Goal: Task Accomplishment & Management: Manage account settings

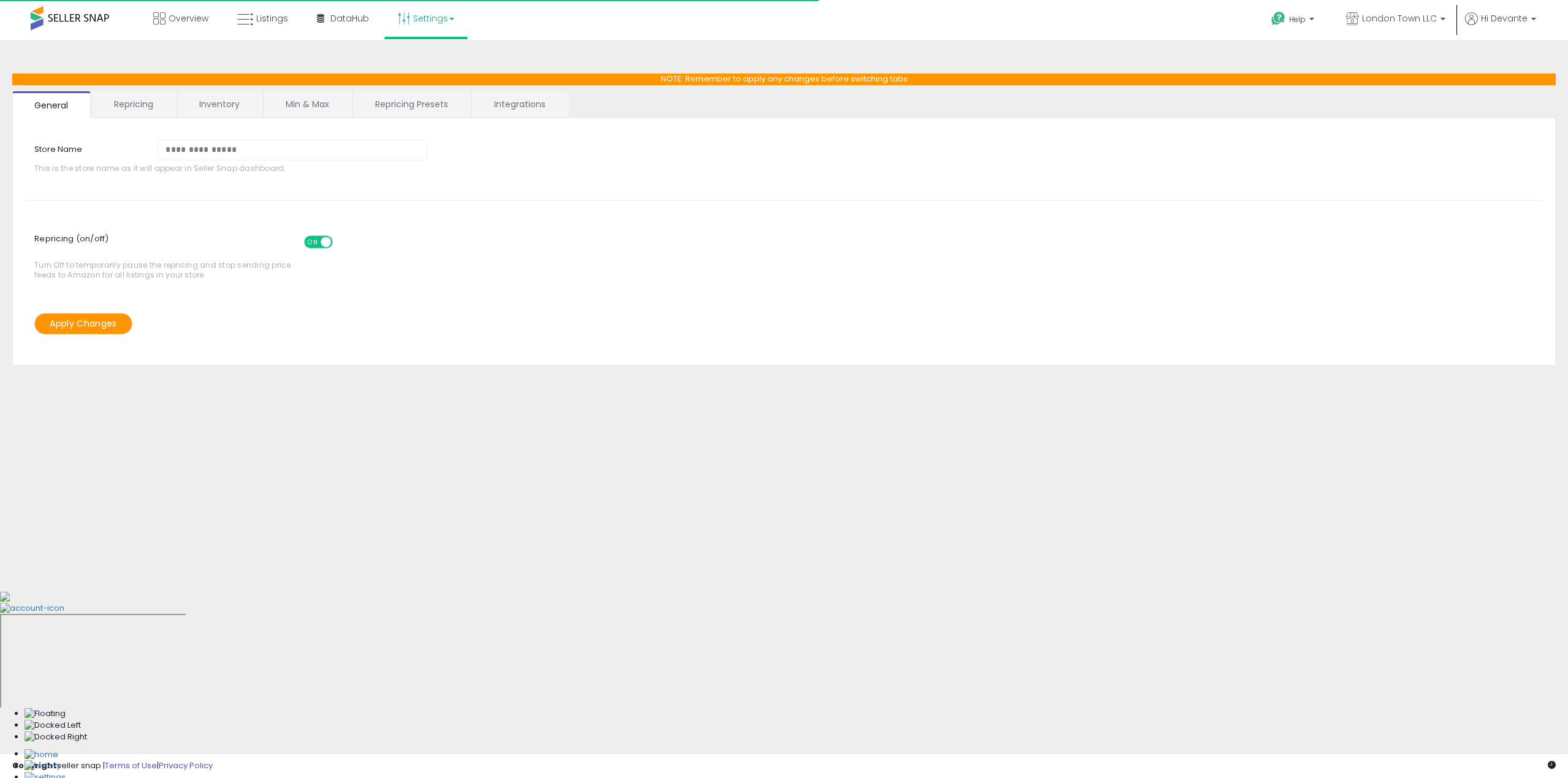
select select "*******"
select select "*********"
click at [128, 102] on link "Repricing" at bounding box center [134, 104] width 84 height 26
select select "**********"
select select "******"
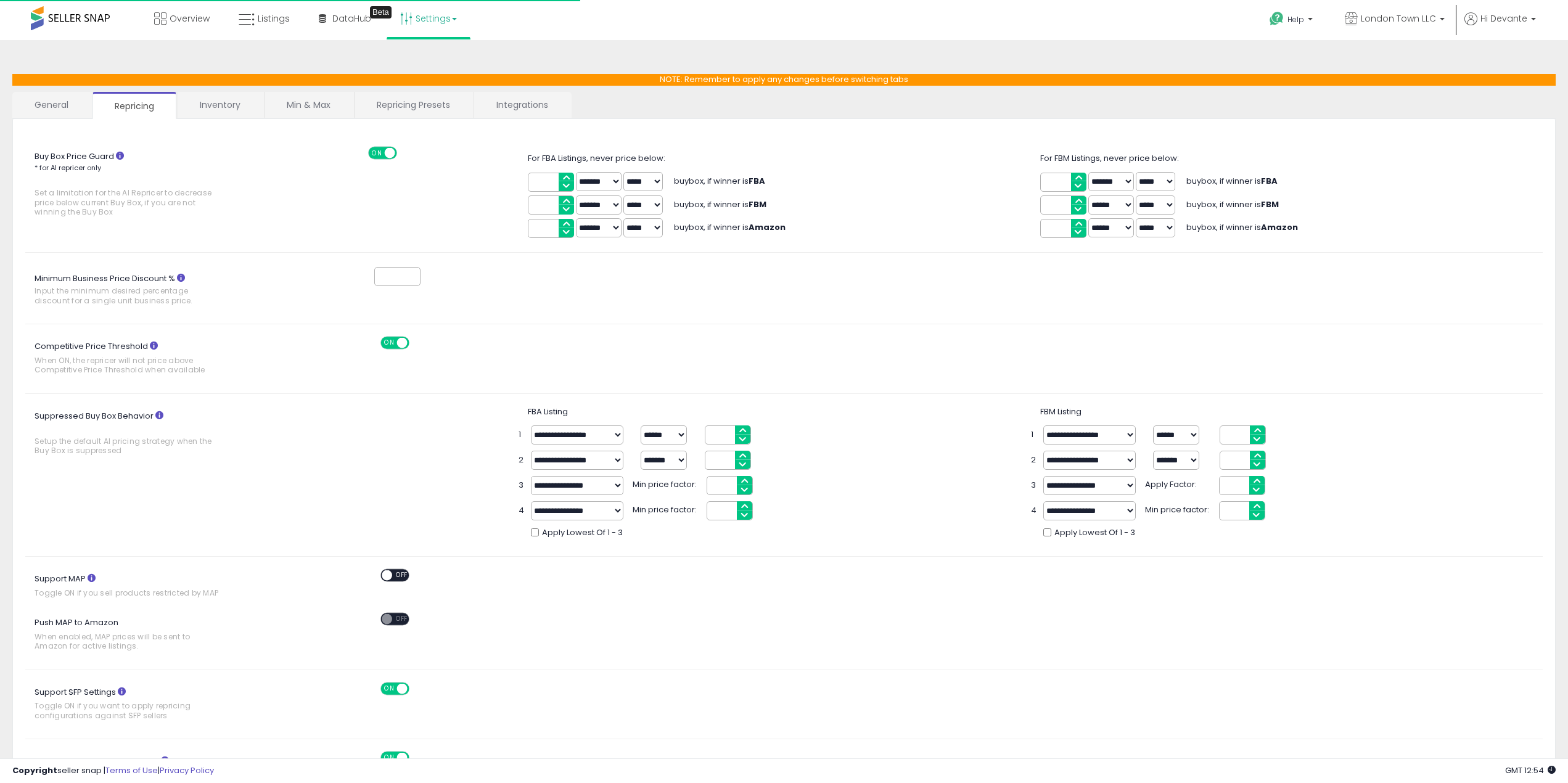
select select "**********"
select select "******"
click at [329, 100] on link "Min & Max" at bounding box center [308, 105] width 88 height 26
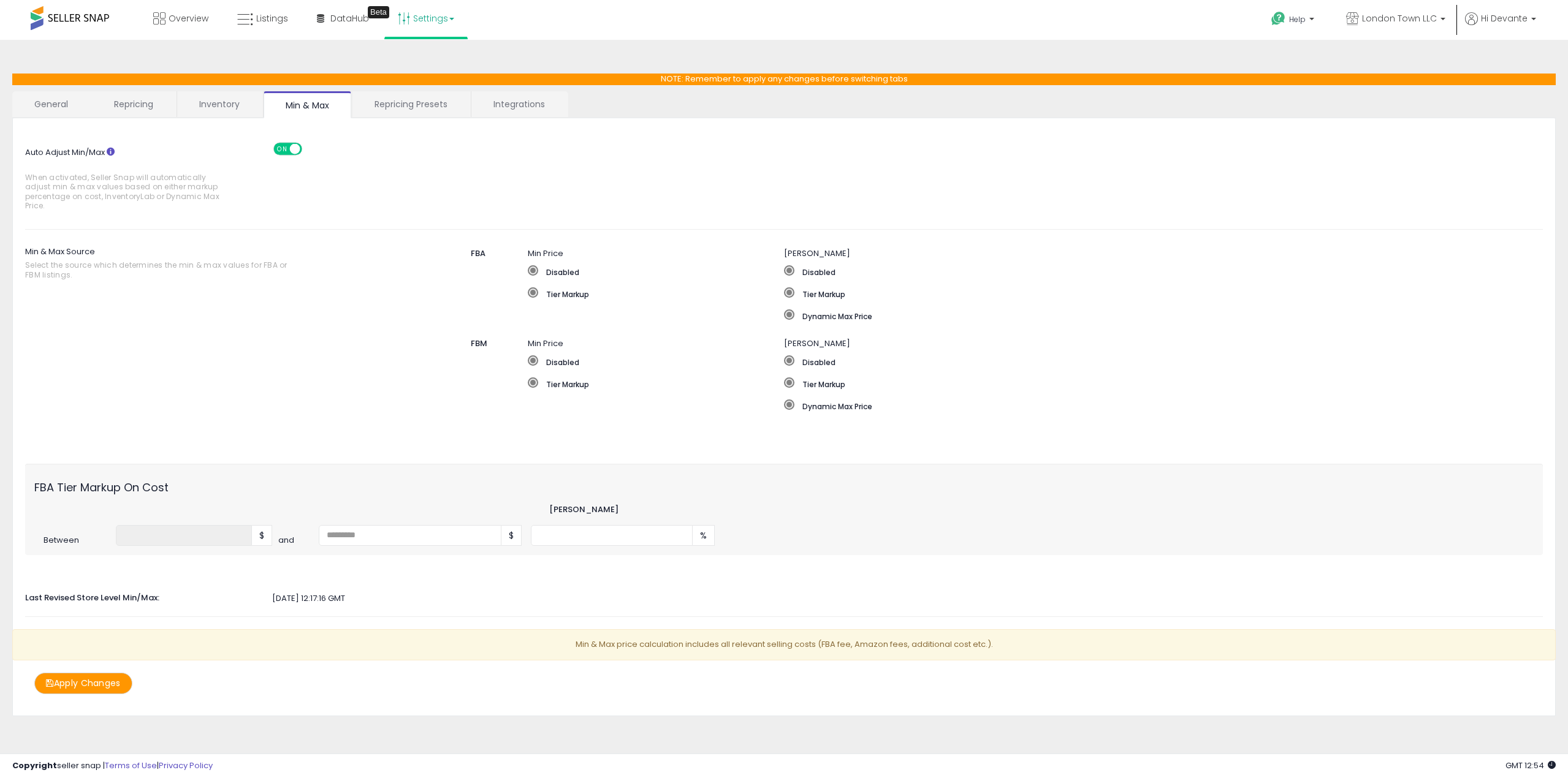
click at [225, 111] on link "Inventory" at bounding box center [219, 104] width 84 height 26
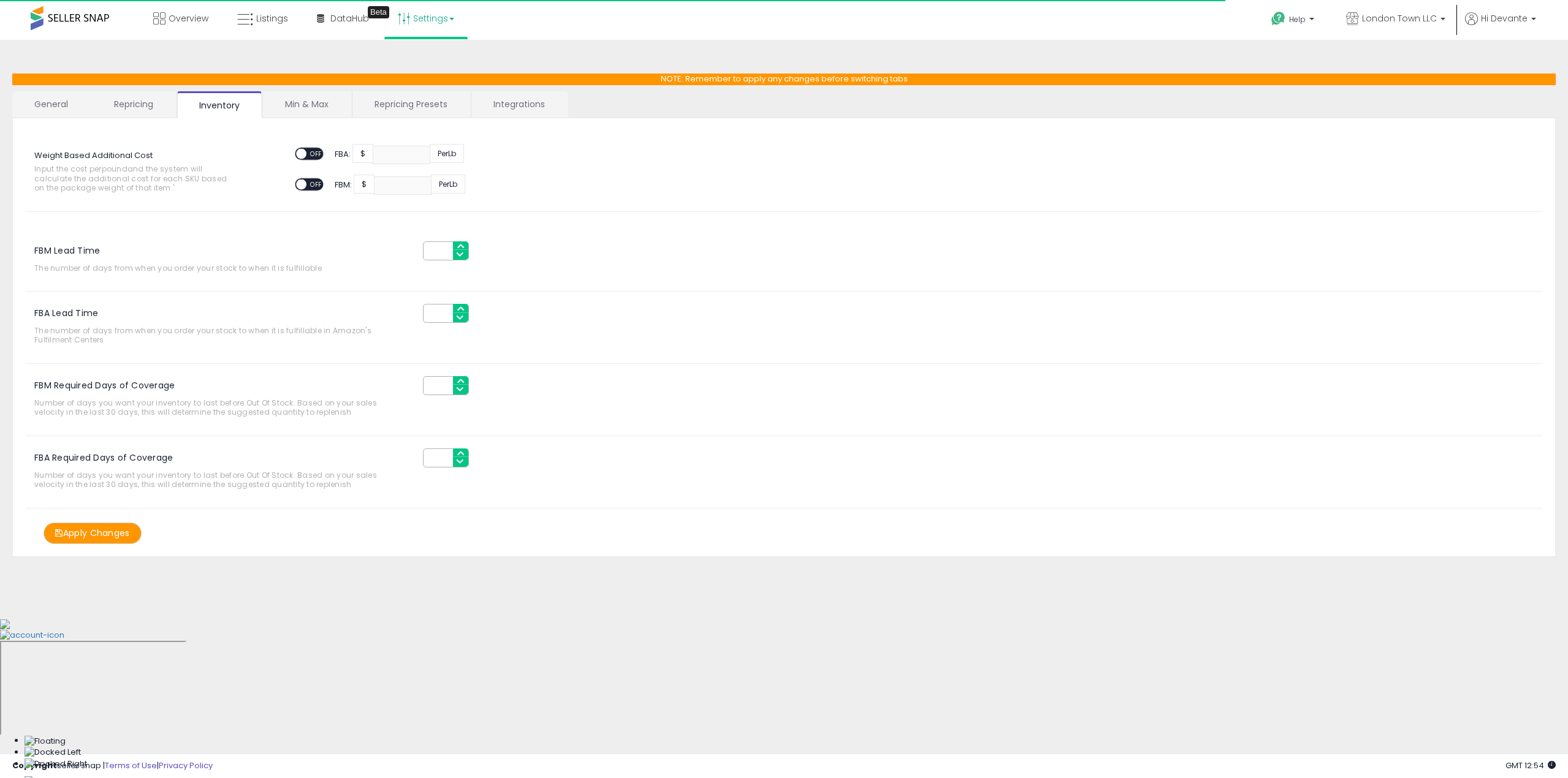
click at [387, 109] on link "Repricing Presets" at bounding box center [411, 104] width 117 height 26
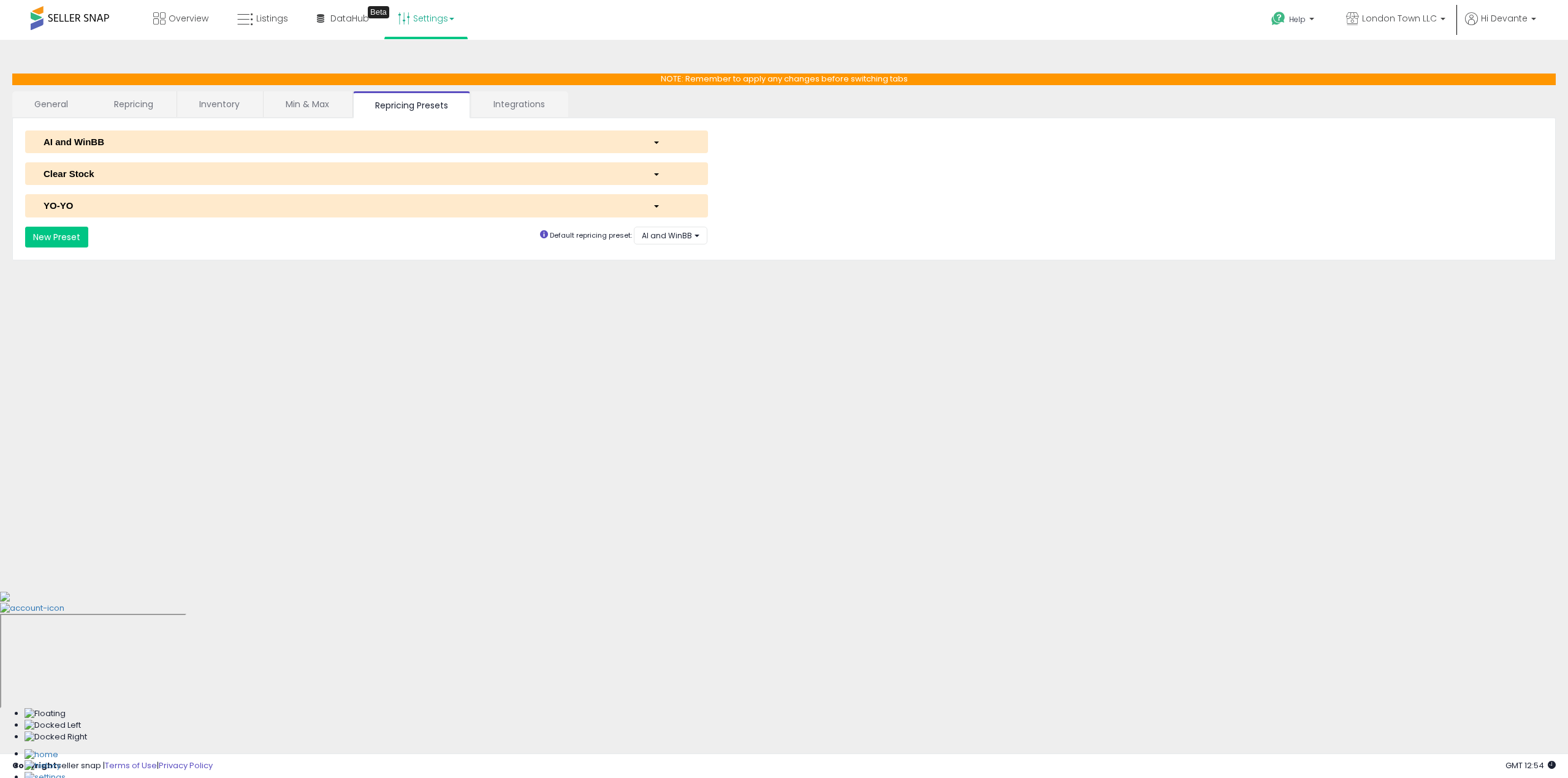
click at [350, 143] on div "AI and WinBB" at bounding box center [338, 142] width 609 height 13
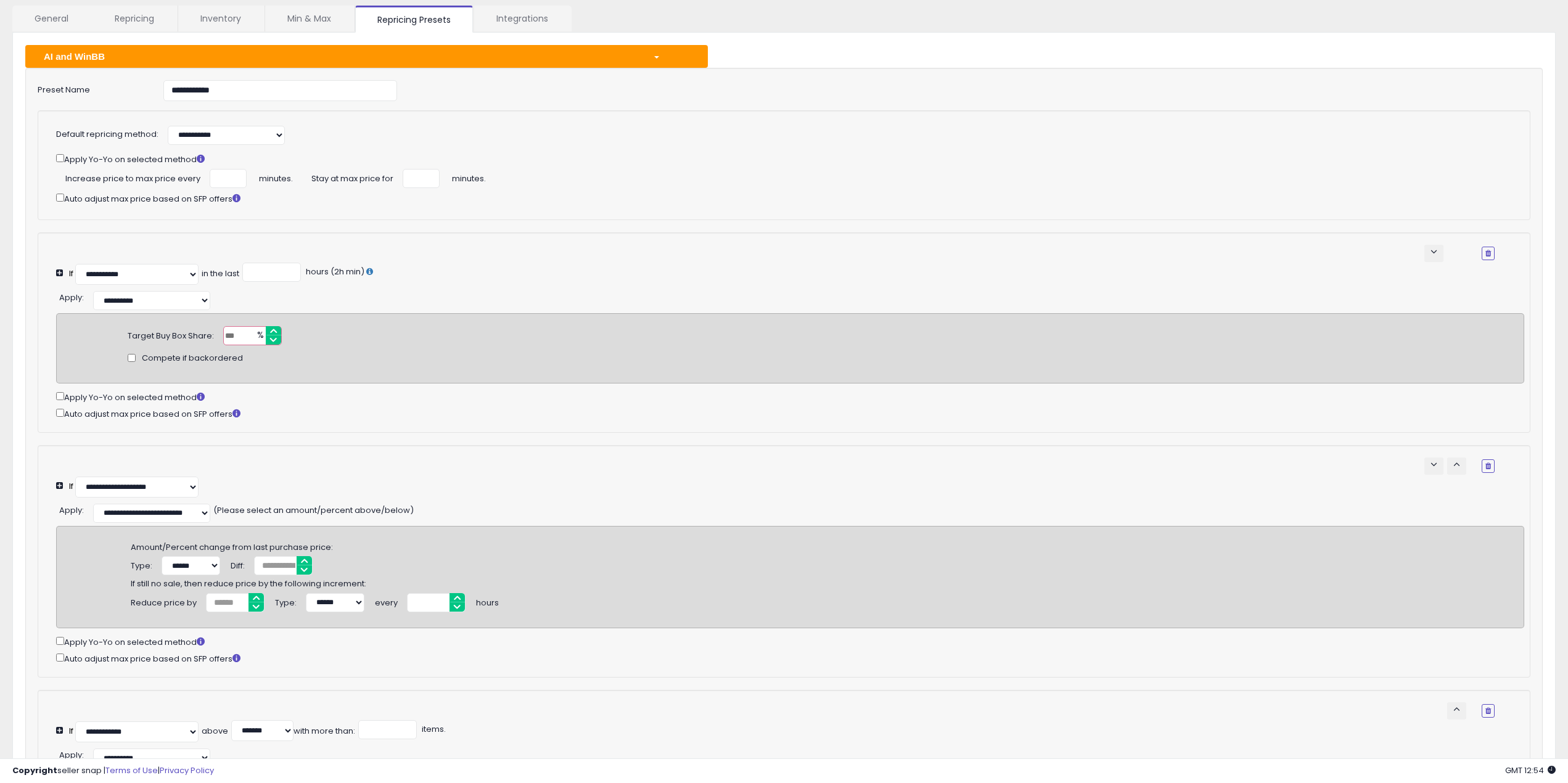
scroll to position [123, 0]
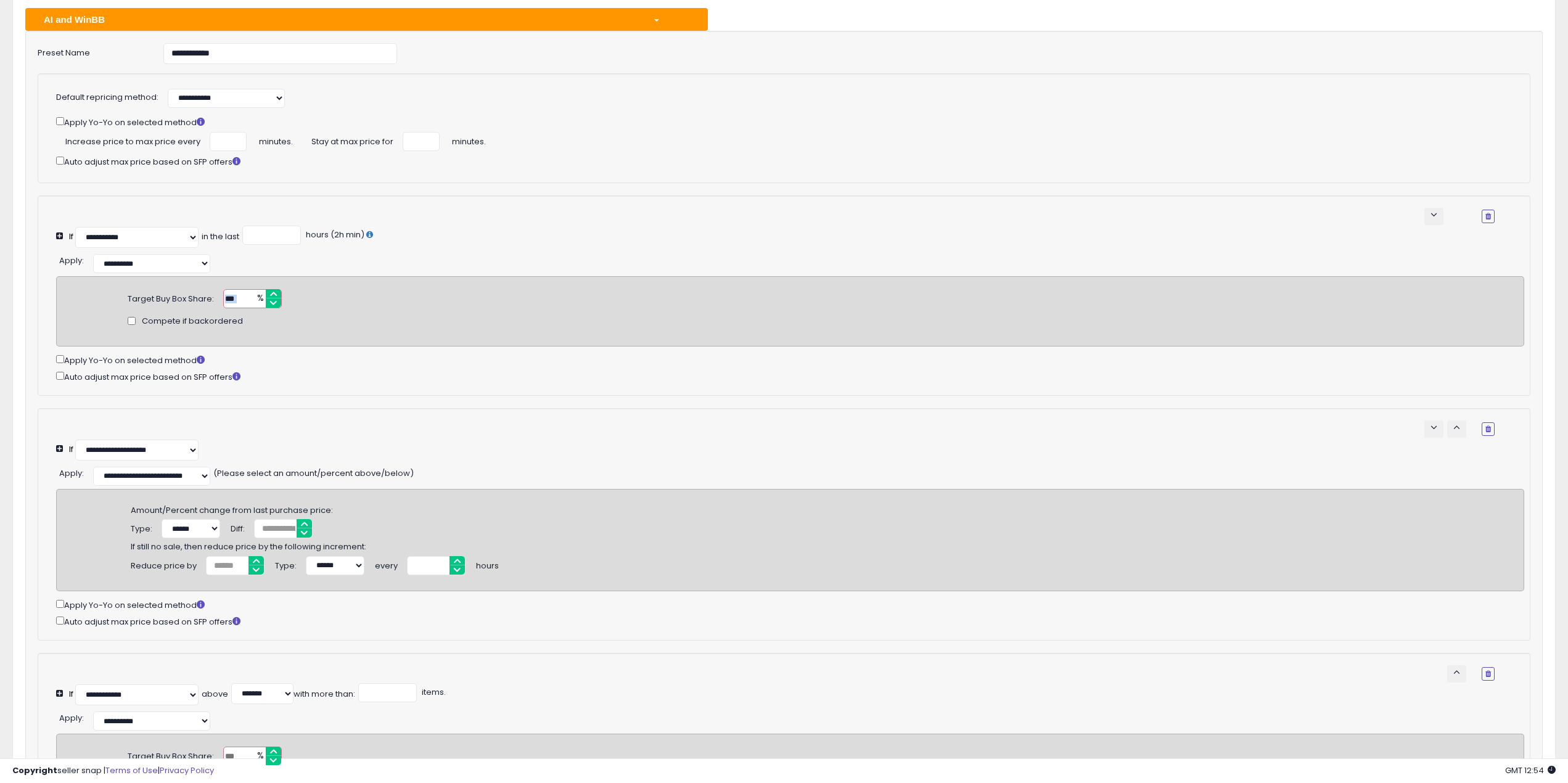
drag, startPoint x: 243, startPoint y: 295, endPoint x: 225, endPoint y: 292, distance: 18.2
click at [225, 292] on div "** %" at bounding box center [253, 299] width 60 height 19
click at [244, 301] on input "**" at bounding box center [252, 299] width 58 height 19
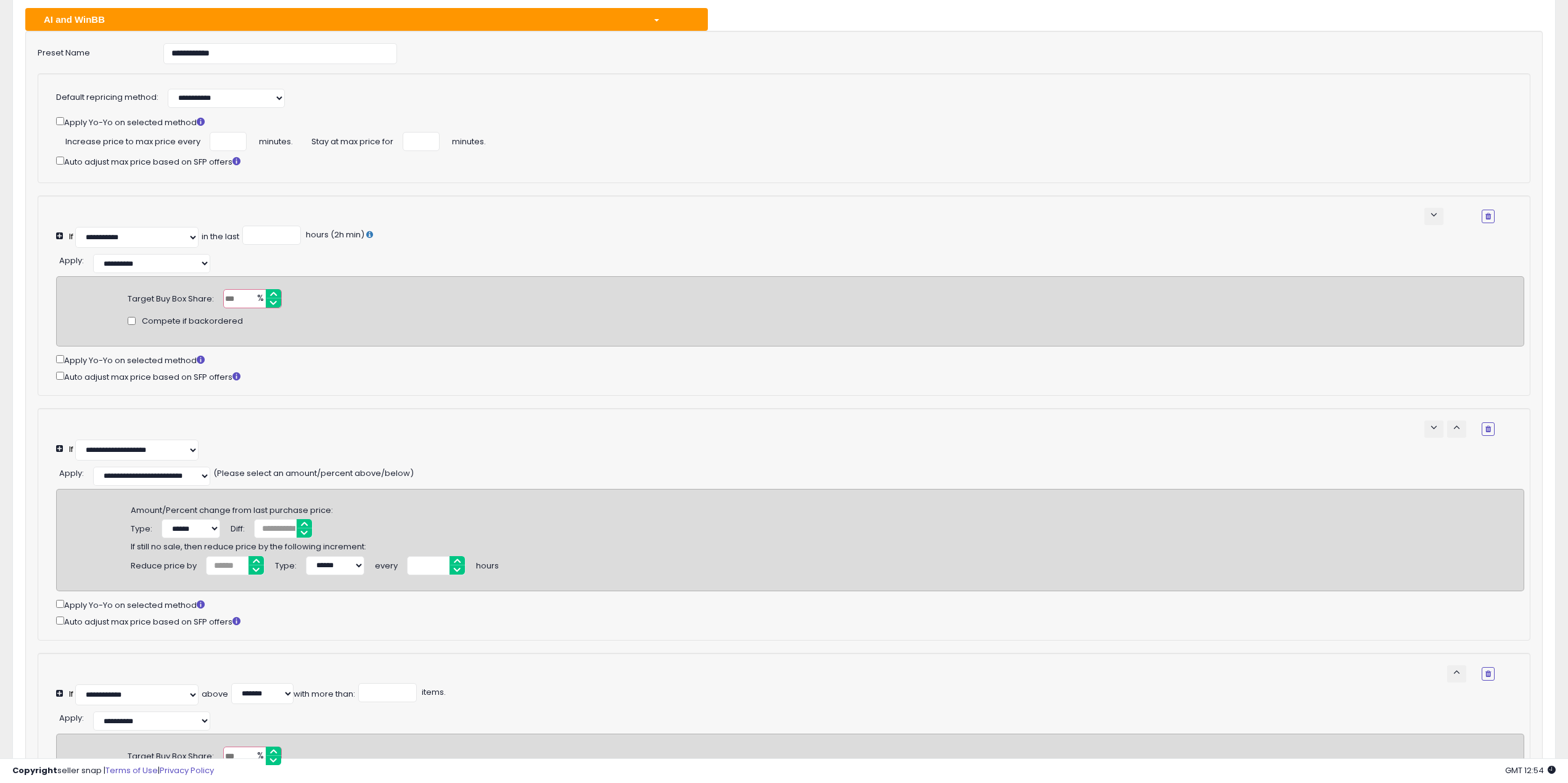
type input "**"
click at [371, 357] on div "Apply Yo-Yo on selected method" at bounding box center [790, 359] width 1468 height 14
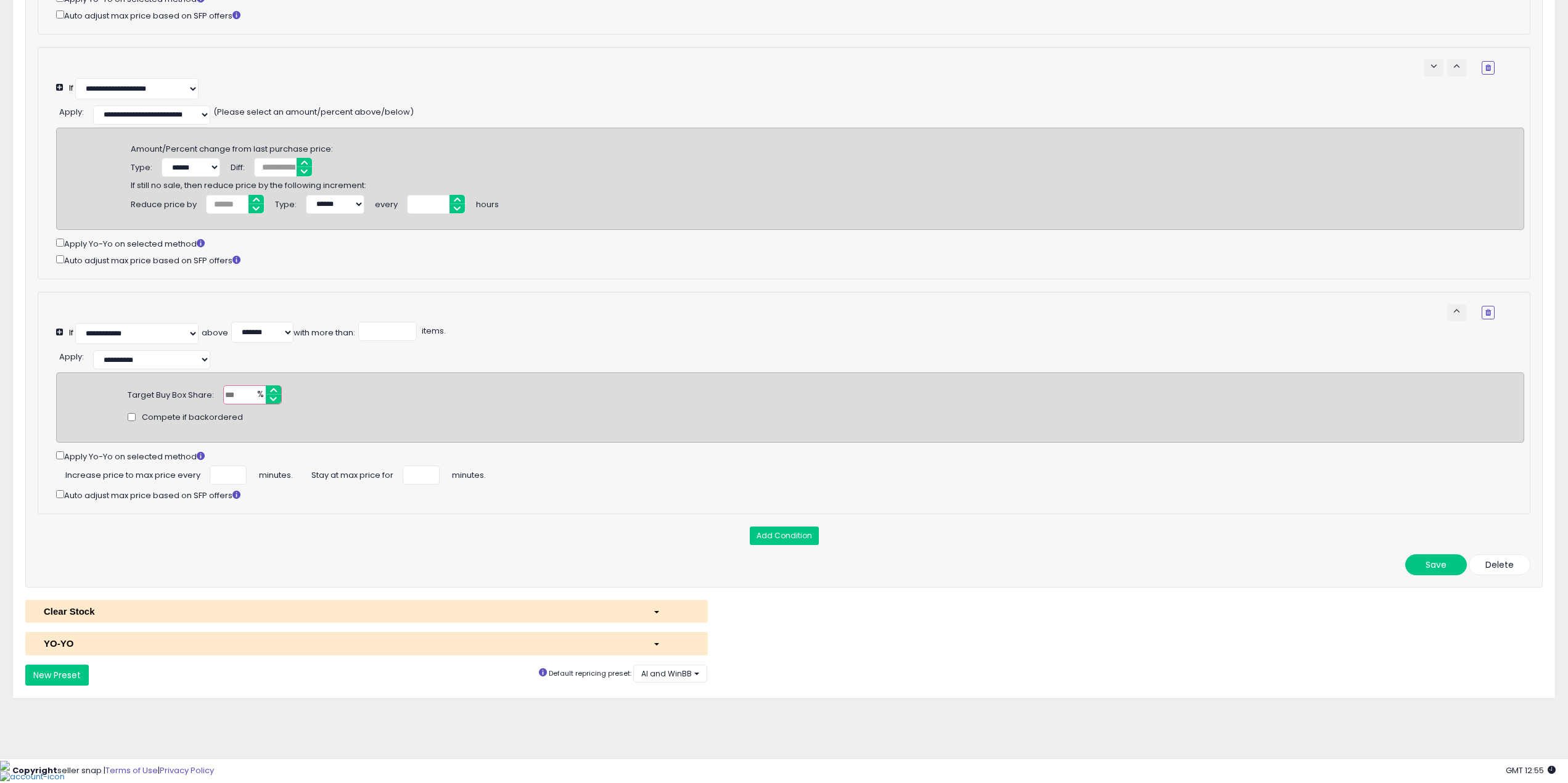
scroll to position [490, 0]
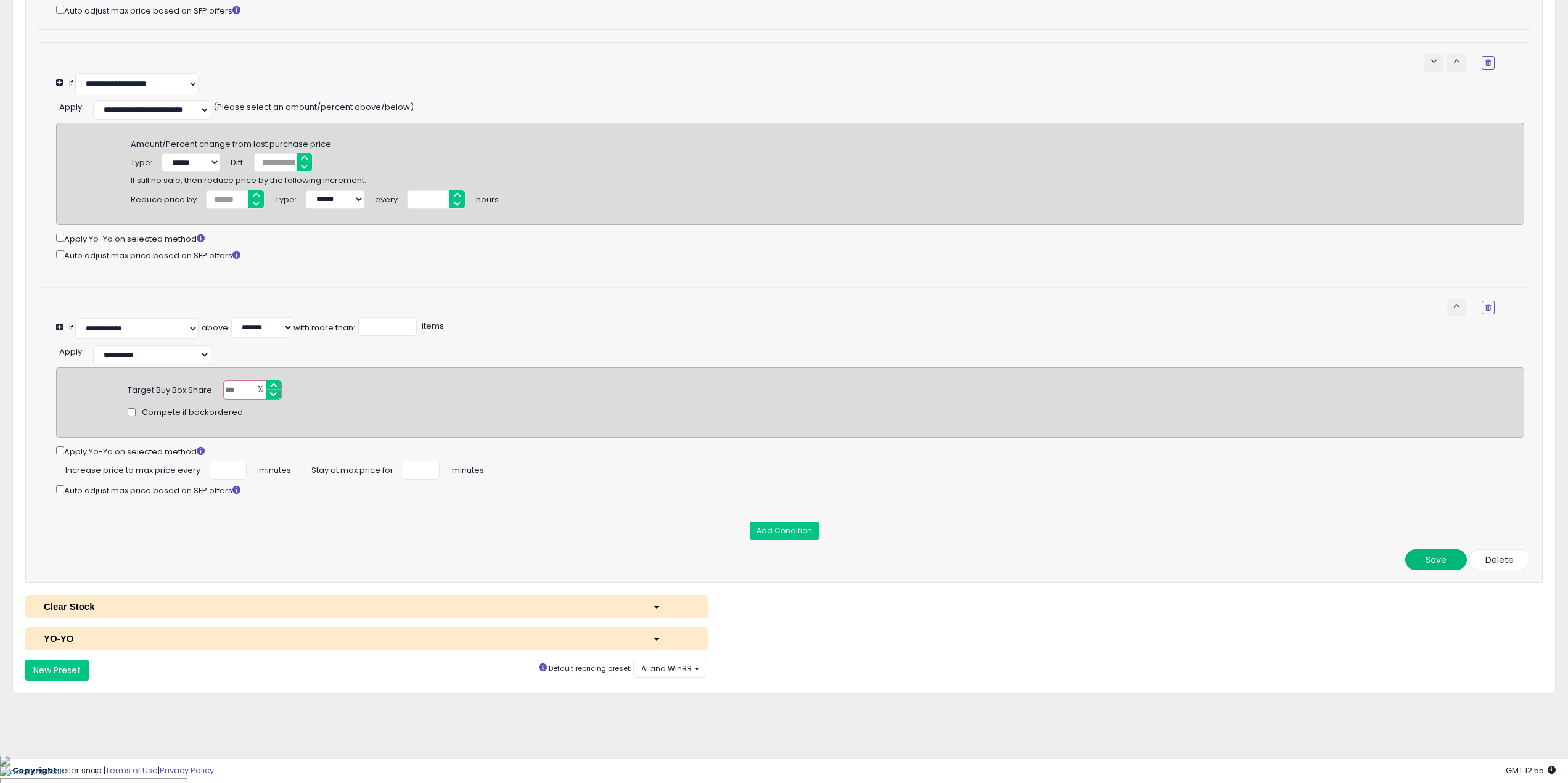
click at [1447, 570] on button "Save" at bounding box center [1436, 560] width 62 height 21
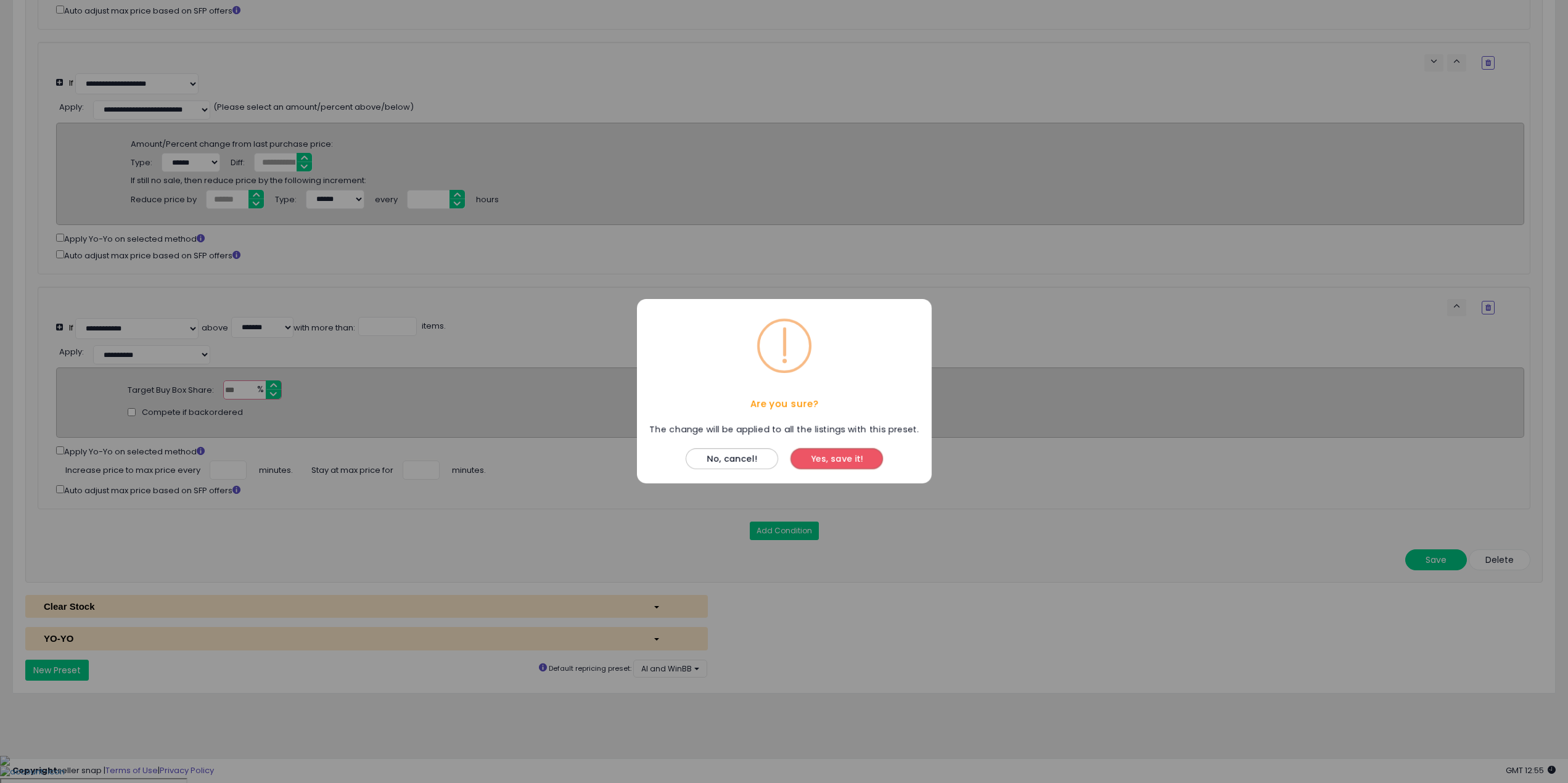
click at [849, 461] on button "Yes, save it!" at bounding box center [837, 460] width 93 height 21
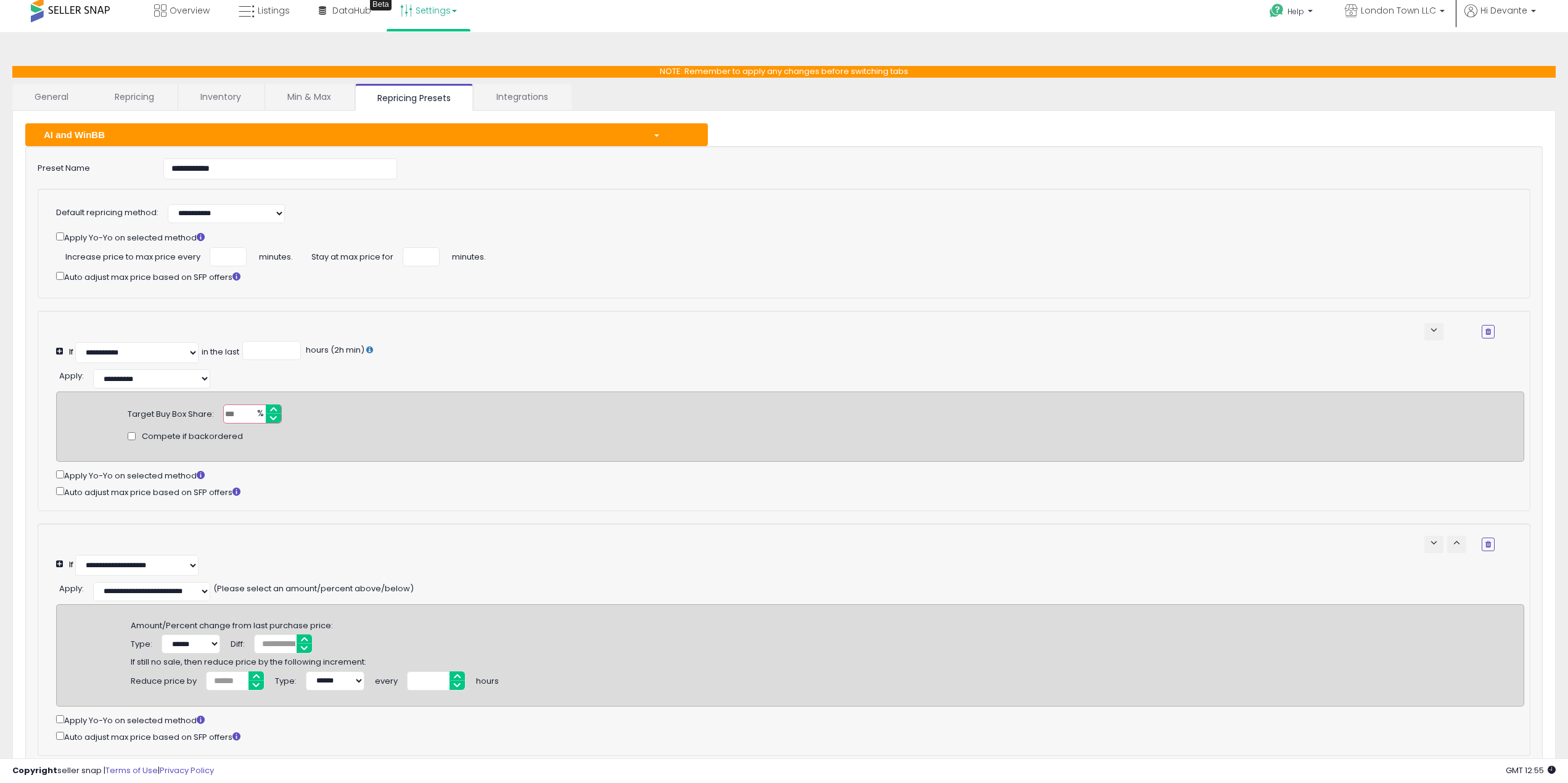
scroll to position [0, 0]
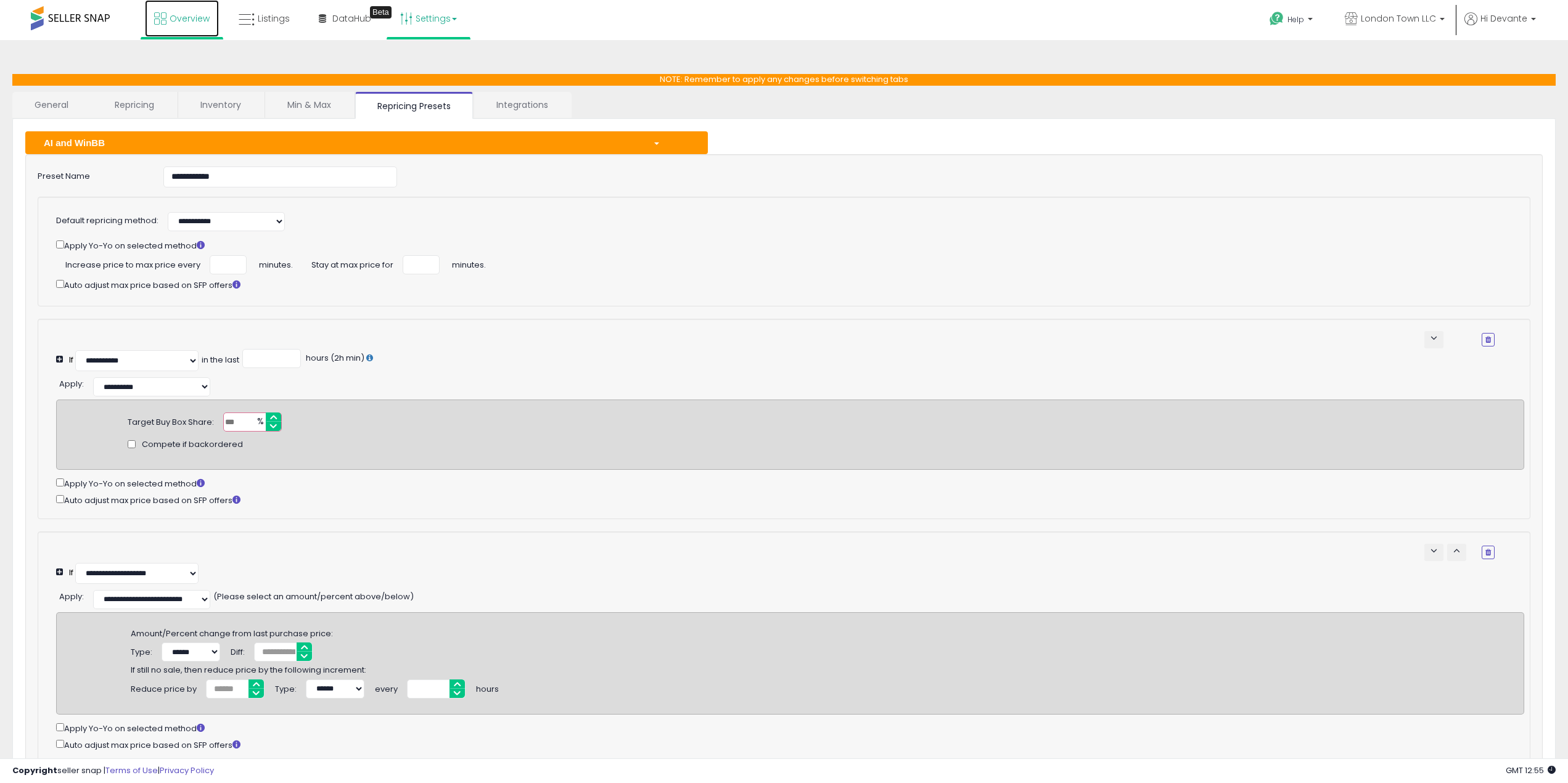
click at [164, 31] on link "Overview" at bounding box center [182, 19] width 74 height 37
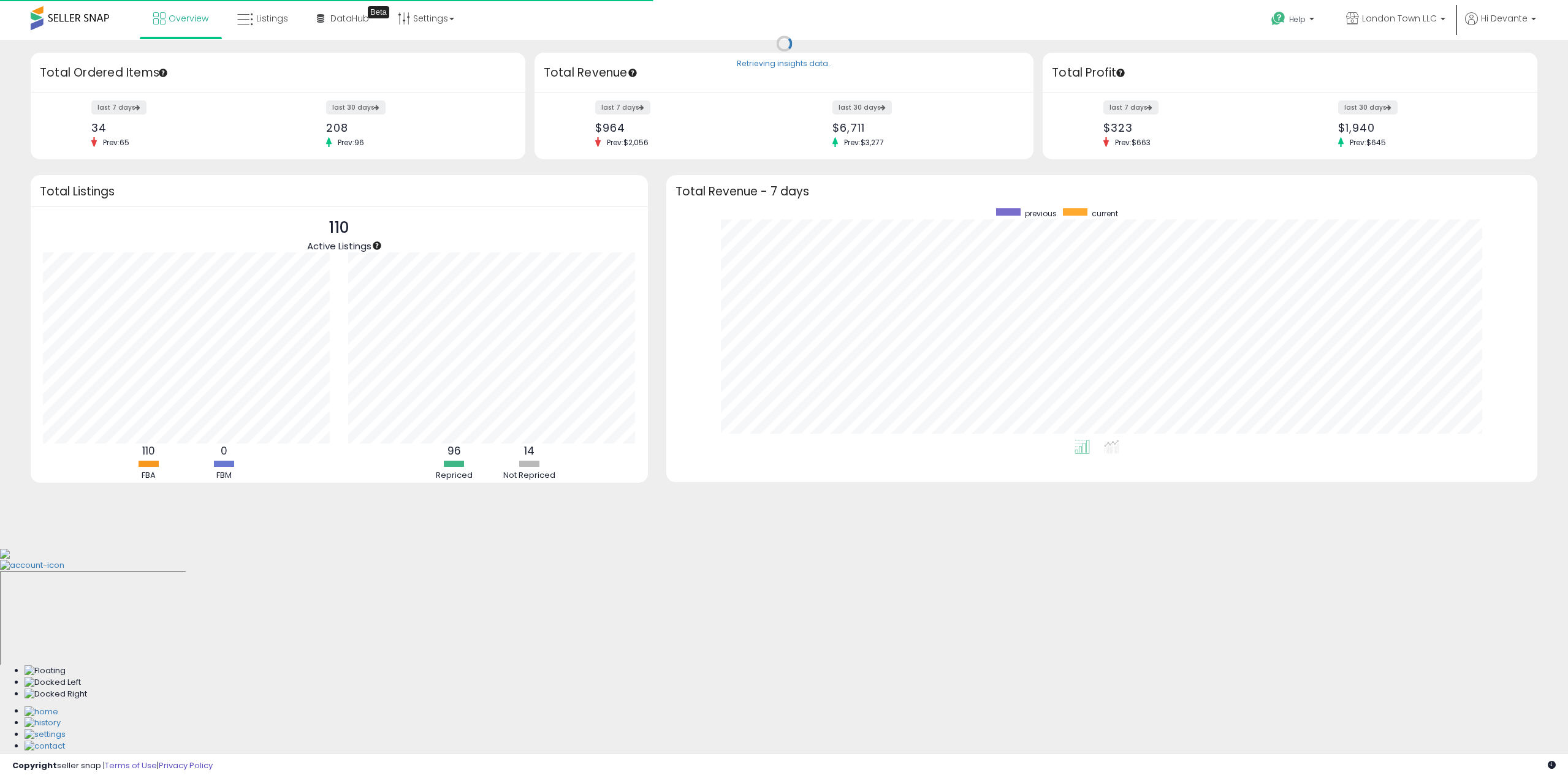
scroll to position [232, 847]
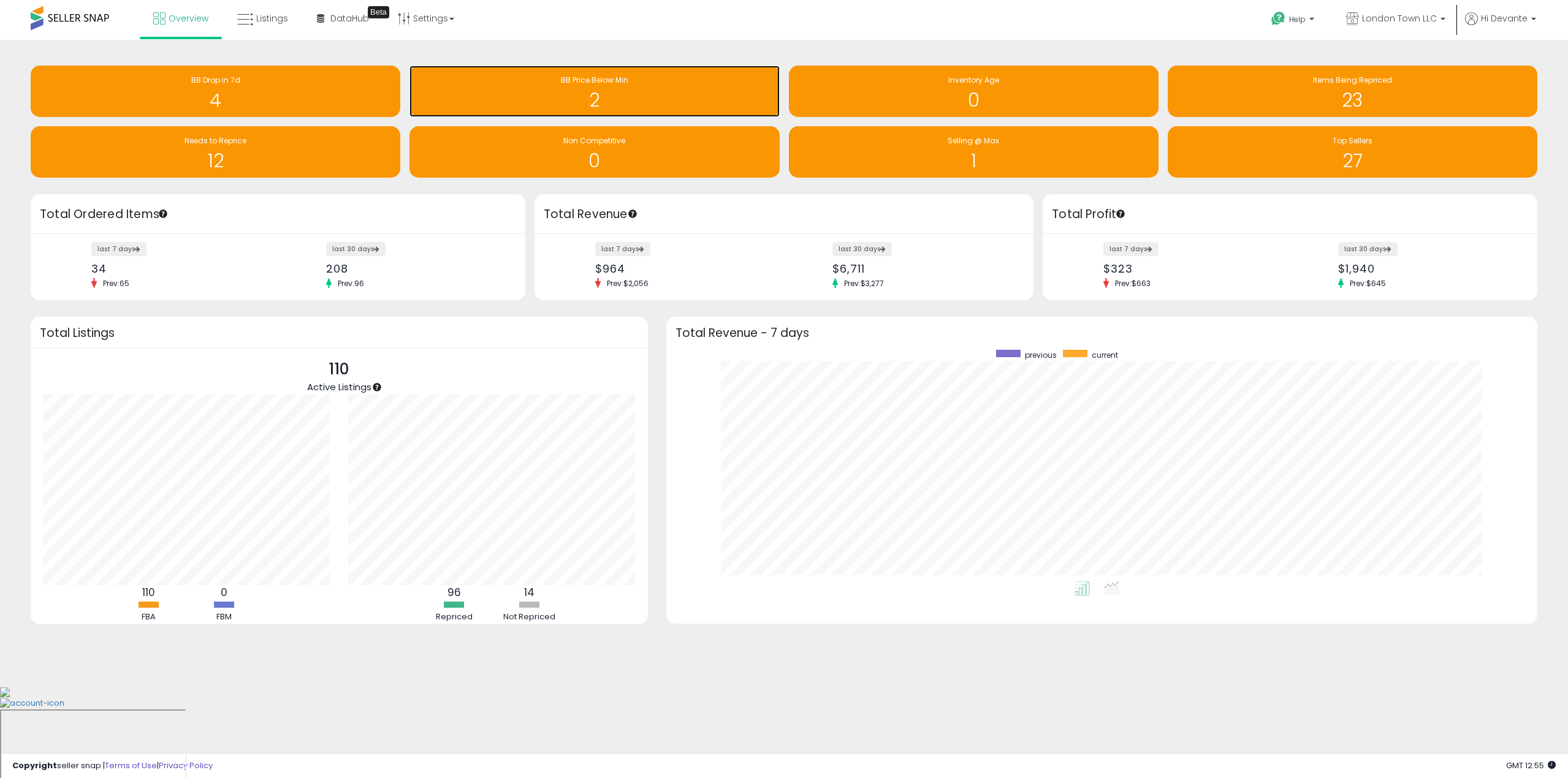
click at [649, 84] on div "BB Price Below Min" at bounding box center [594, 81] width 358 height 12
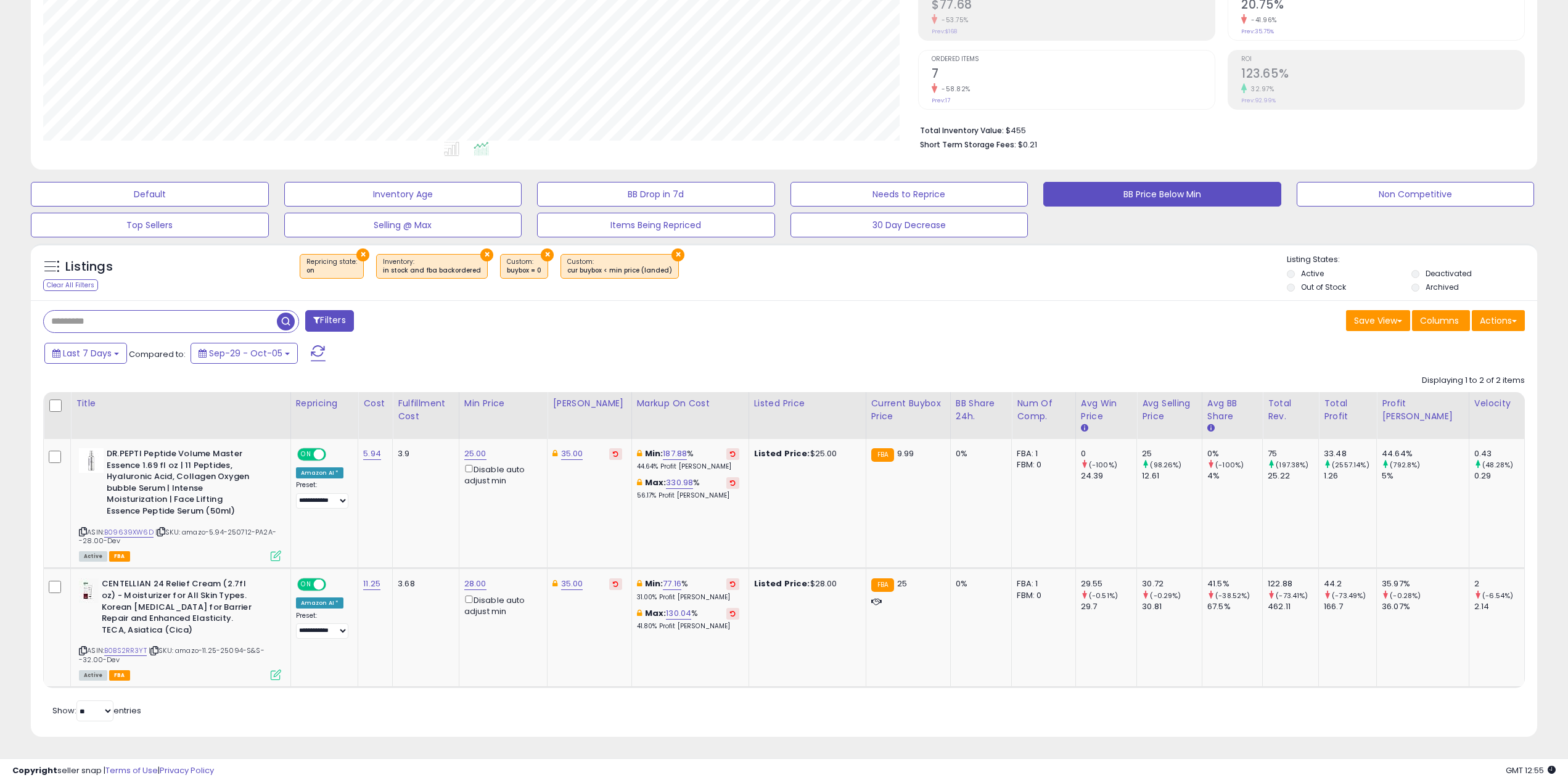
scroll to position [253, 876]
click at [486, 578] on link "28.00" at bounding box center [476, 584] width 23 height 13
drag, startPoint x: 453, startPoint y: 547, endPoint x: 330, endPoint y: 535, distance: 123.6
click at [330, 535] on tbody "**********" at bounding box center [784, 563] width 1481 height 248
type input "**"
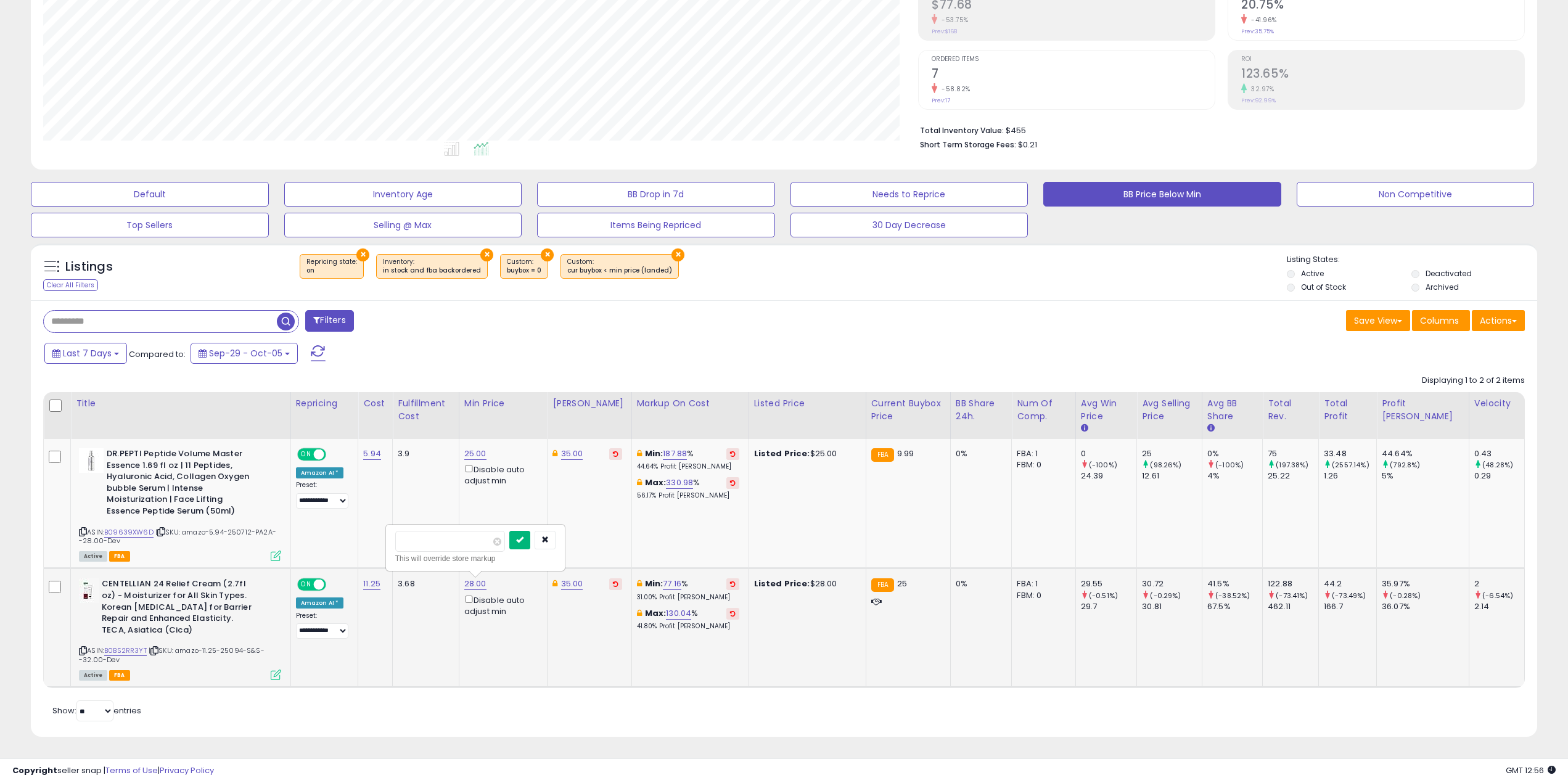
click at [523, 540] on icon "submit" at bounding box center [519, 539] width 7 height 7
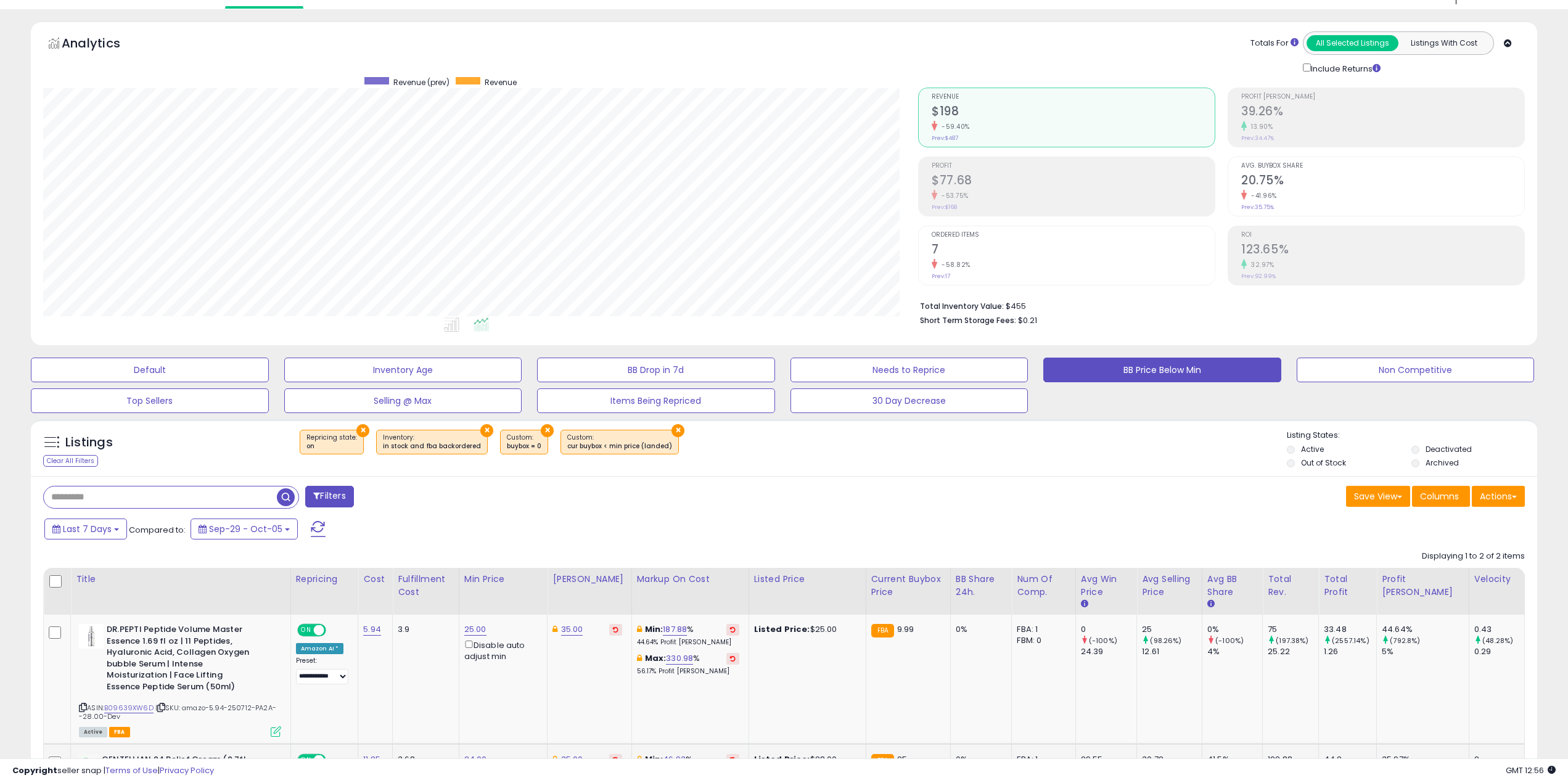
scroll to position [0, 0]
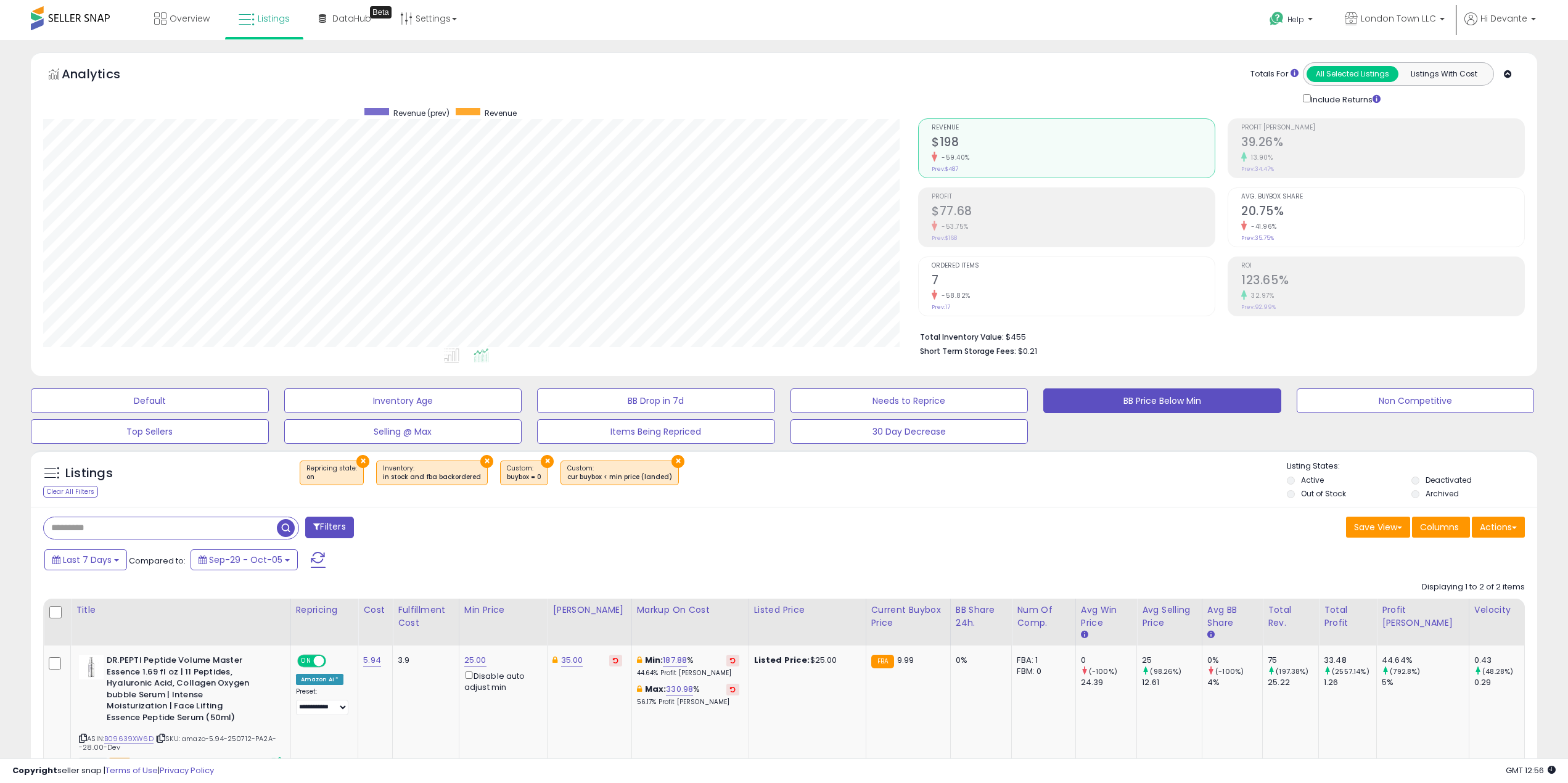
click at [65, 18] on span at bounding box center [70, 18] width 79 height 24
click at [192, 29] on link "Overview" at bounding box center [182, 19] width 74 height 37
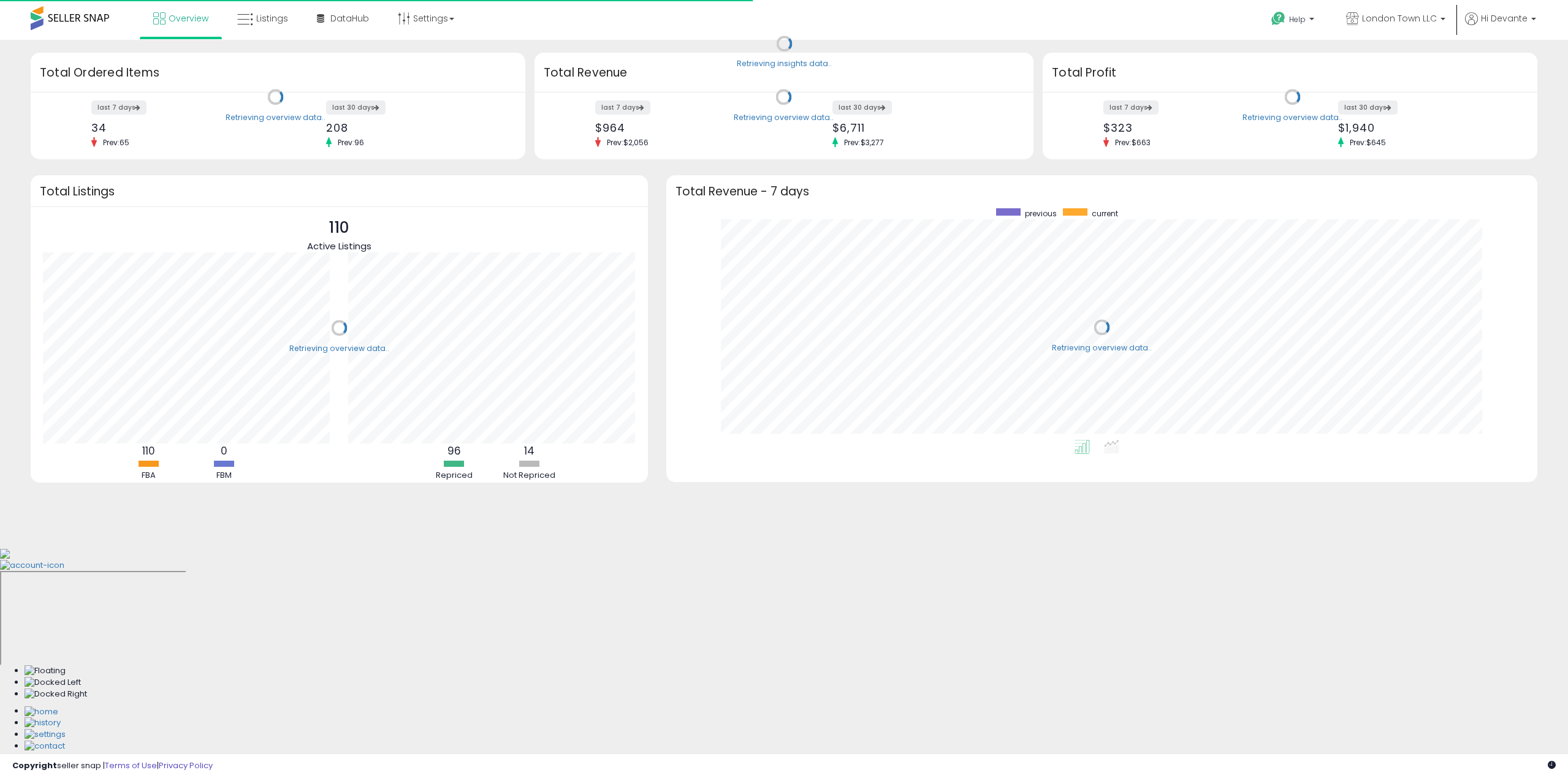
scroll to position [232, 847]
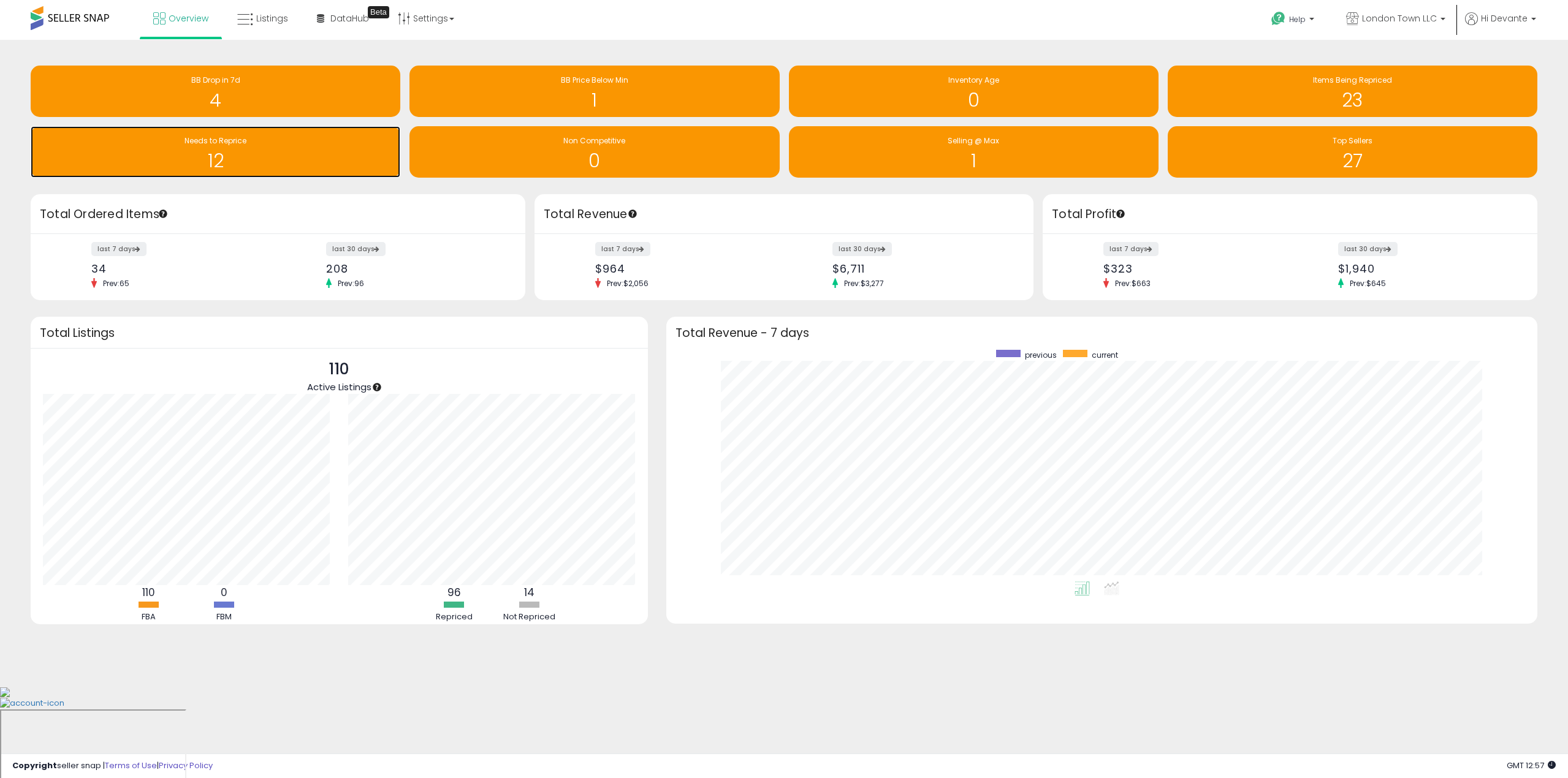
click at [215, 151] on h1 "12" at bounding box center [215, 161] width 358 height 20
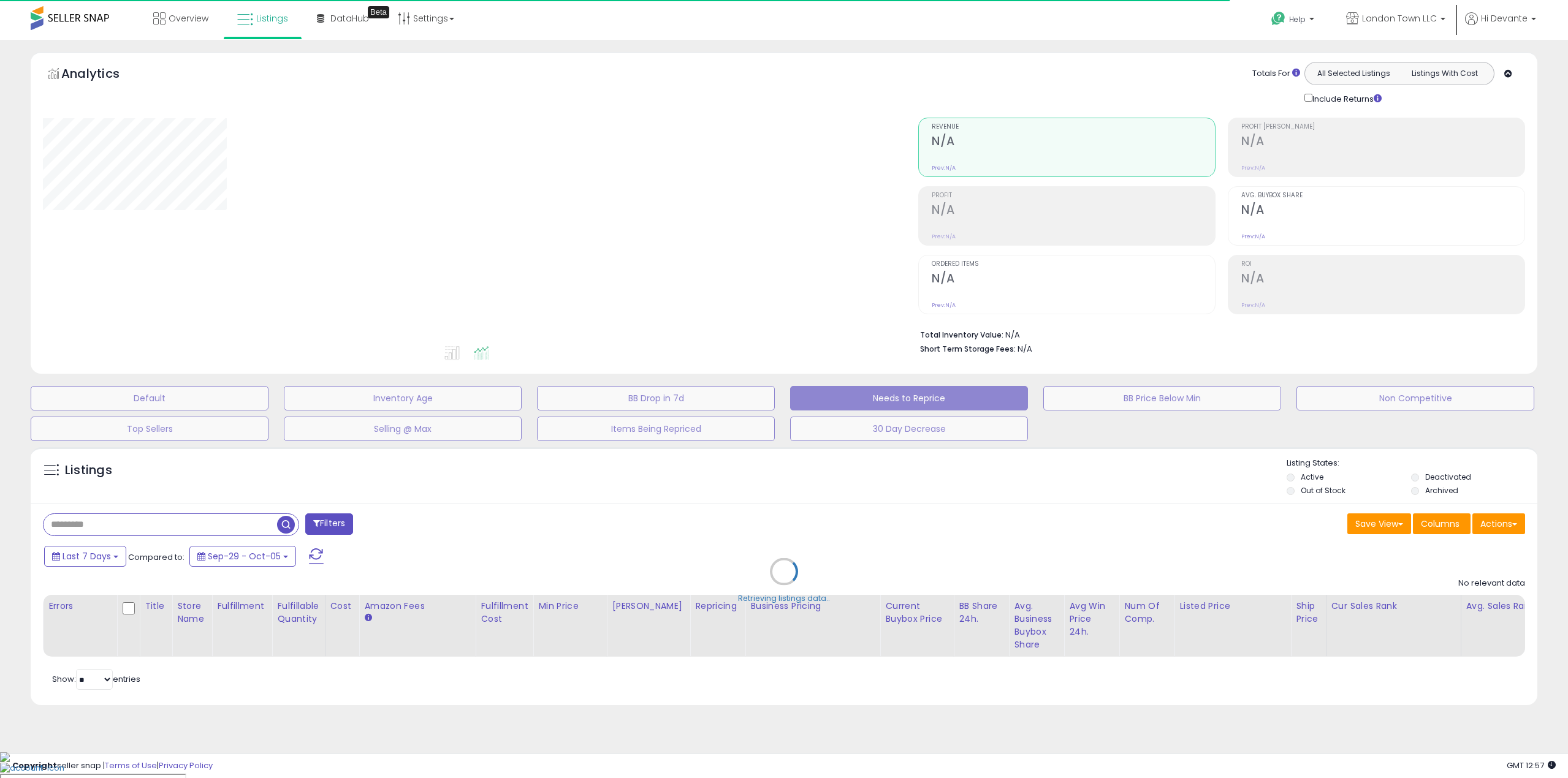
select select "**"
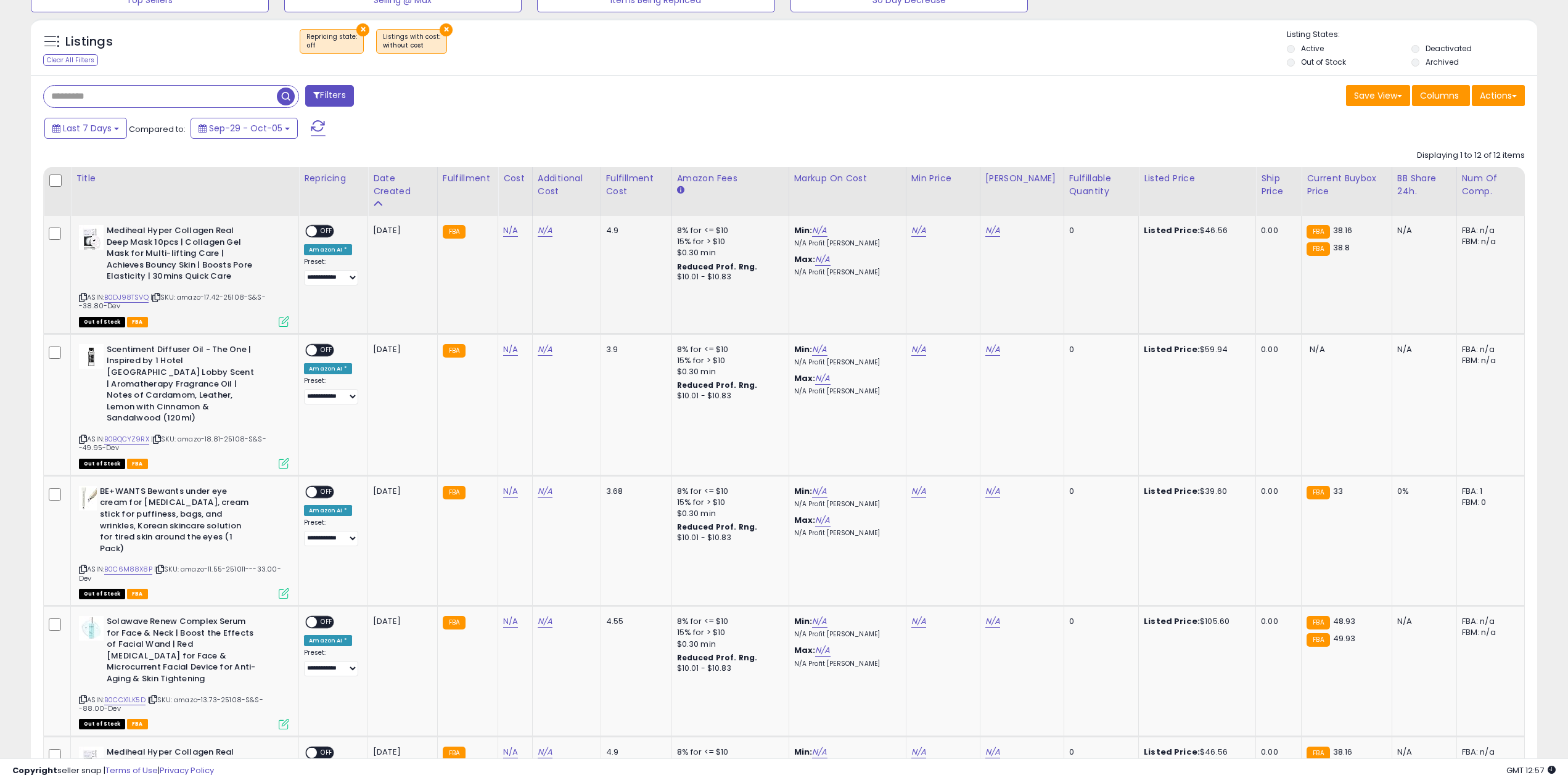
scroll to position [253, 876]
click at [219, 299] on span "| SKU: amazo-17.42-25108-S&S--38.80-Dev" at bounding box center [172, 301] width 187 height 19
copy span "17.42"
click at [517, 232] on link "N/A" at bounding box center [511, 231] width 15 height 13
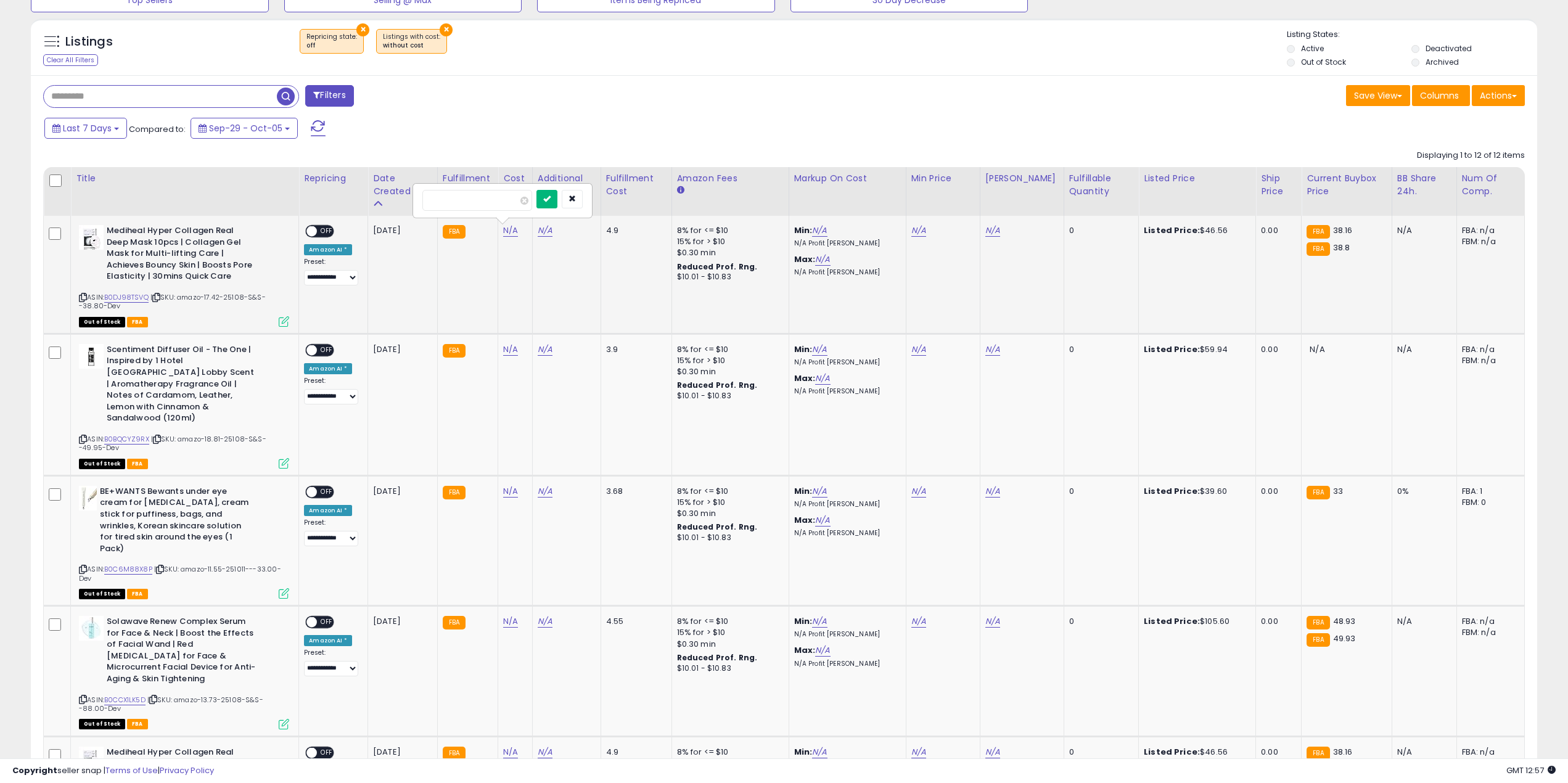
type input "*****"
click at [550, 201] on icon "submit" at bounding box center [547, 198] width 7 height 7
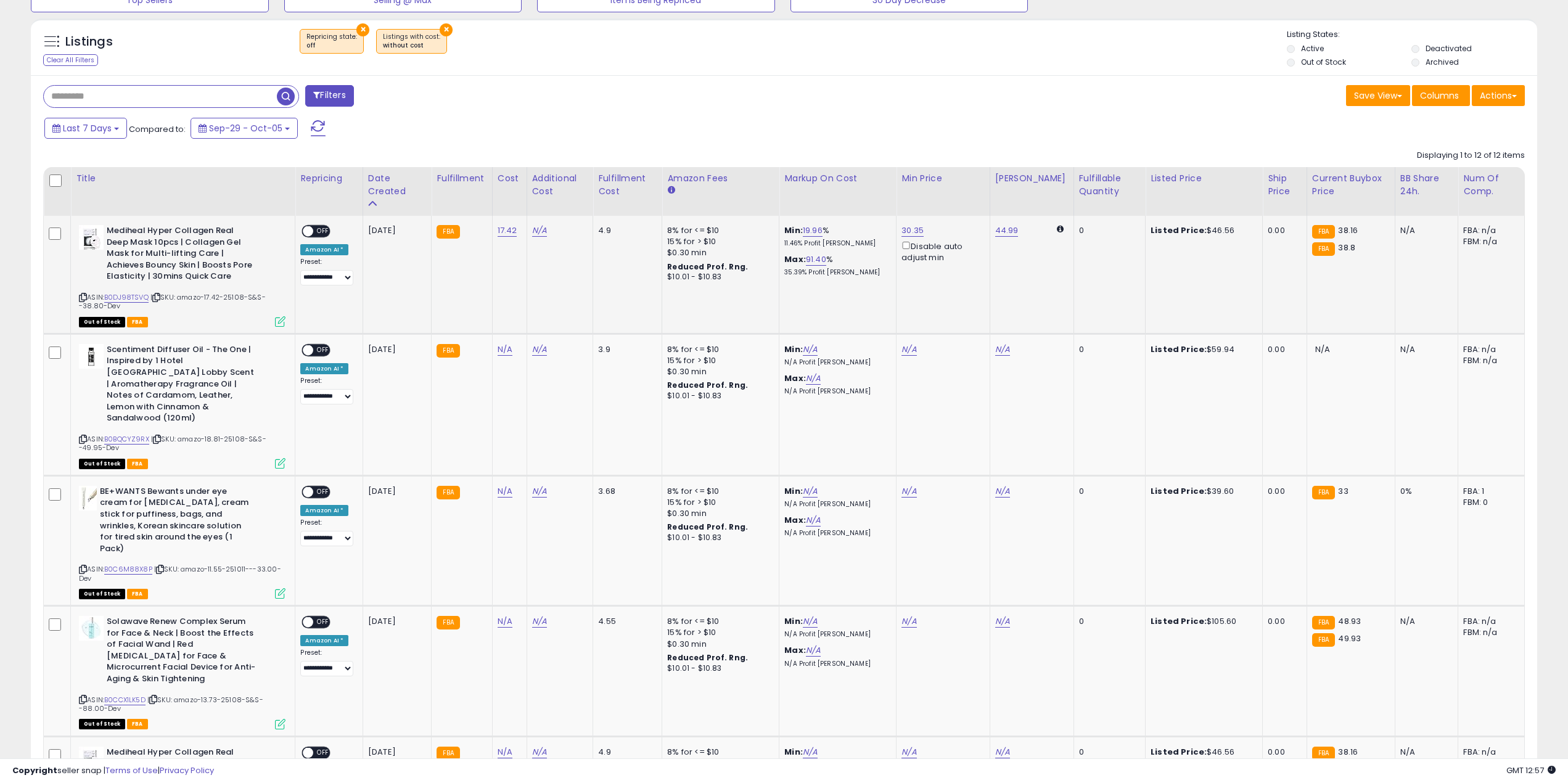
click at [323, 230] on span "OFF" at bounding box center [324, 232] width 20 height 11
click at [224, 434] on span "| SKU: amazo-18.81-25108-S&S--49.95-Dev" at bounding box center [172, 443] width 187 height 19
click at [219, 434] on span "| SKU: amazo-18.81-25108-S&S--49.95-Dev" at bounding box center [172, 443] width 187 height 19
copy span "18.81"
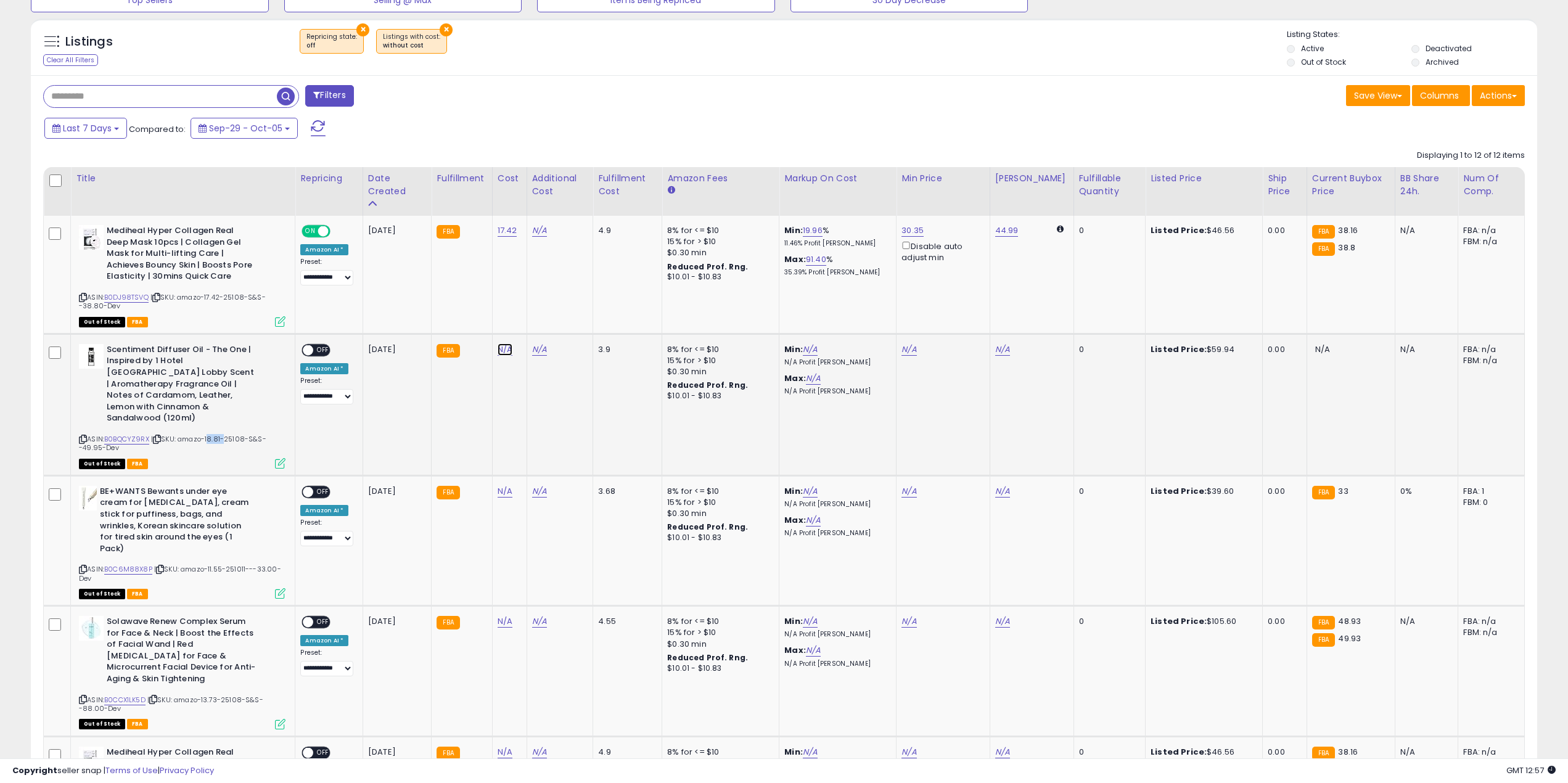
click at [502, 354] on link "N/A" at bounding box center [505, 350] width 15 height 13
type input "*****"
click at [550, 326] on button "submit" at bounding box center [541, 318] width 21 height 19
click at [313, 349] on span at bounding box center [309, 350] width 11 height 11
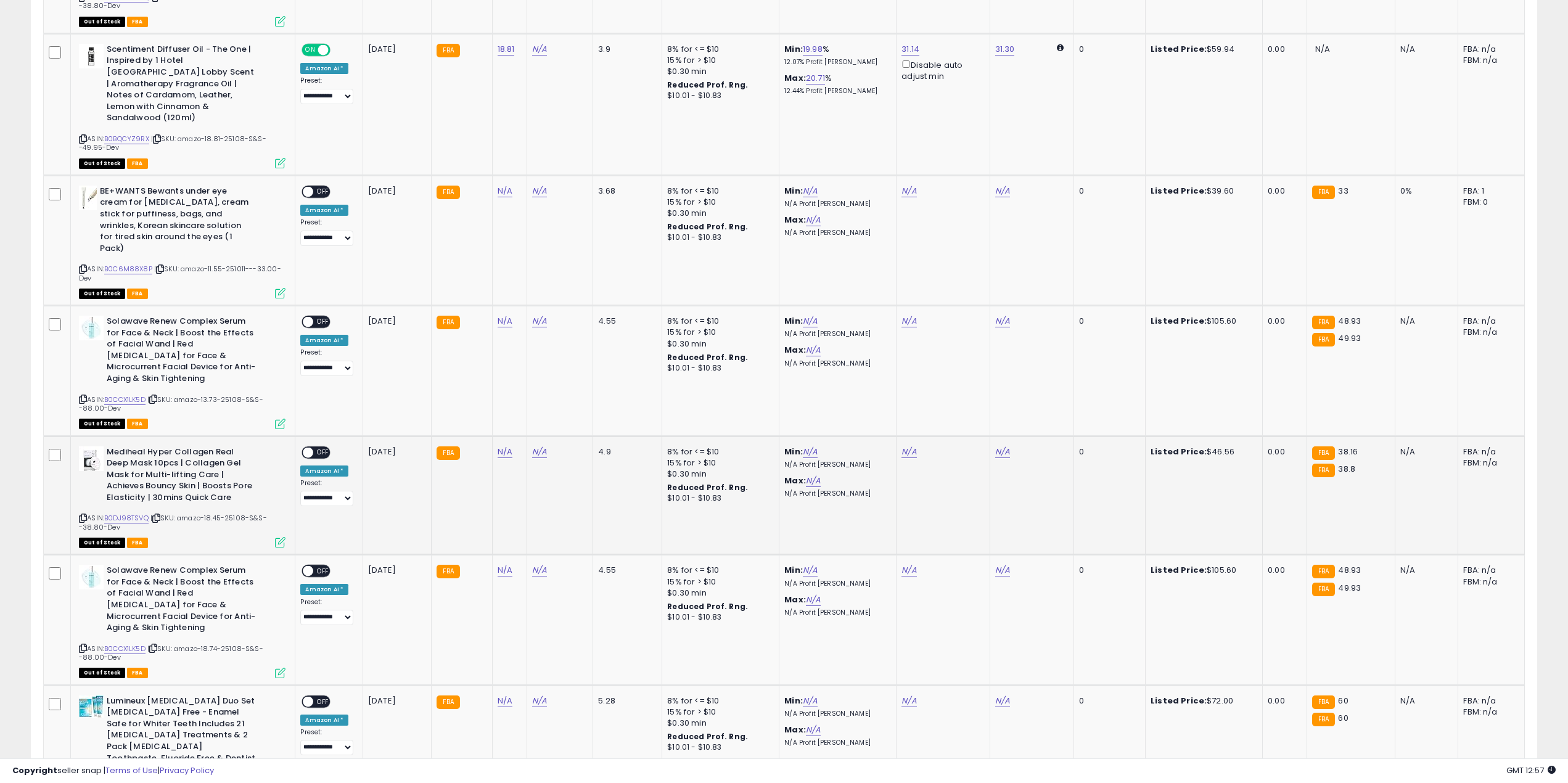
scroll to position [740, 0]
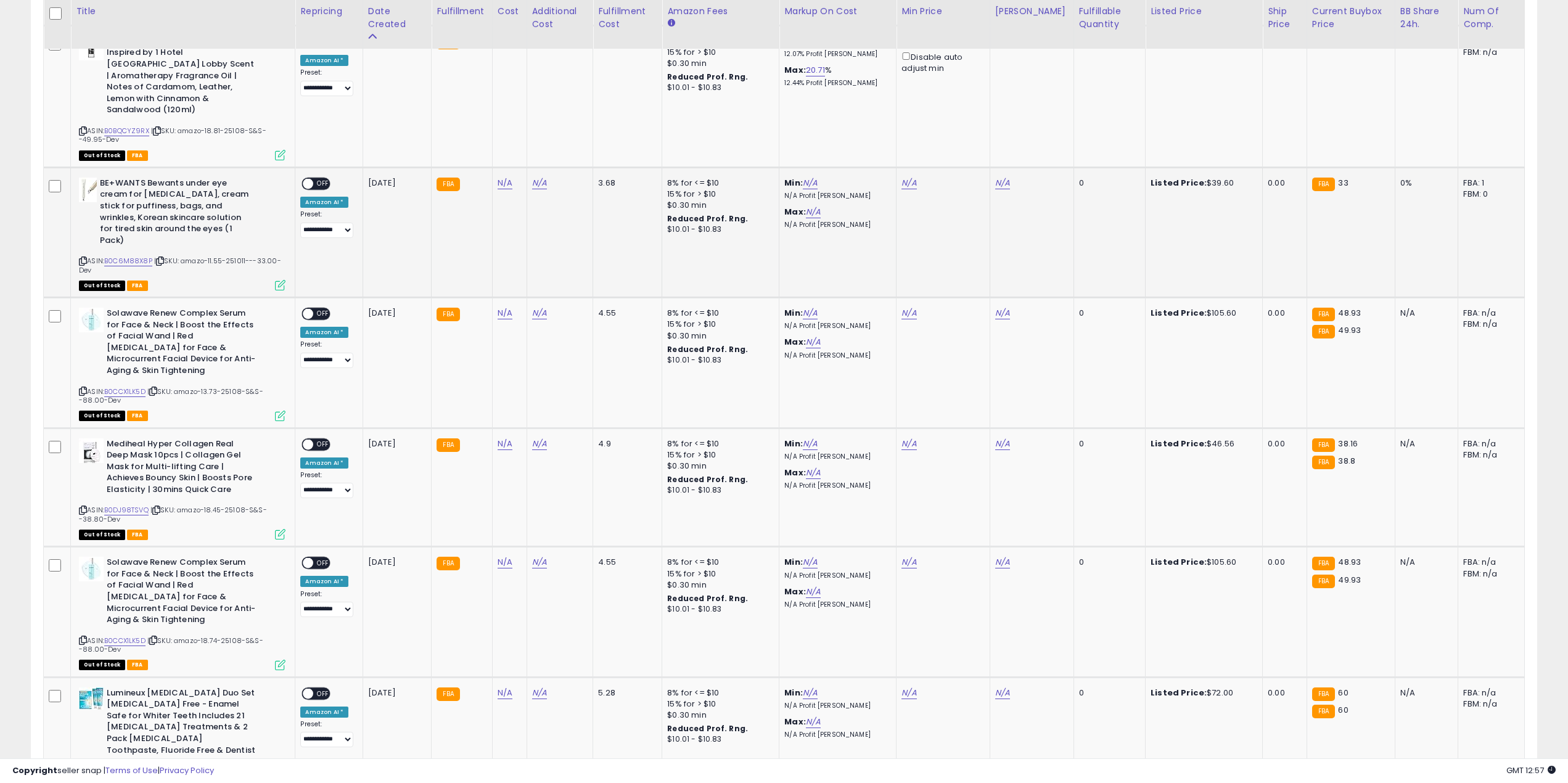
click at [217, 256] on span "| SKU: amazo-11.55-251011---33.00-Dev" at bounding box center [180, 265] width 202 height 19
copy span "11.55"
click at [504, 178] on td "N/A" at bounding box center [509, 232] width 34 height 130
click at [507, 177] on link "N/A" at bounding box center [505, 183] width 15 height 13
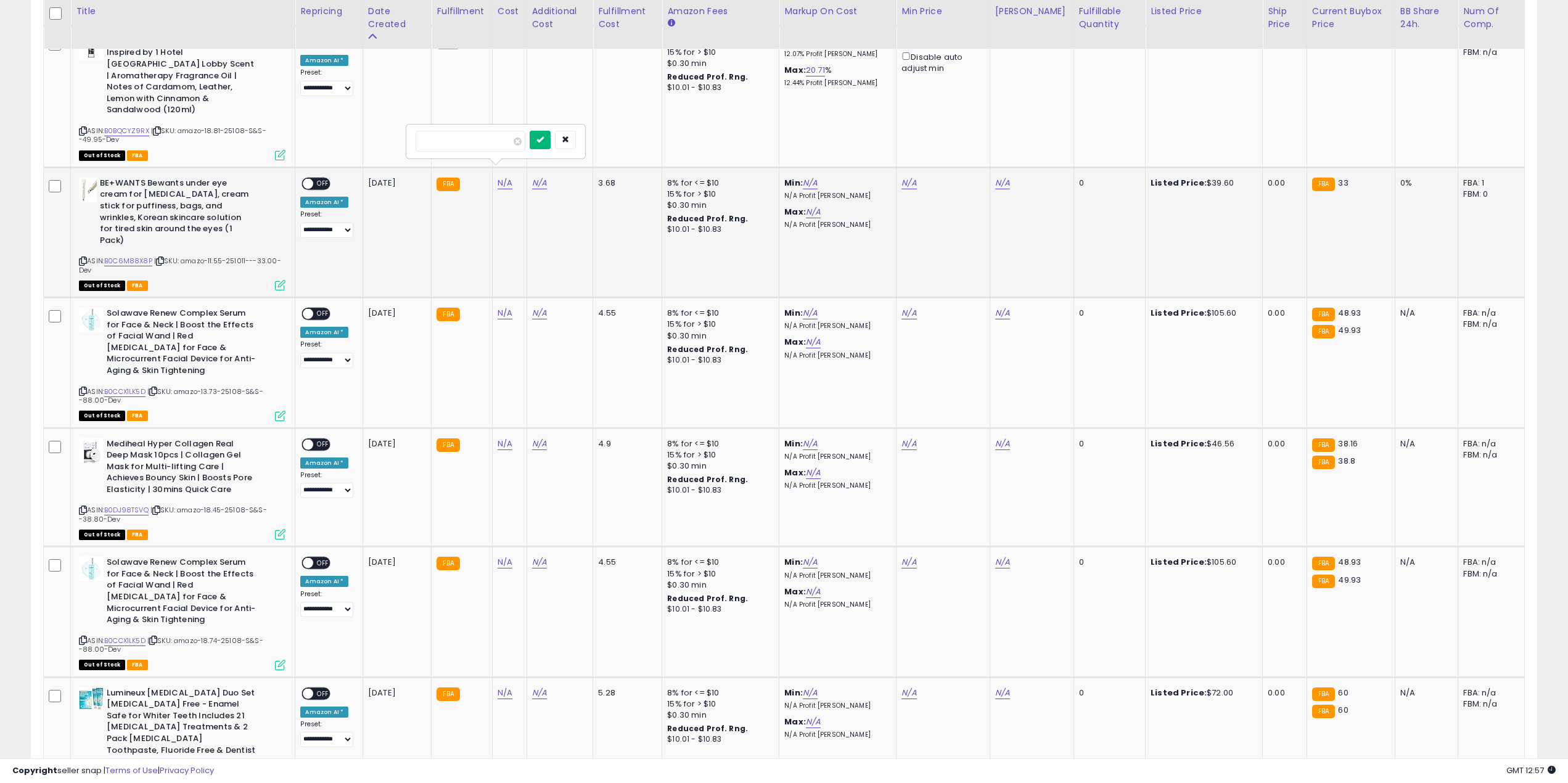
type input "*****"
drag, startPoint x: 552, startPoint y: 144, endPoint x: 532, endPoint y: 154, distance: 22.4
click at [550, 144] on button "submit" at bounding box center [541, 140] width 21 height 19
click at [322, 178] on span "OFF" at bounding box center [324, 183] width 20 height 11
click at [211, 387] on span "| SKU: amazo-13.73-25108-S&S--88.00-Dev" at bounding box center [171, 396] width 184 height 19
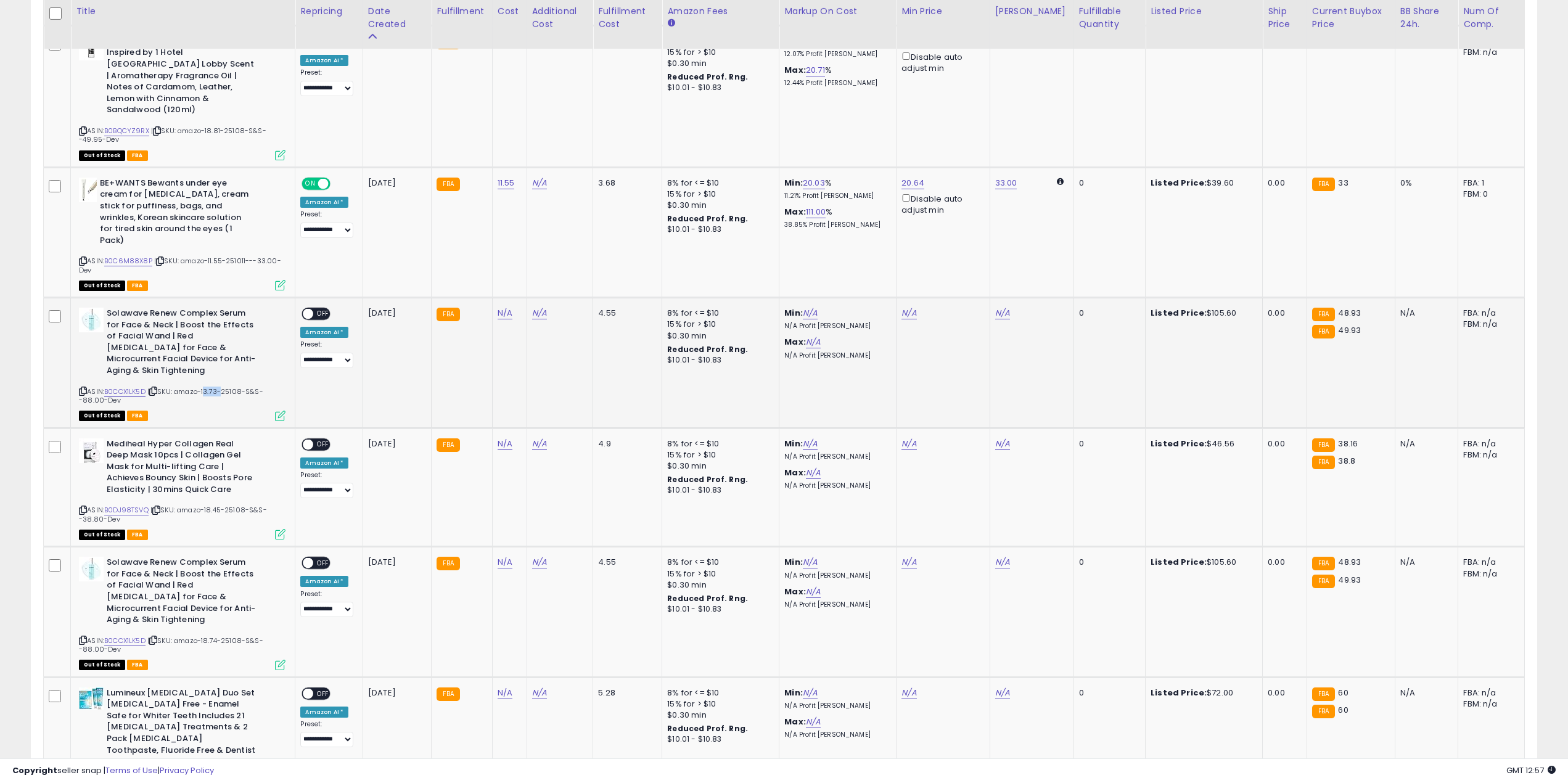
click at [211, 387] on span "| SKU: amazo-13.73-25108-S&S--88.00-Dev" at bounding box center [171, 396] width 184 height 19
copy span "13.73"
click at [510, 307] on link "N/A" at bounding box center [505, 313] width 15 height 13
type input "*****"
click at [544, 255] on icon "submit" at bounding box center [540, 258] width 7 height 7
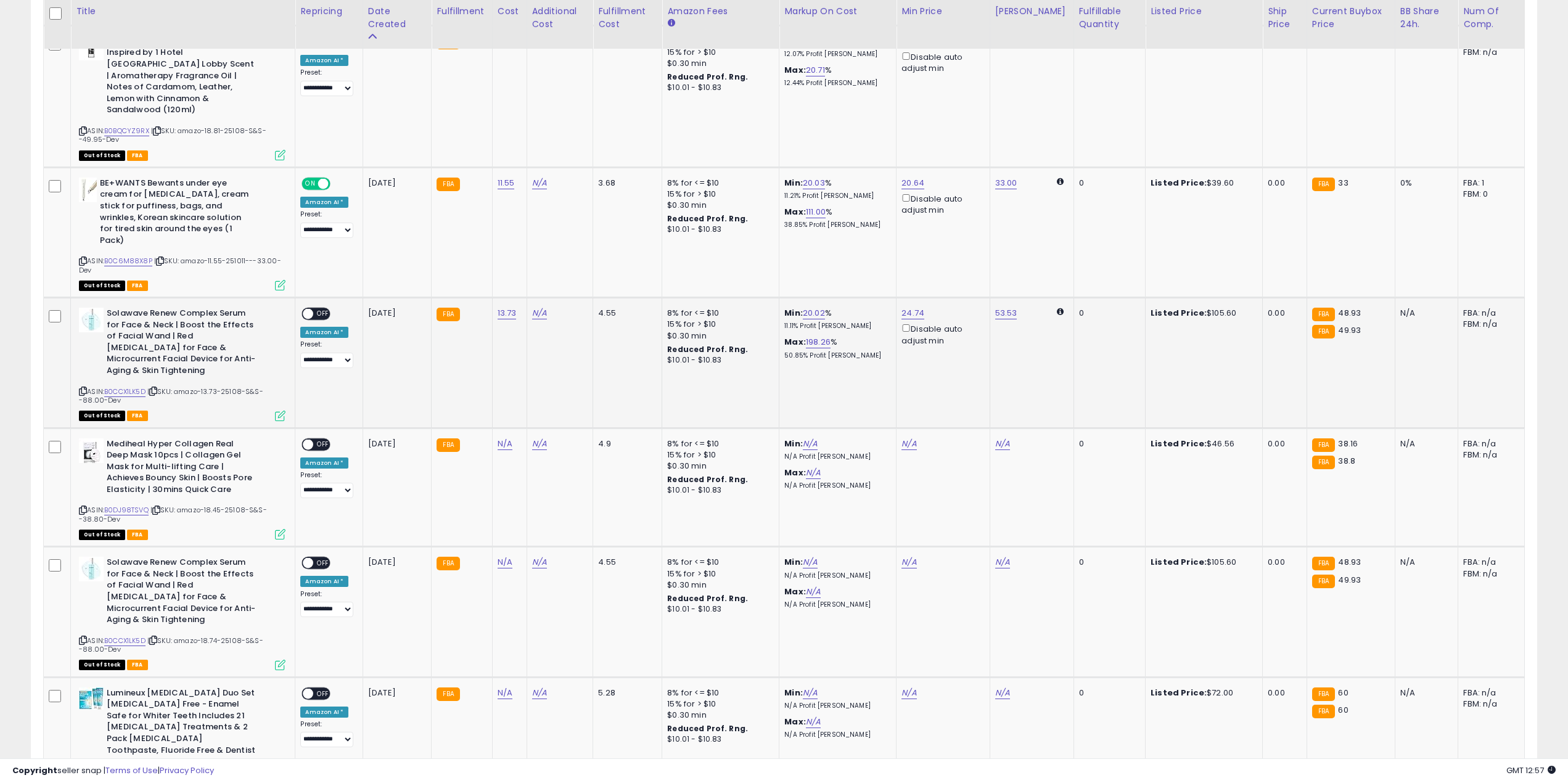
click at [316, 309] on span "OFF" at bounding box center [324, 314] width 20 height 11
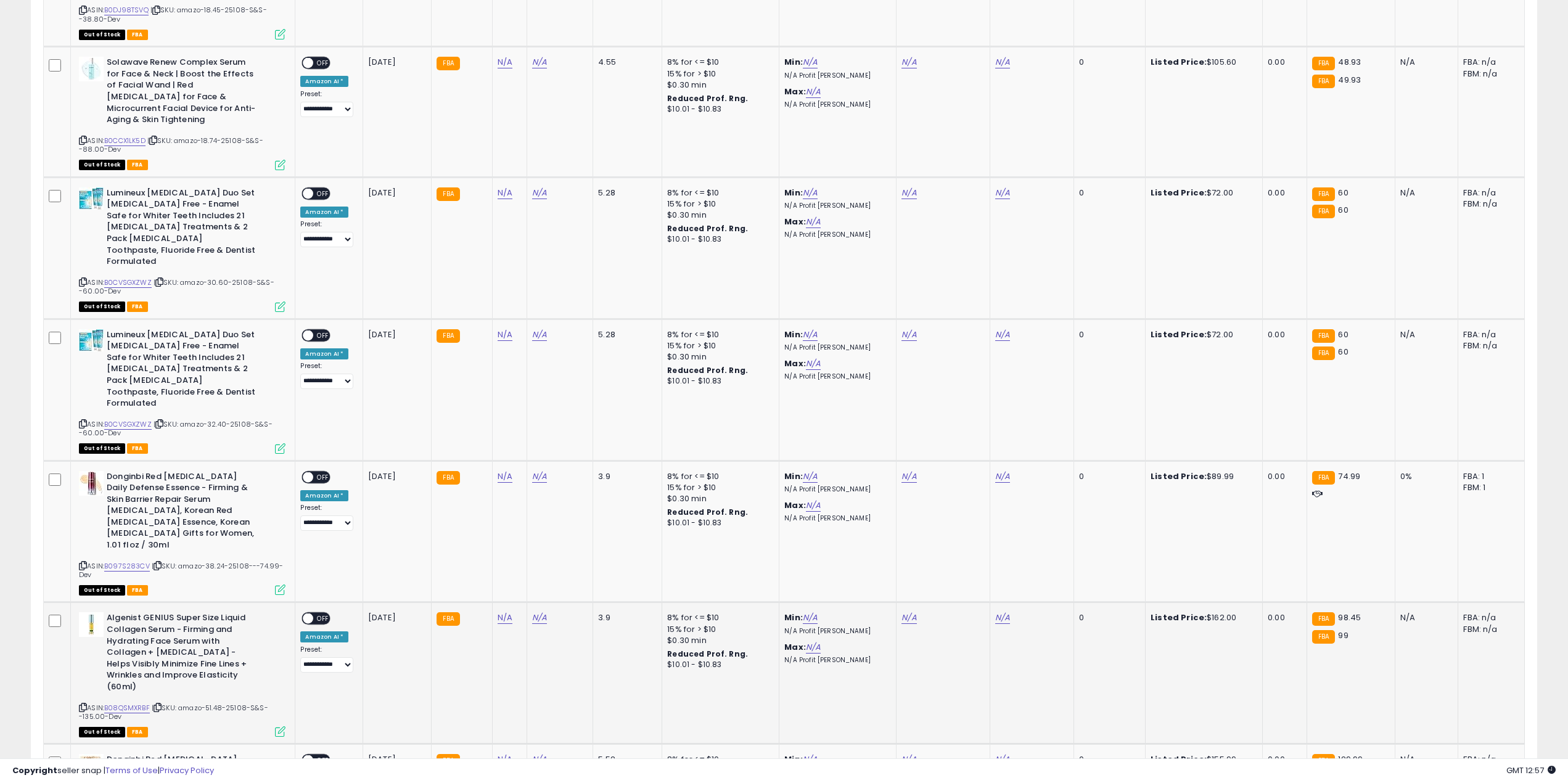
scroll to position [1489, 0]
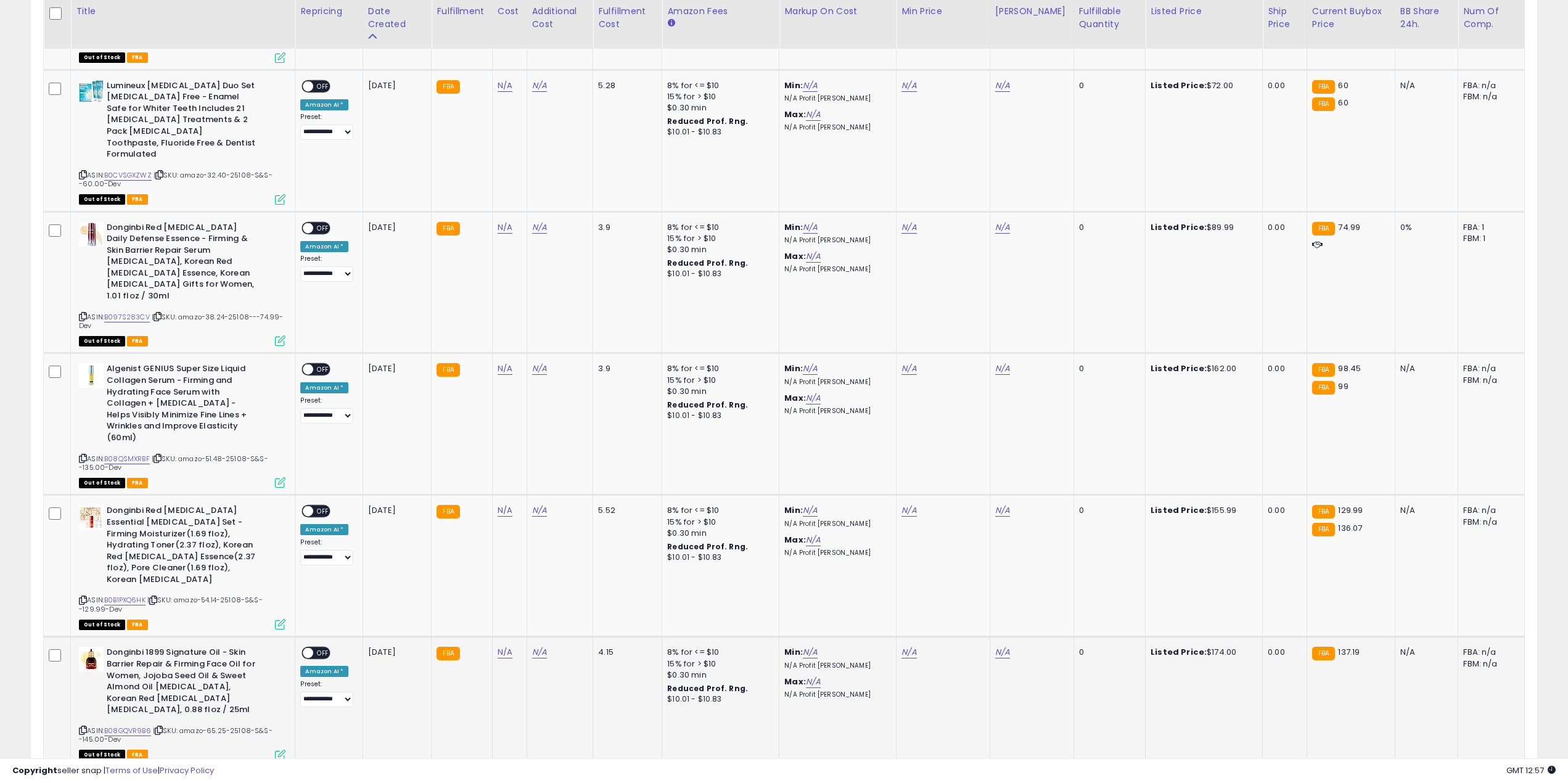
click at [215, 726] on span "| SKU: amazo-65.25-25108-S&S--145.00-Dev" at bounding box center [176, 735] width 193 height 19
copy span "65.25"
click at [495, 637] on td "N/A" at bounding box center [509, 702] width 34 height 130
click at [501, 647] on div "N/A" at bounding box center [507, 652] width 20 height 11
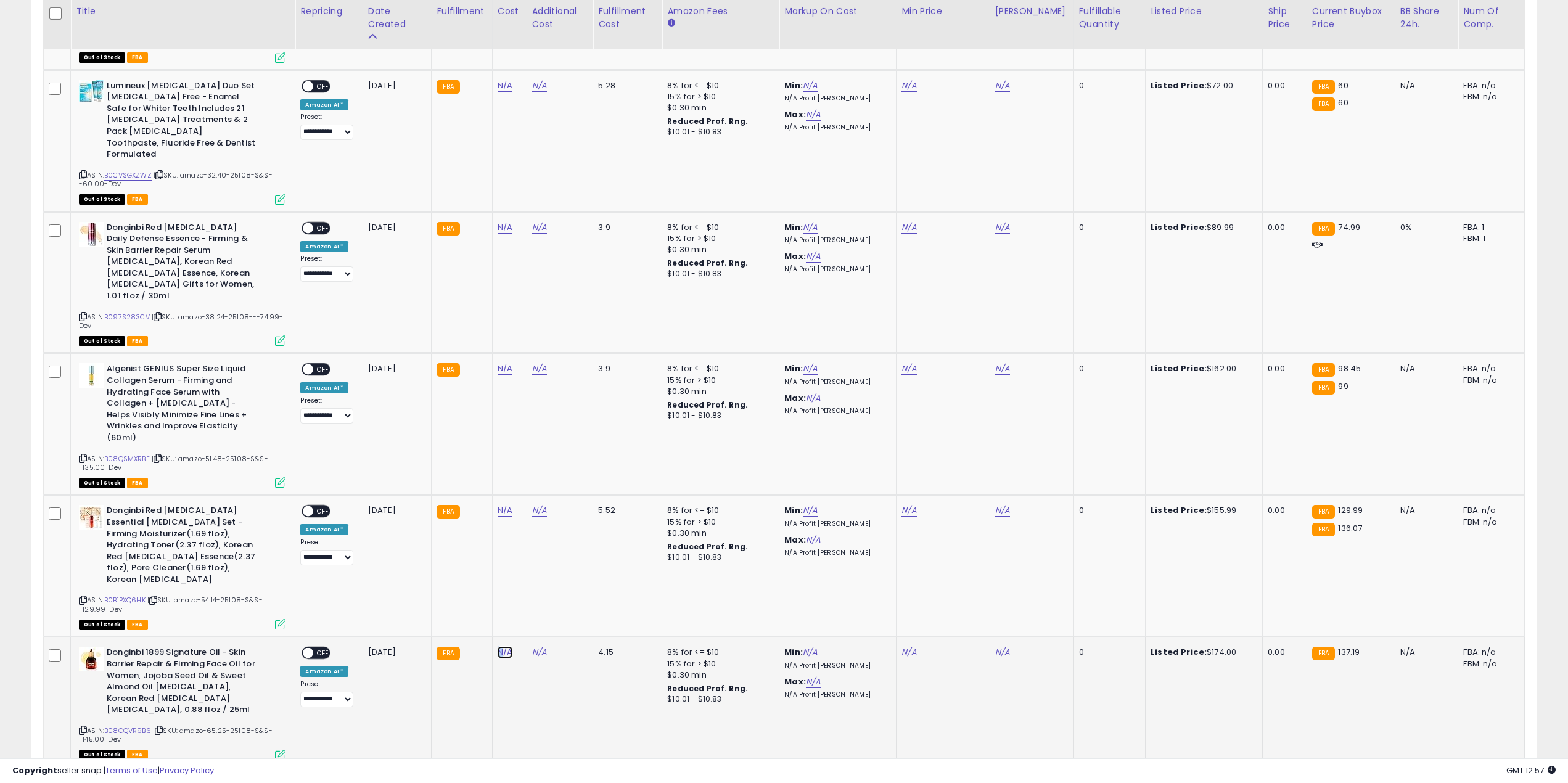
click at [505, 647] on link "N/A" at bounding box center [505, 652] width 15 height 13
type input "*****"
click at [544, 539] on icon "submit" at bounding box center [540, 540] width 7 height 7
click at [324, 648] on span "OFF" at bounding box center [323, 653] width 20 height 11
click at [216, 595] on span "| SKU: amazo-54.14-25108-S&S--129.99-Dev" at bounding box center [170, 604] width 183 height 19
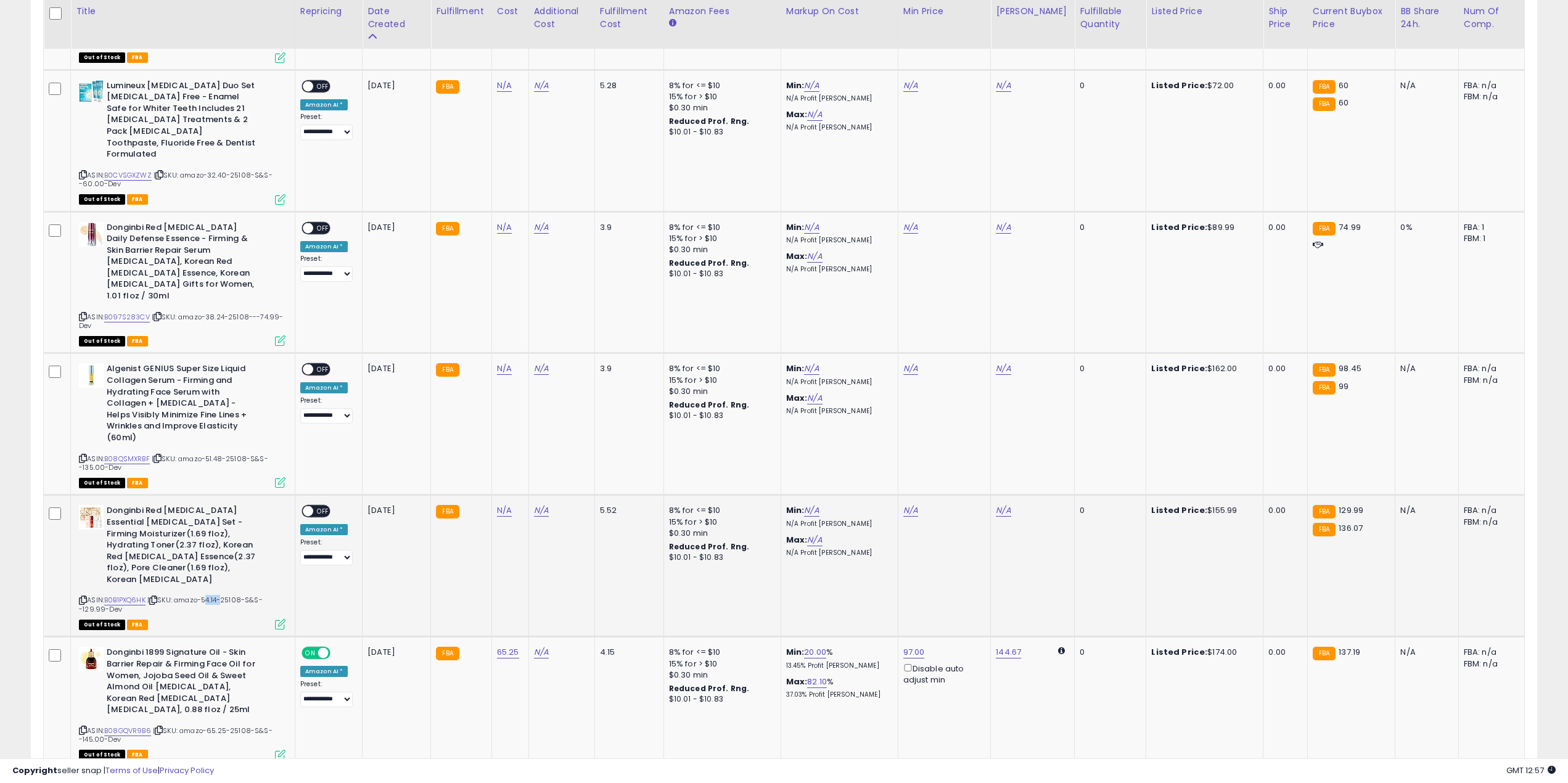
click at [216, 595] on span "| SKU: amazo-54.14-25108-S&S--129.99-Dev" at bounding box center [170, 604] width 183 height 19
copy span "54.14"
click at [499, 504] on link "N/A" at bounding box center [504, 510] width 15 height 13
type input "*****"
click at [550, 415] on button "submit" at bounding box center [540, 411] width 21 height 19
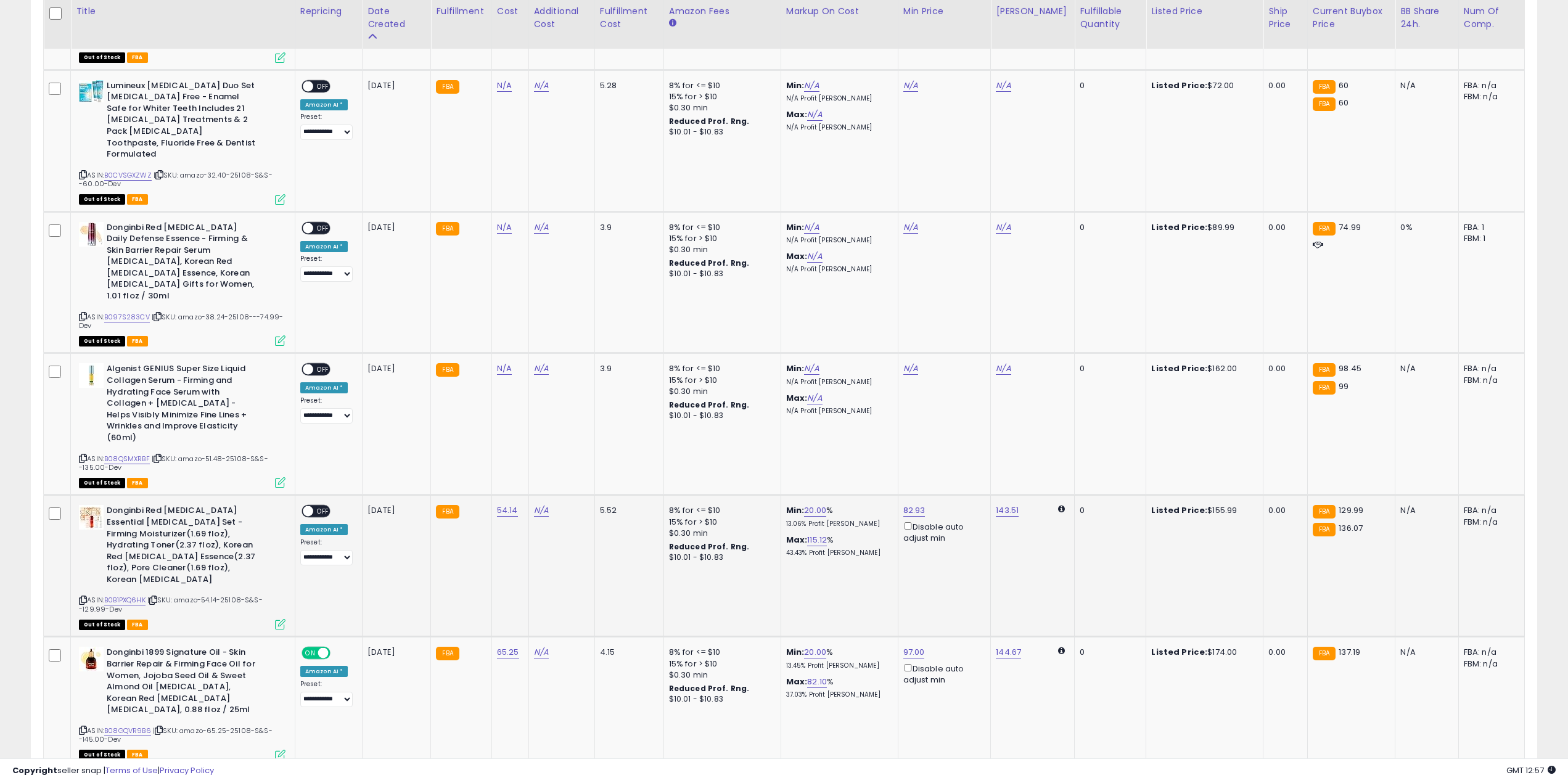
click at [327, 505] on div "ON OFF" at bounding box center [316, 511] width 29 height 13
click at [322, 506] on span "OFF" at bounding box center [323, 511] width 20 height 11
click at [217, 454] on span "| SKU: amazo-51.48-25108-S&S--135.00-Dev" at bounding box center [174, 463] width 189 height 19
copy span "."
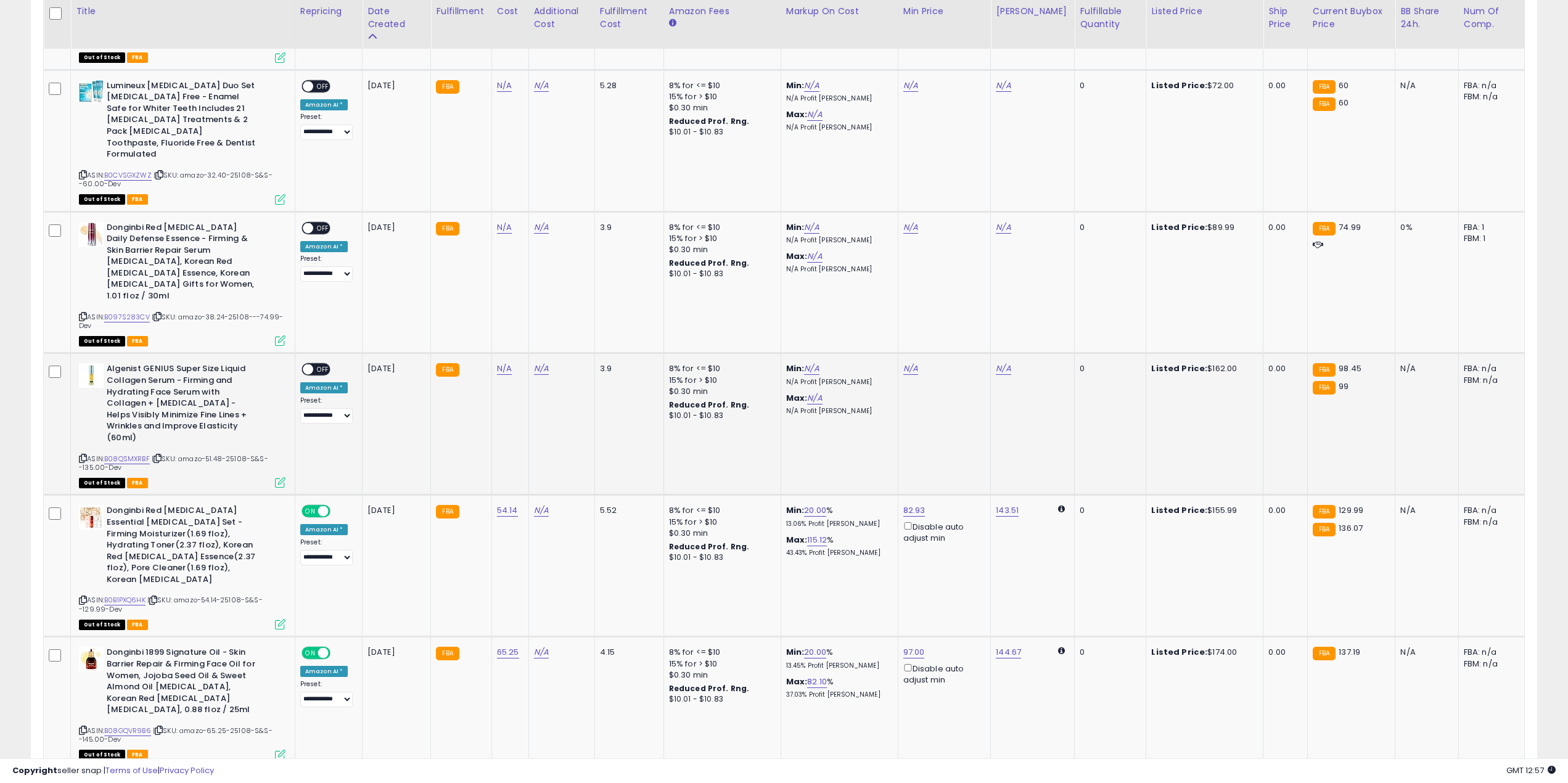
click at [214, 454] on span "| SKU: amazo-51.48-25108-S&S--135.00-Dev" at bounding box center [174, 463] width 189 height 19
copy span "51.48"
click at [500, 362] on link "N/A" at bounding box center [504, 368] width 15 height 13
type input "*****"
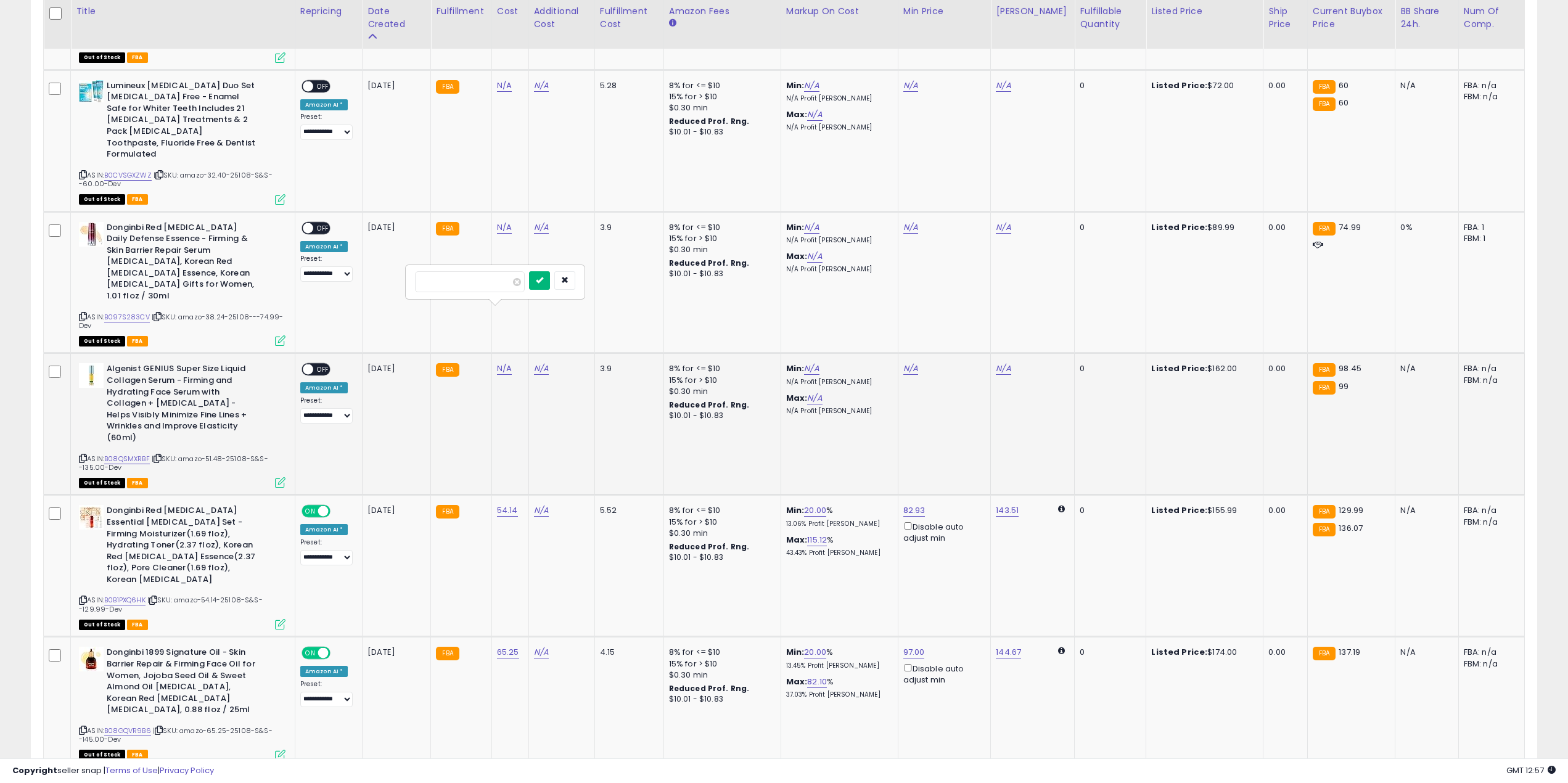
drag, startPoint x: 558, startPoint y: 285, endPoint x: 558, endPoint y: 291, distance: 6.0
click at [550, 289] on button "submit" at bounding box center [540, 281] width 21 height 19
click at [313, 364] on div "ON OFF" at bounding box center [302, 370] width 29 height 11
click at [323, 364] on span "OFF" at bounding box center [323, 370] width 20 height 11
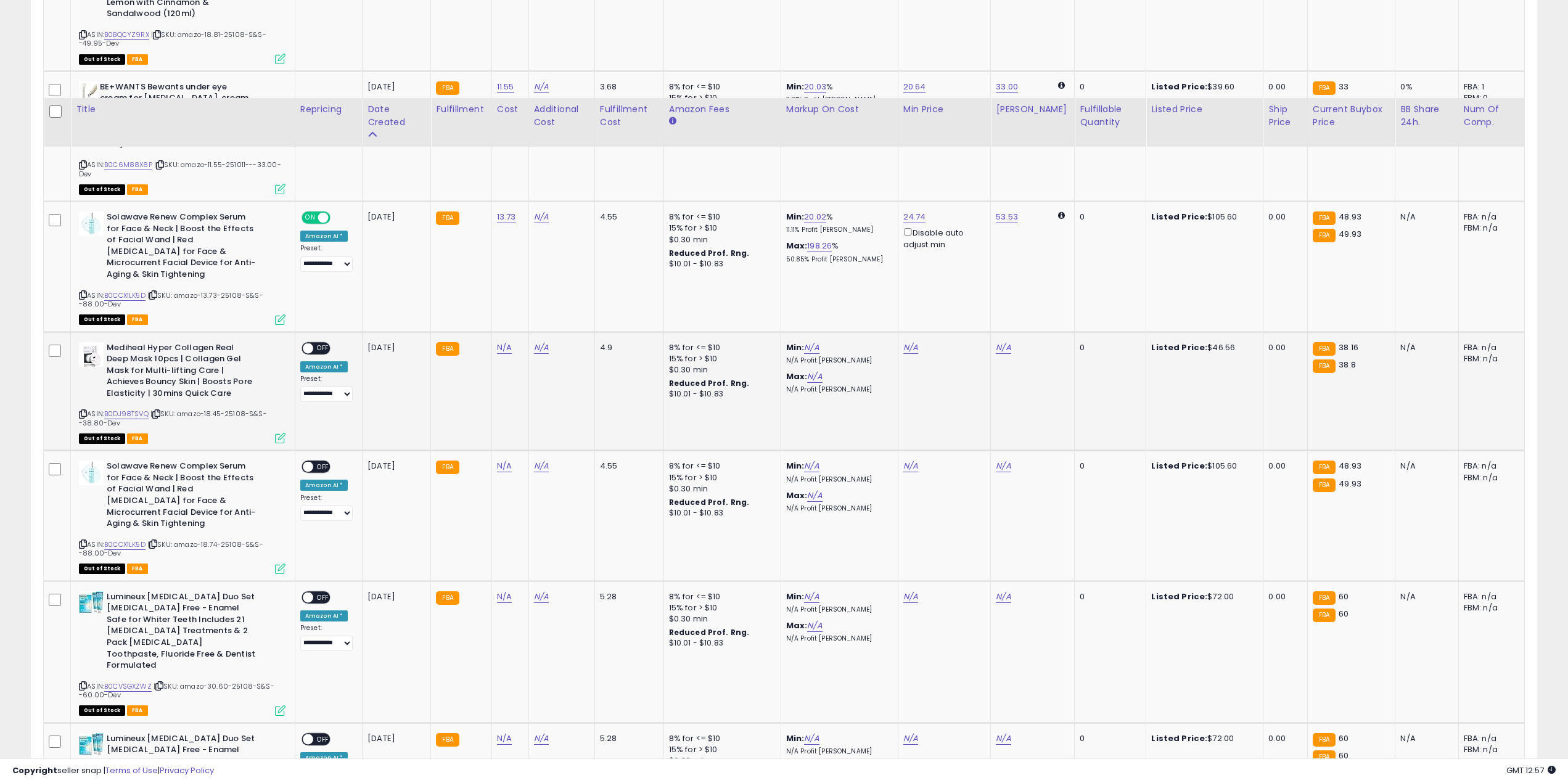
scroll to position [811, 0]
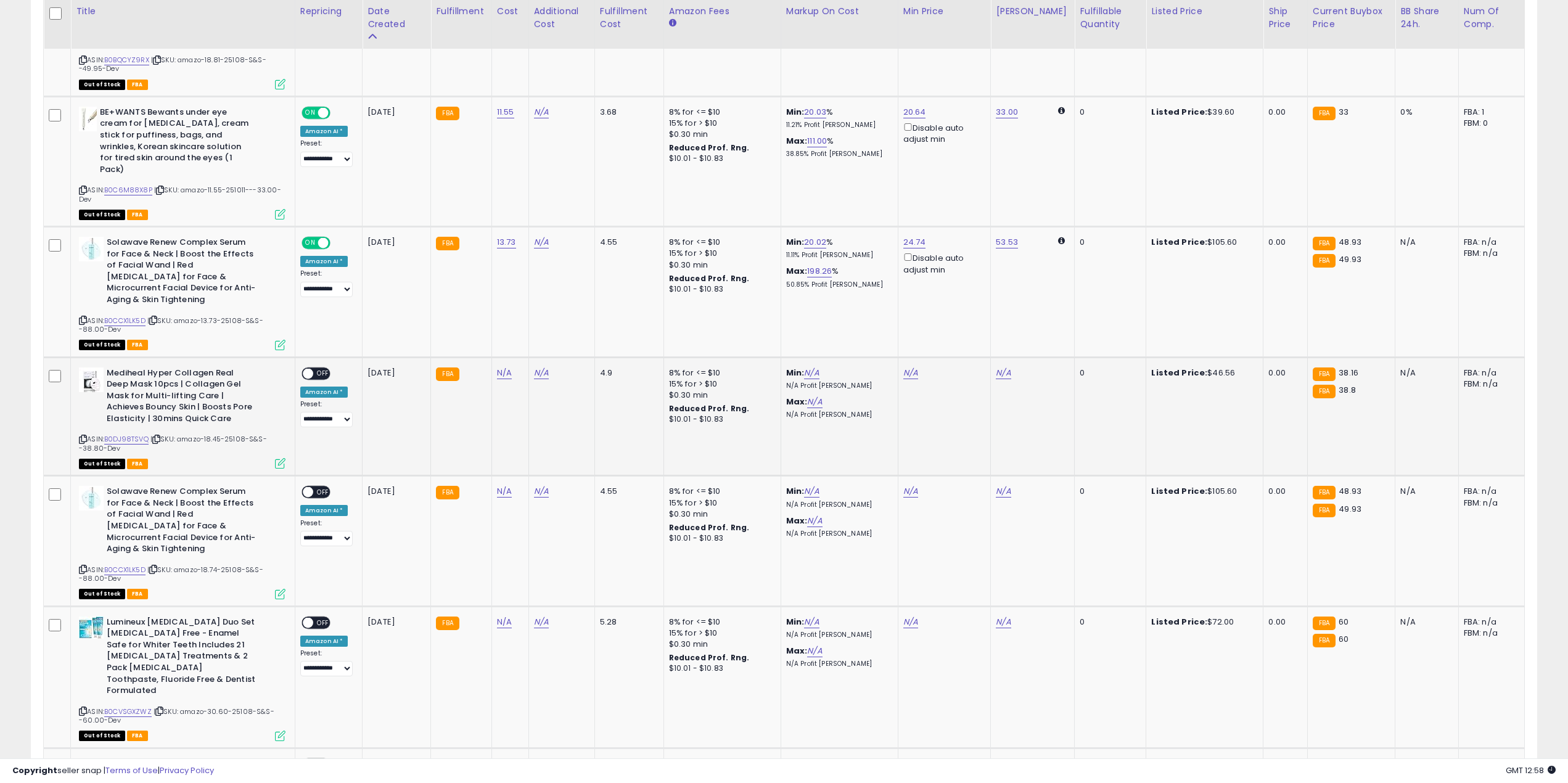
click at [216, 434] on span "| SKU: amazo-18.45-25108-S&S--38.80-Dev" at bounding box center [173, 443] width 188 height 19
copy span "18.45"
click at [499, 367] on link "N/A" at bounding box center [504, 373] width 15 height 13
type input "*****"
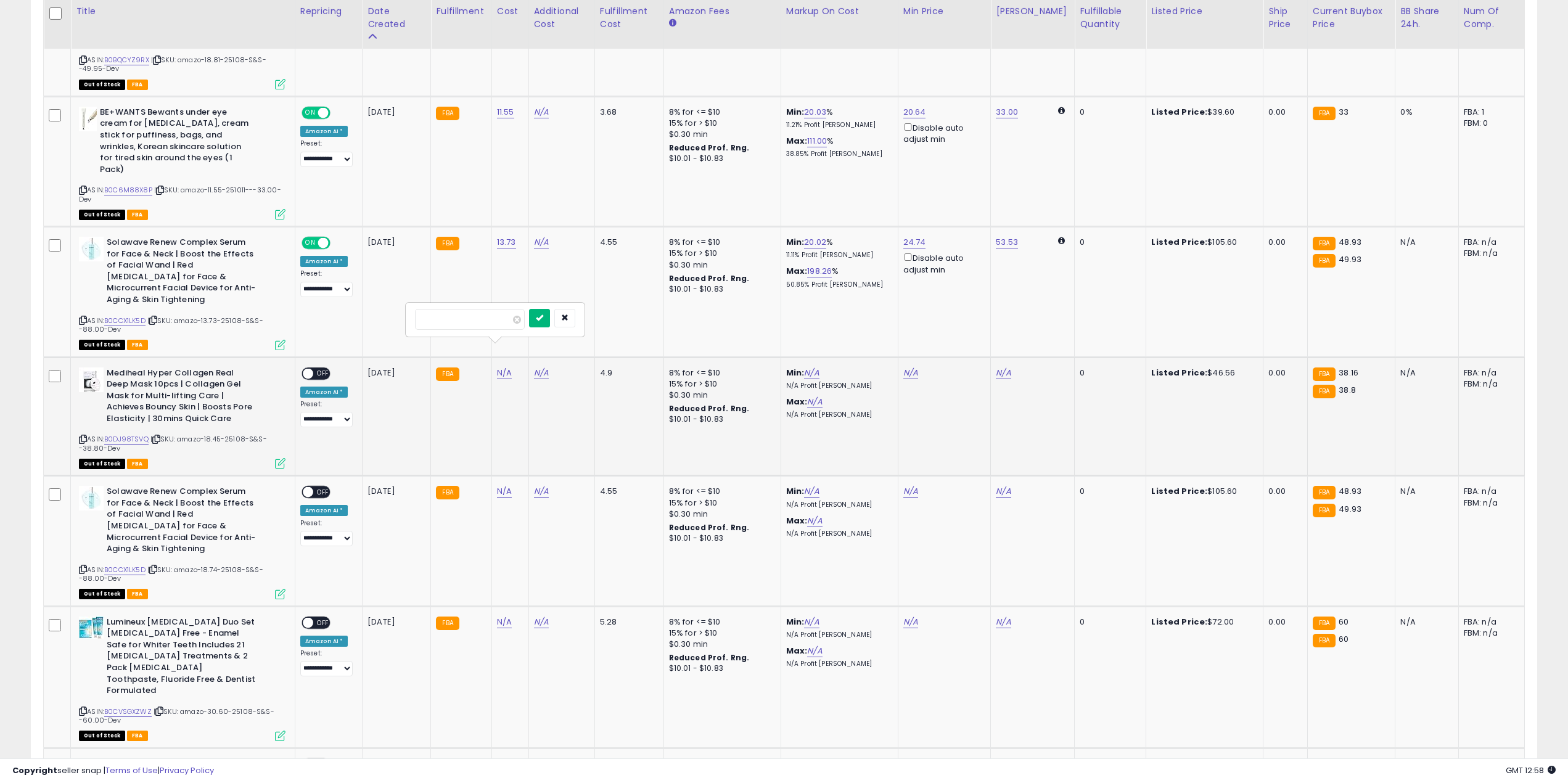
click at [550, 327] on button "submit" at bounding box center [540, 318] width 21 height 19
click at [320, 368] on span "OFF" at bounding box center [323, 374] width 20 height 11
click at [214, 565] on span "| SKU: amazo-18.74-25108-S&S--88.00-Dev" at bounding box center [171, 574] width 184 height 19
copy span "18.74"
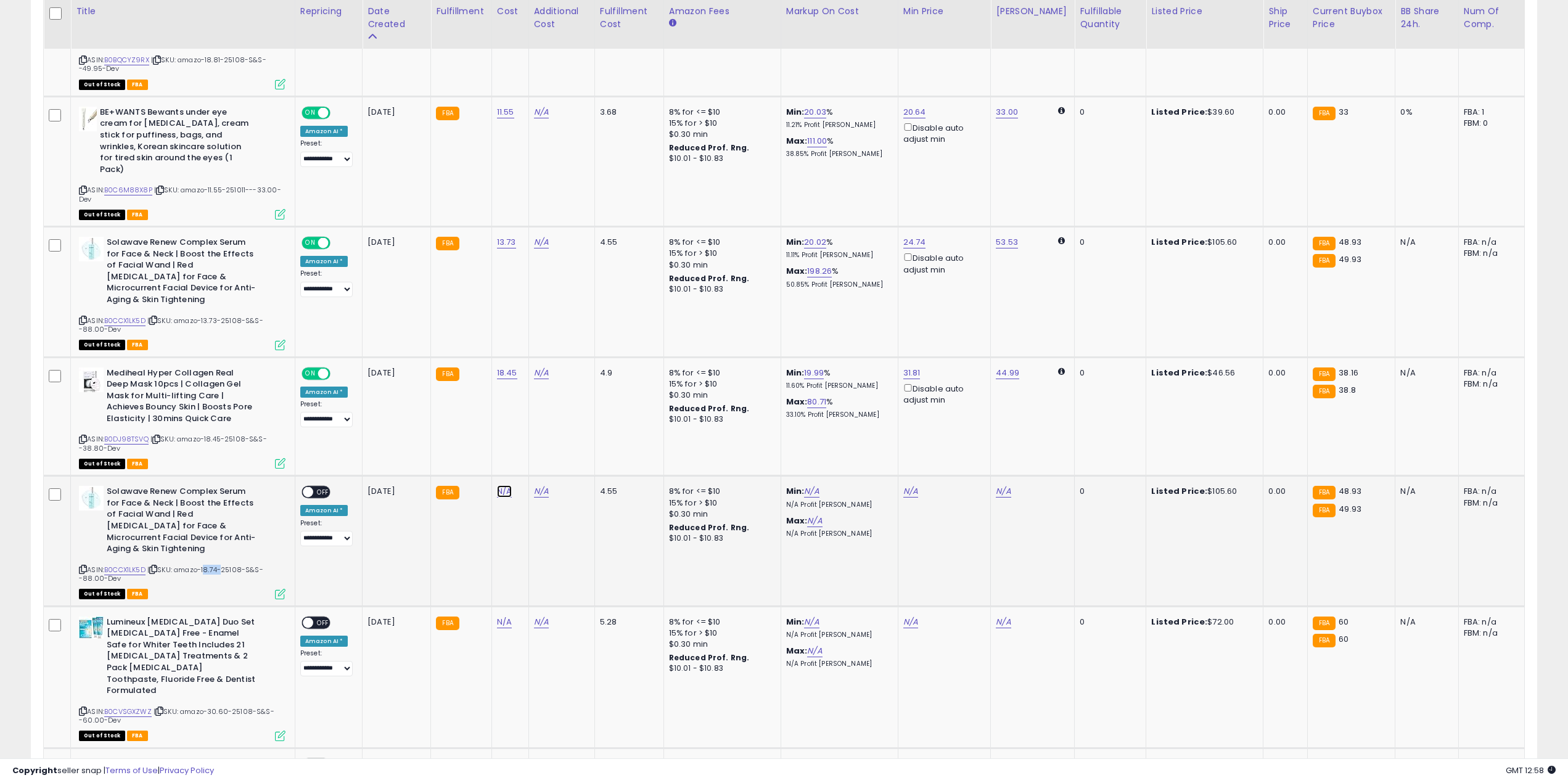
click at [504, 486] on link "N/A" at bounding box center [504, 492] width 15 height 13
type input "*****"
click at [550, 433] on button "submit" at bounding box center [540, 437] width 21 height 19
click at [317, 487] on span "OFF" at bounding box center [323, 492] width 20 height 11
click at [212, 707] on span "| SKU: amazo-30.60-25108-S&S--60.00-Dev" at bounding box center [176, 716] width 195 height 19
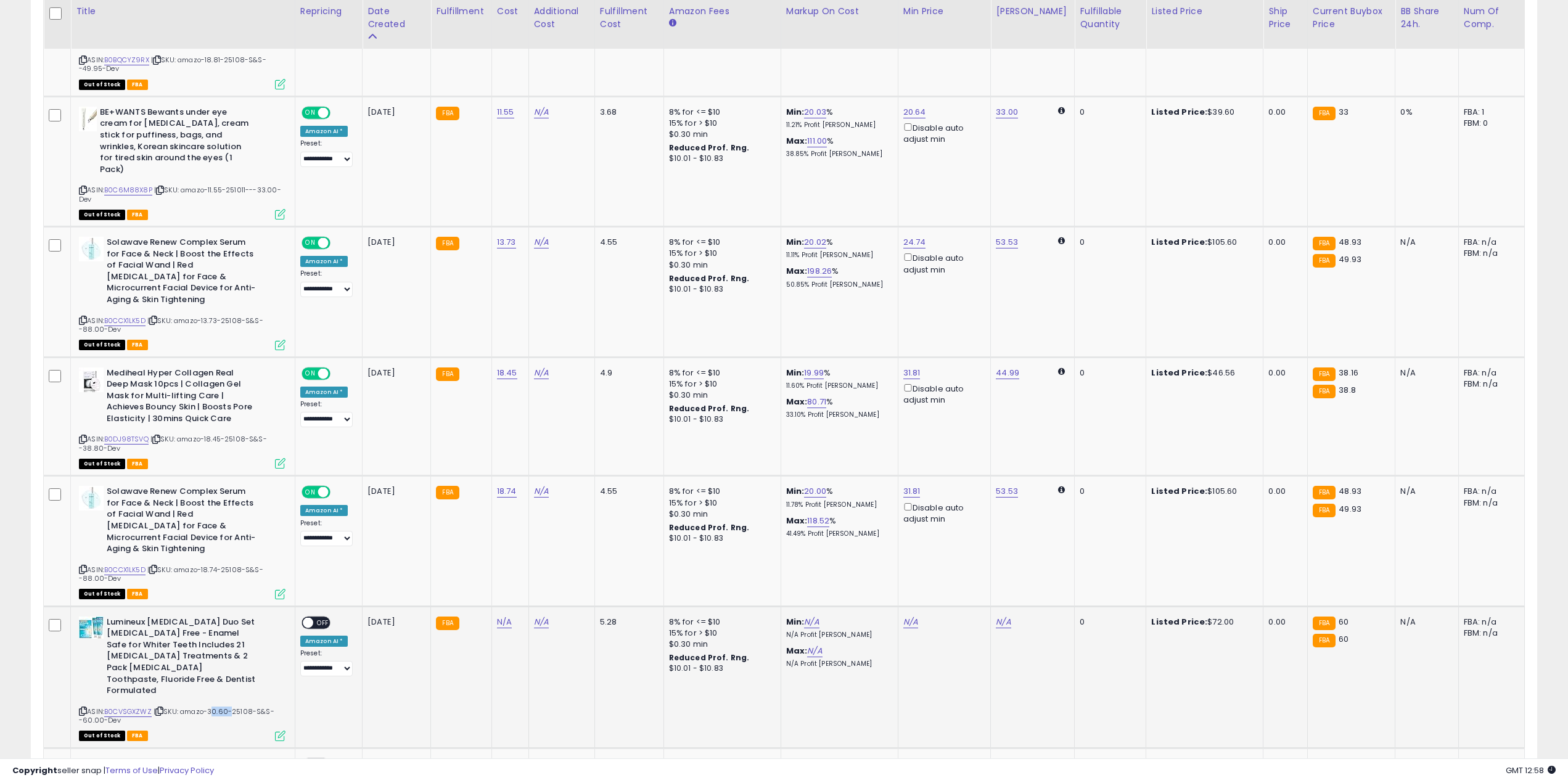
click at [212, 707] on span "| SKU: amazo-30.60-25108-S&S--60.00-Dev" at bounding box center [176, 716] width 195 height 19
click at [501, 616] on link "N/A" at bounding box center [504, 622] width 15 height 13
paste input "*****"
type input "*****"
click at [550, 572] on button "submit" at bounding box center [540, 568] width 21 height 19
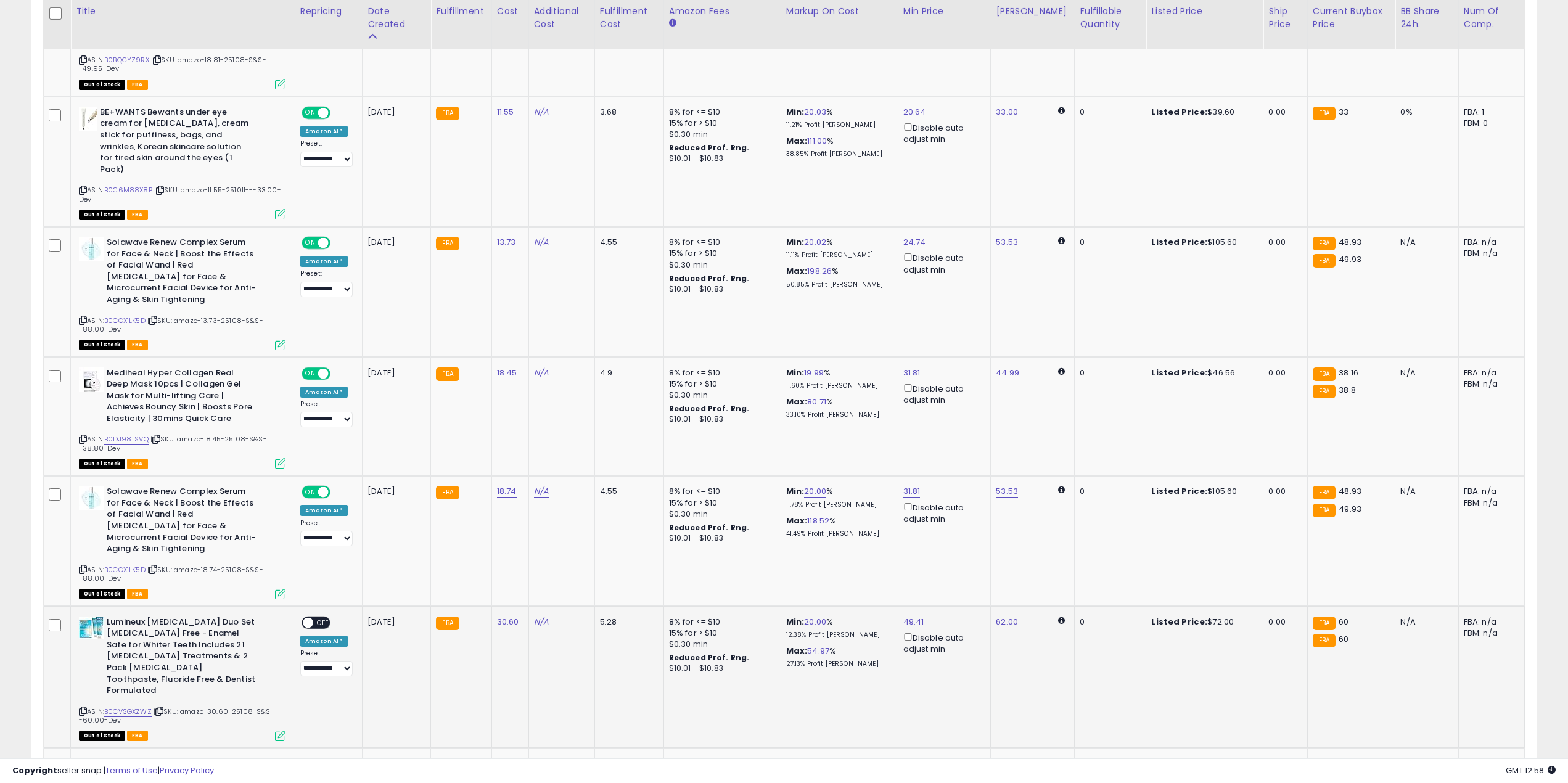
click at [318, 617] on span "OFF" at bounding box center [323, 623] width 20 height 11
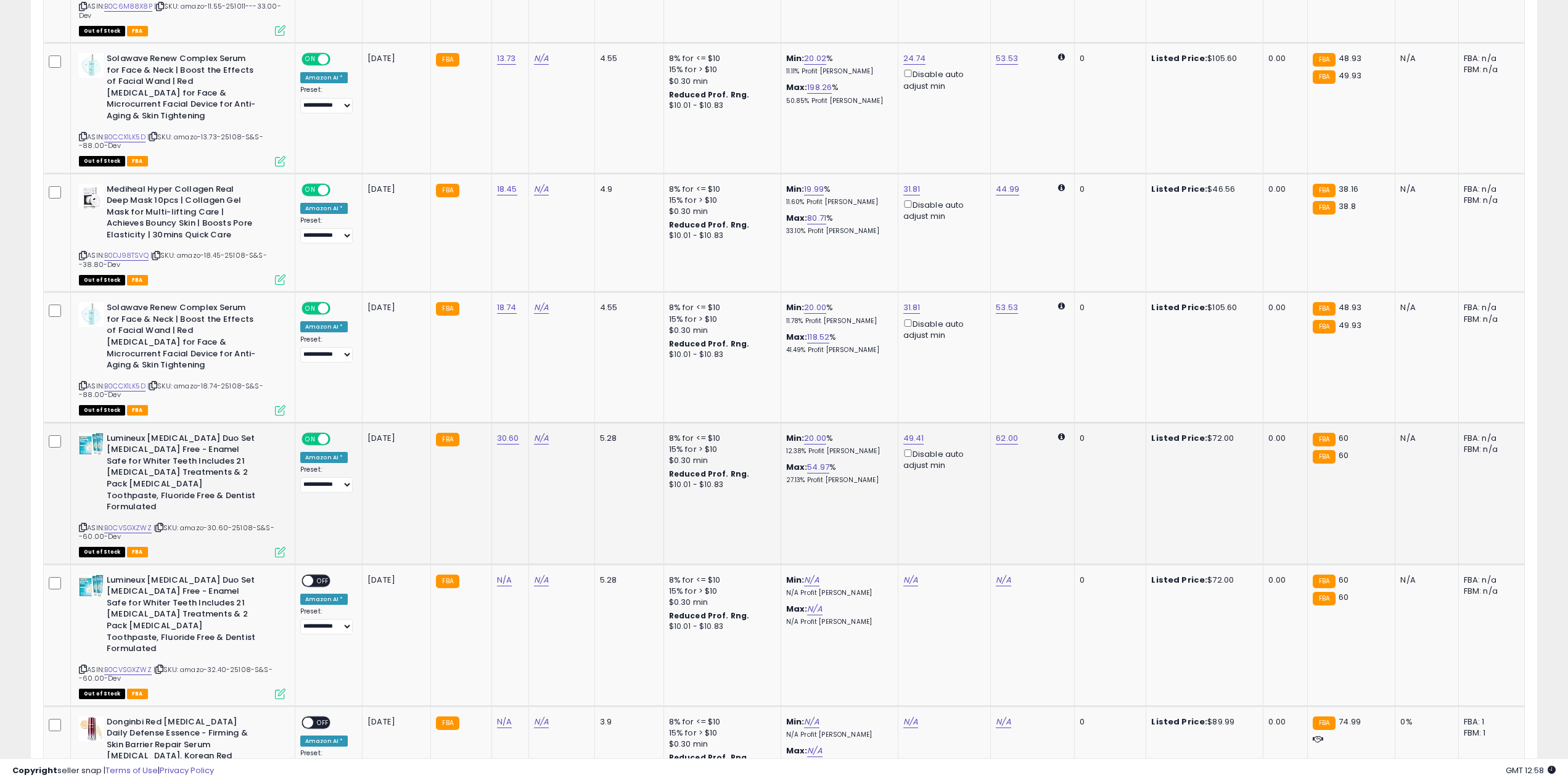
scroll to position [996, 0]
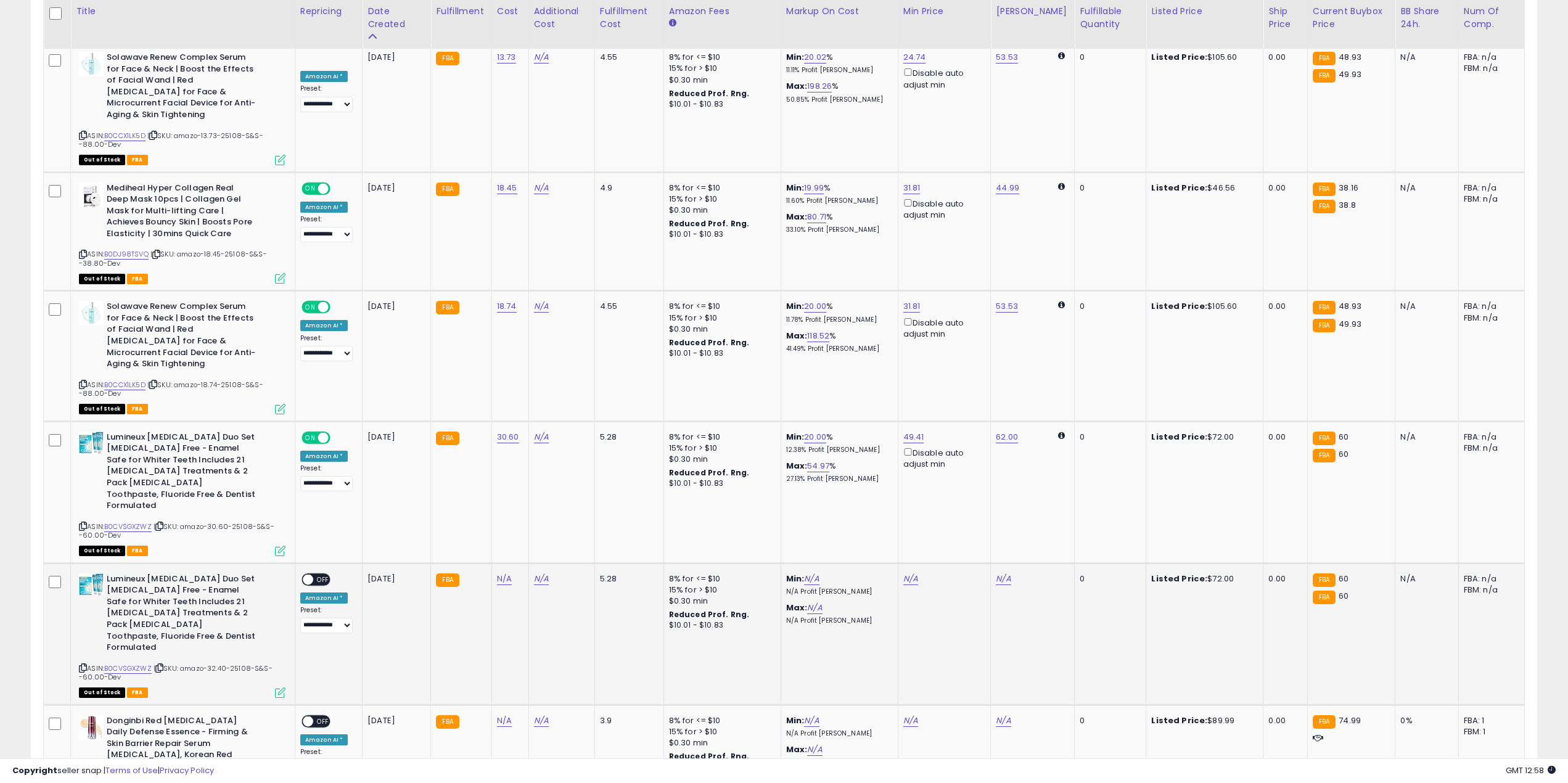
click at [217, 664] on span "| SKU: amazo-32.40-25108-S&S--60.00-Dev" at bounding box center [176, 673] width 193 height 19
click at [501, 573] on link "N/A" at bounding box center [504, 579] width 15 height 13
type input "*****"
click at [543, 513] on icon "submit" at bounding box center [539, 512] width 7 height 7
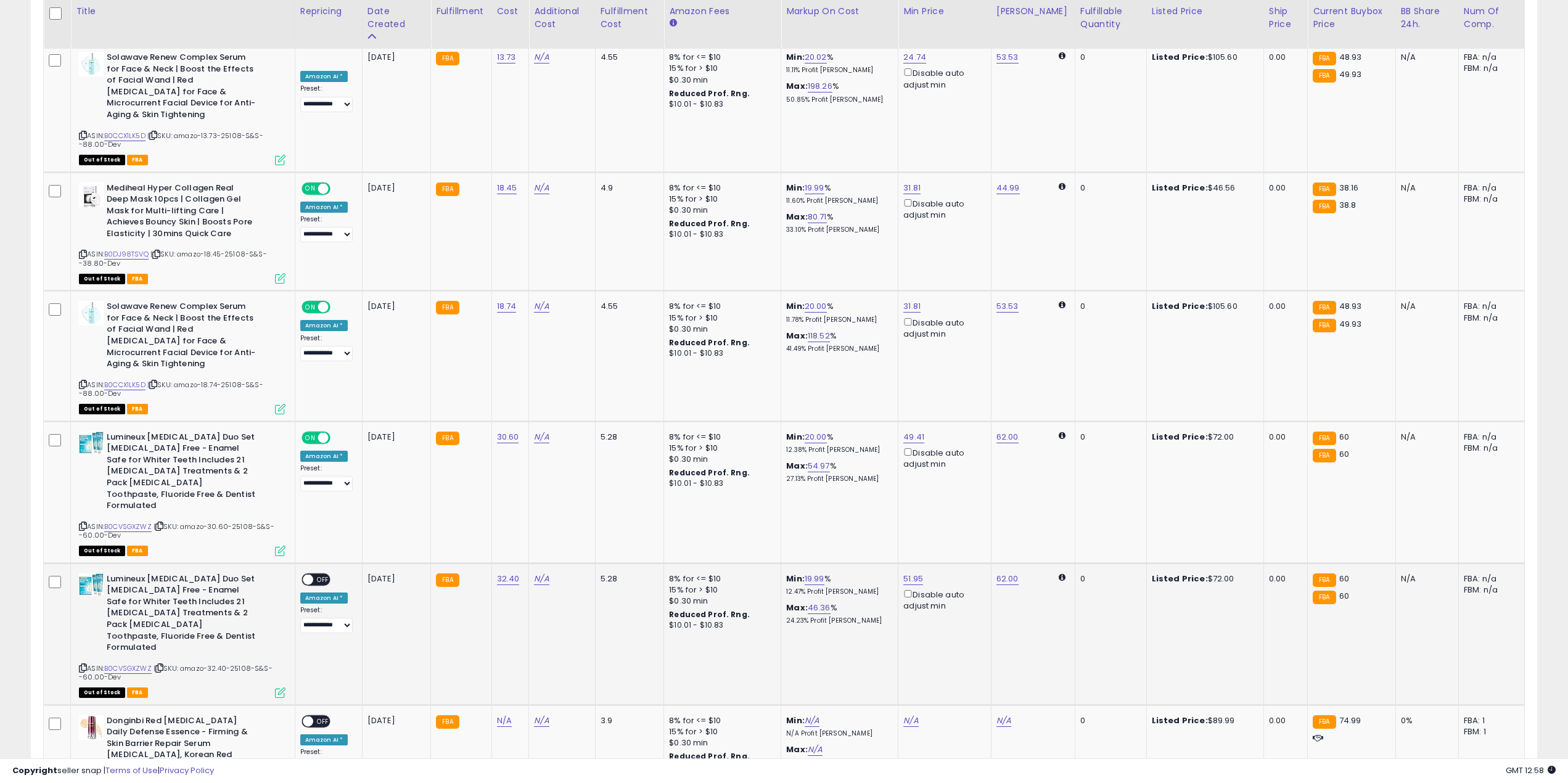
click at [315, 574] on span "OFF" at bounding box center [323, 580] width 20 height 11
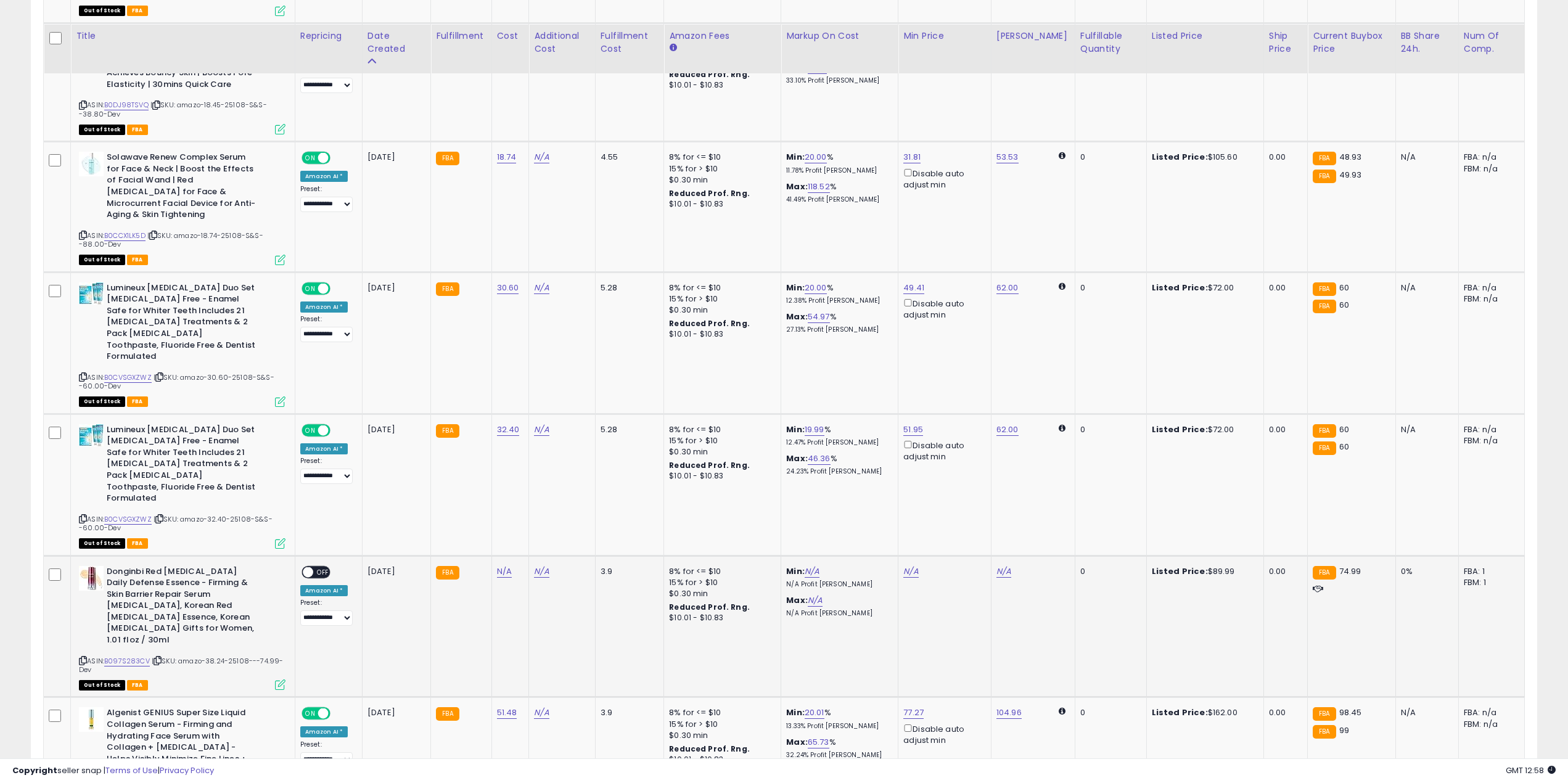
scroll to position [1181, 0]
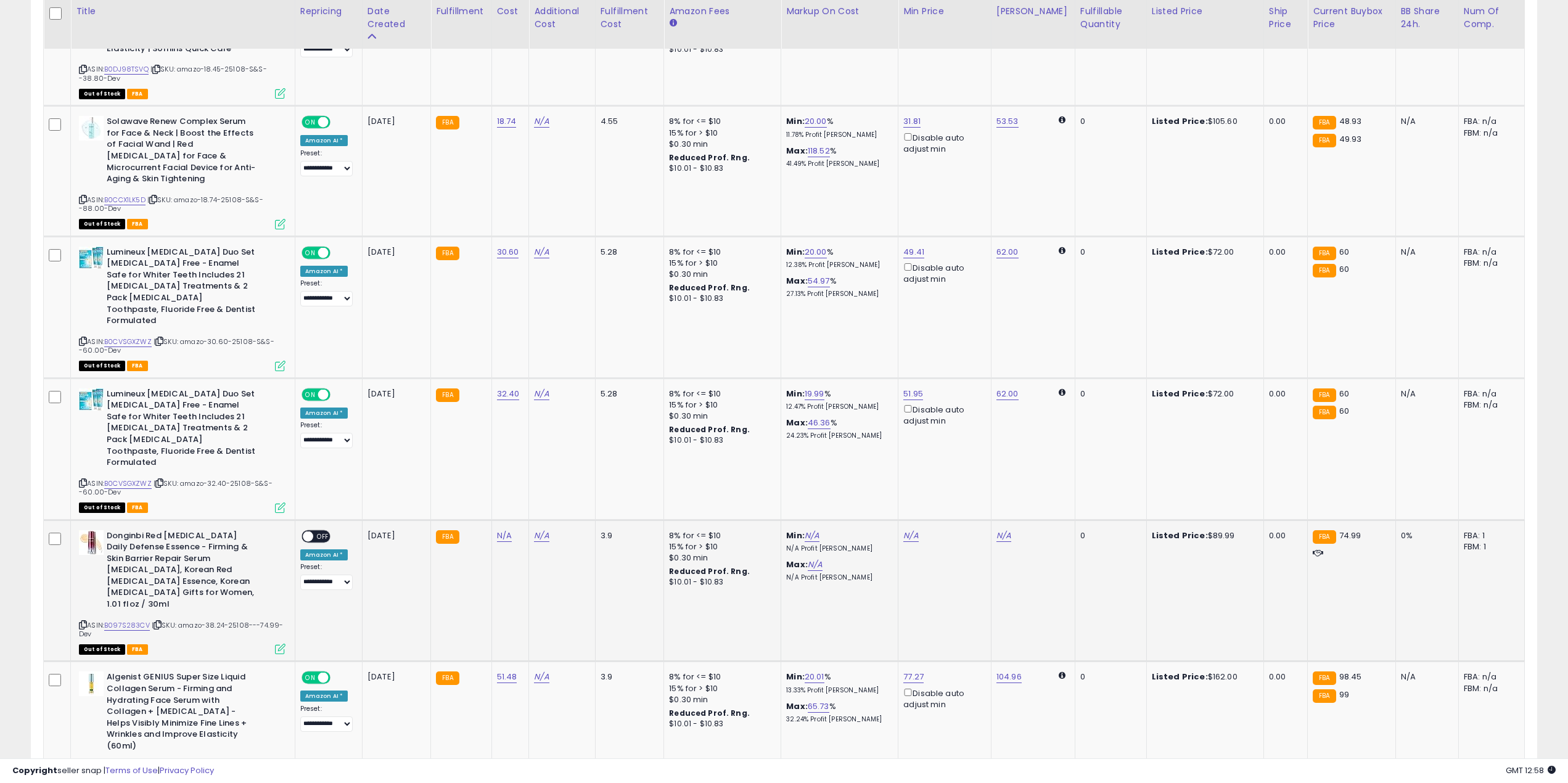
click at [213, 620] on span "| SKU: amazo-38.24-25108---74.99-Dev" at bounding box center [181, 629] width 205 height 19
click at [497, 530] on link "N/A" at bounding box center [504, 536] width 15 height 13
type input "*****"
click at [550, 460] on button "submit" at bounding box center [540, 458] width 21 height 19
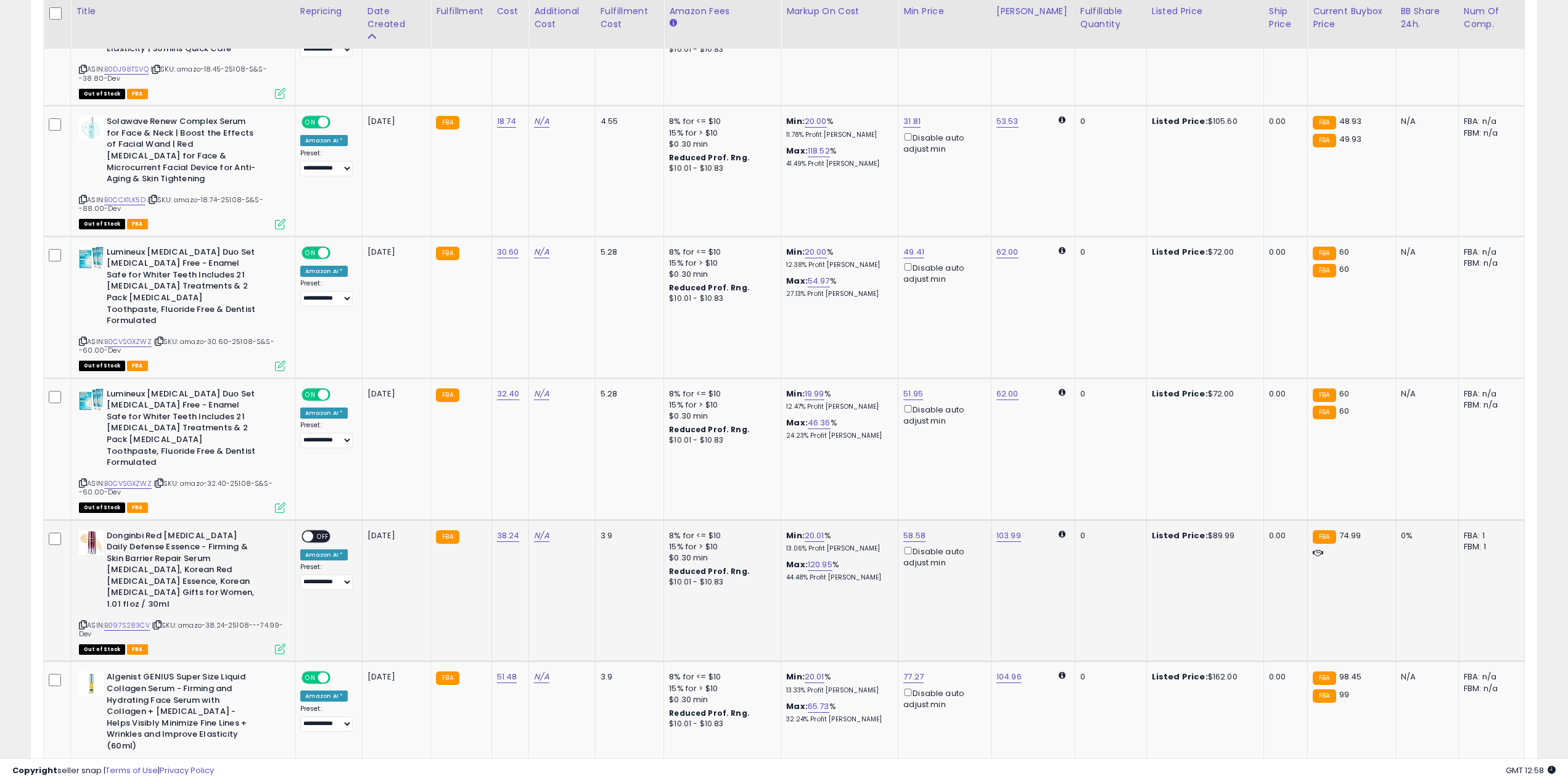
click at [315, 531] on span "OFF" at bounding box center [323, 536] width 20 height 11
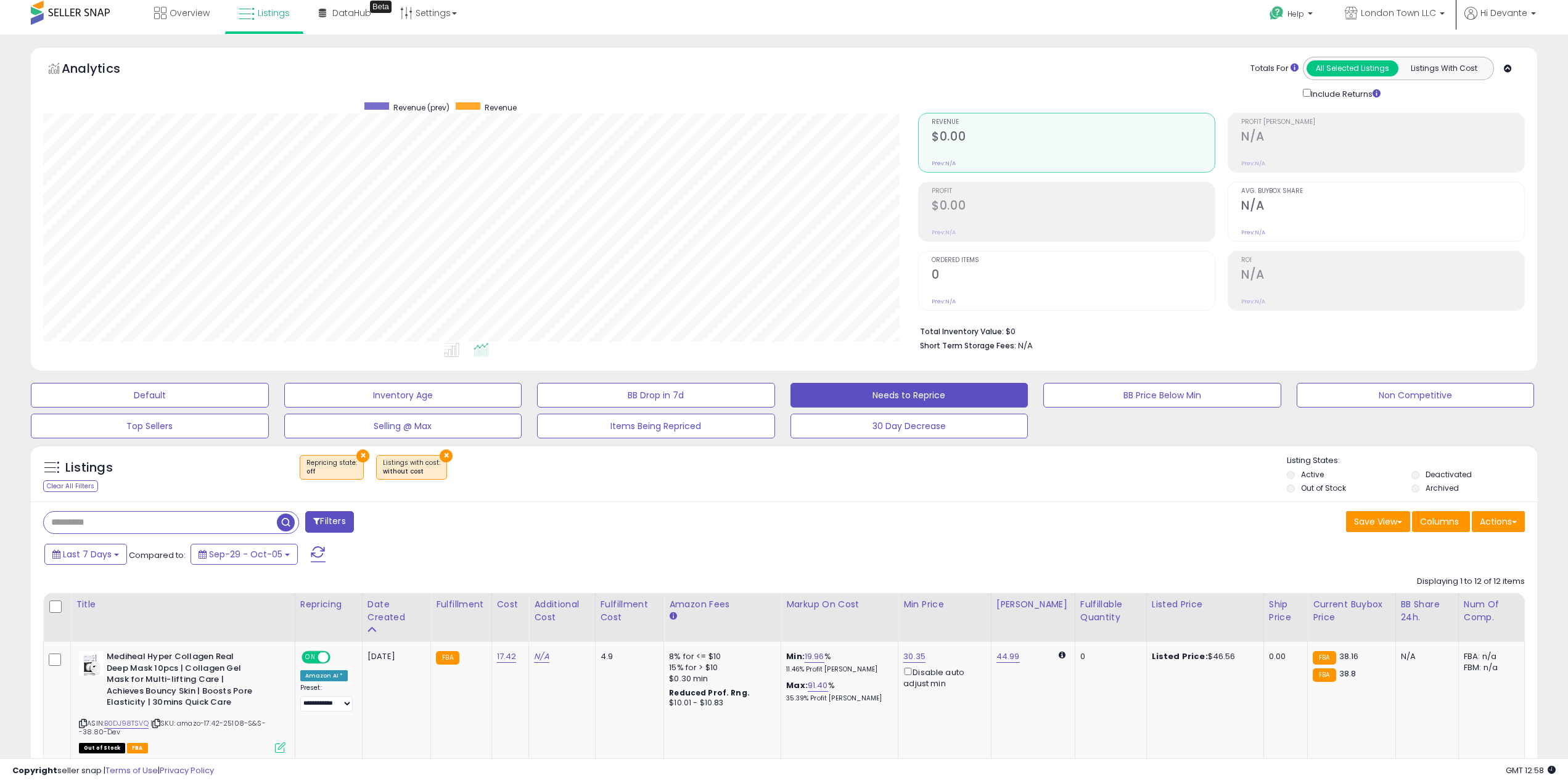
scroll to position [0, 0]
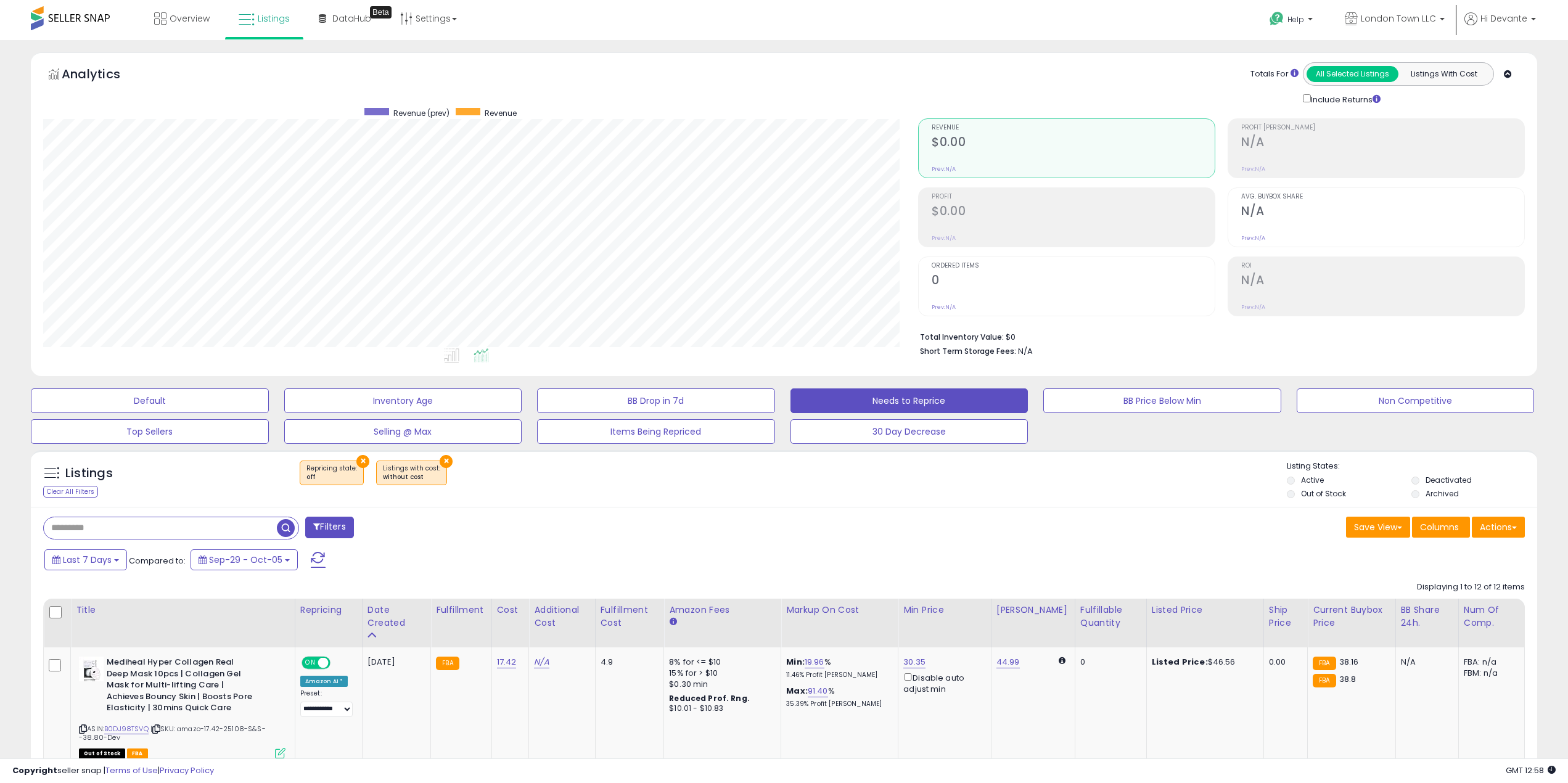
click at [68, 24] on span at bounding box center [70, 18] width 79 height 24
click at [164, 19] on icon at bounding box center [160, 19] width 13 height 13
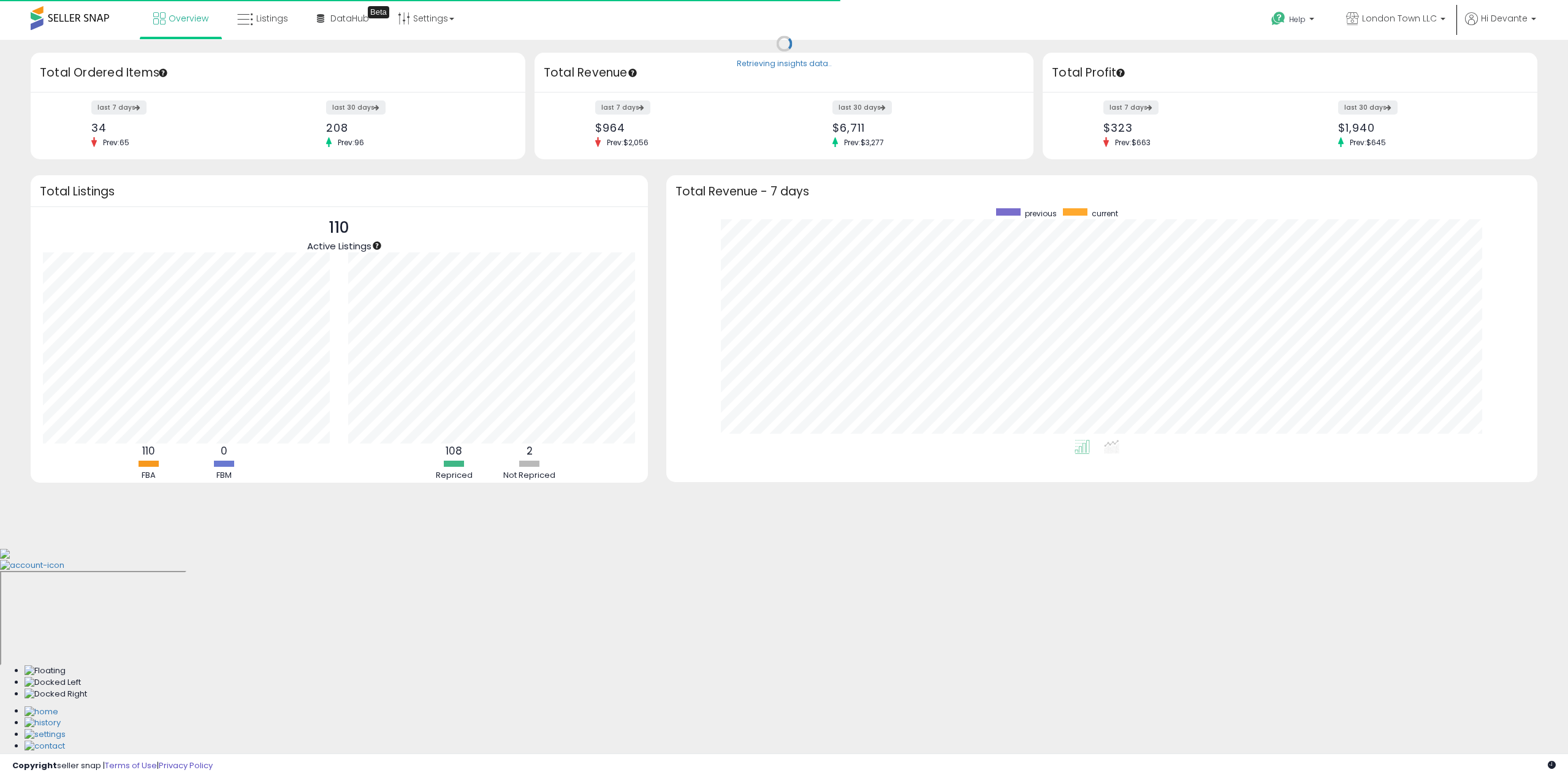
scroll to position [232, 847]
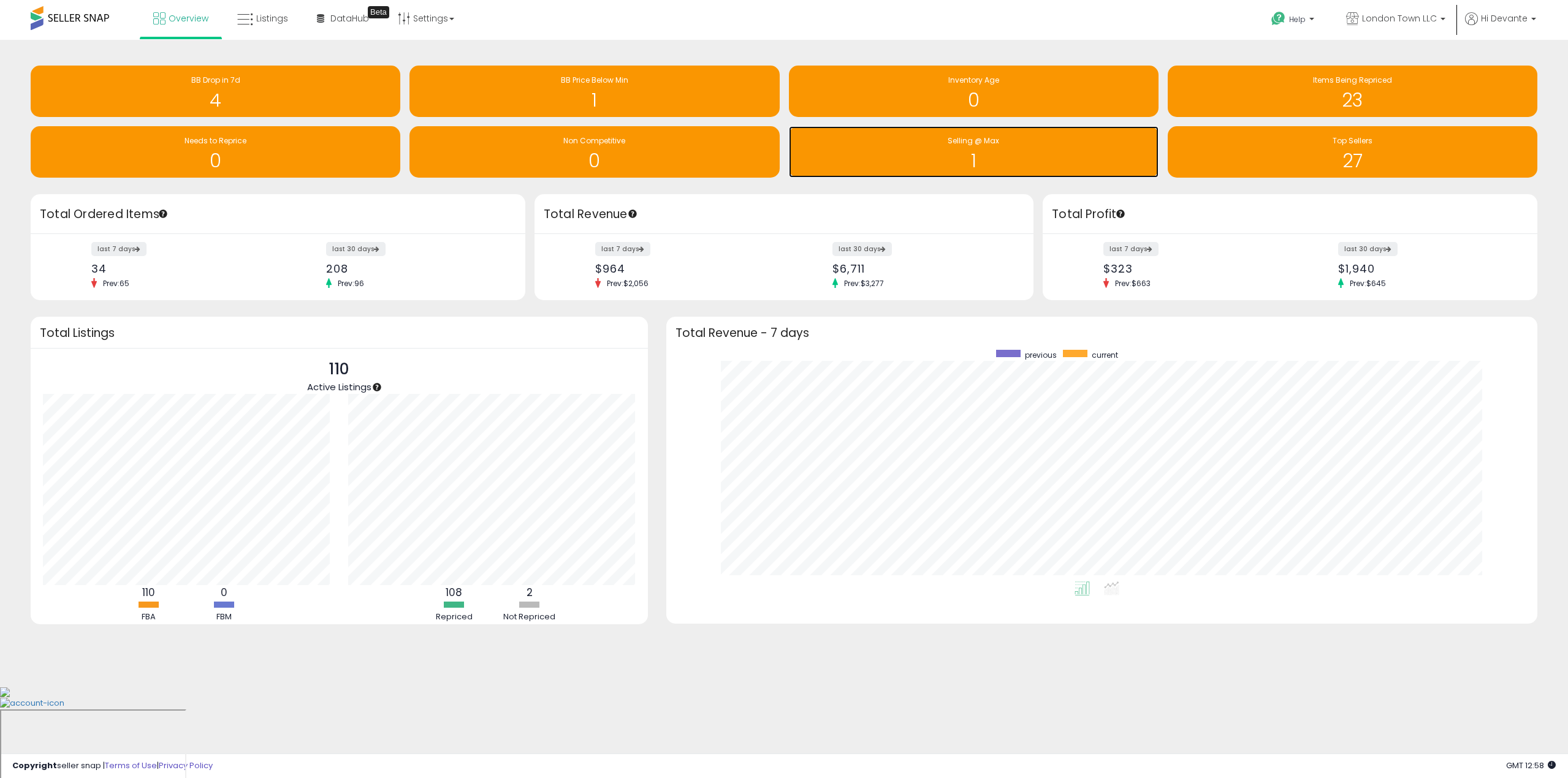
click at [971, 151] on h1 "1" at bounding box center [973, 161] width 358 height 20
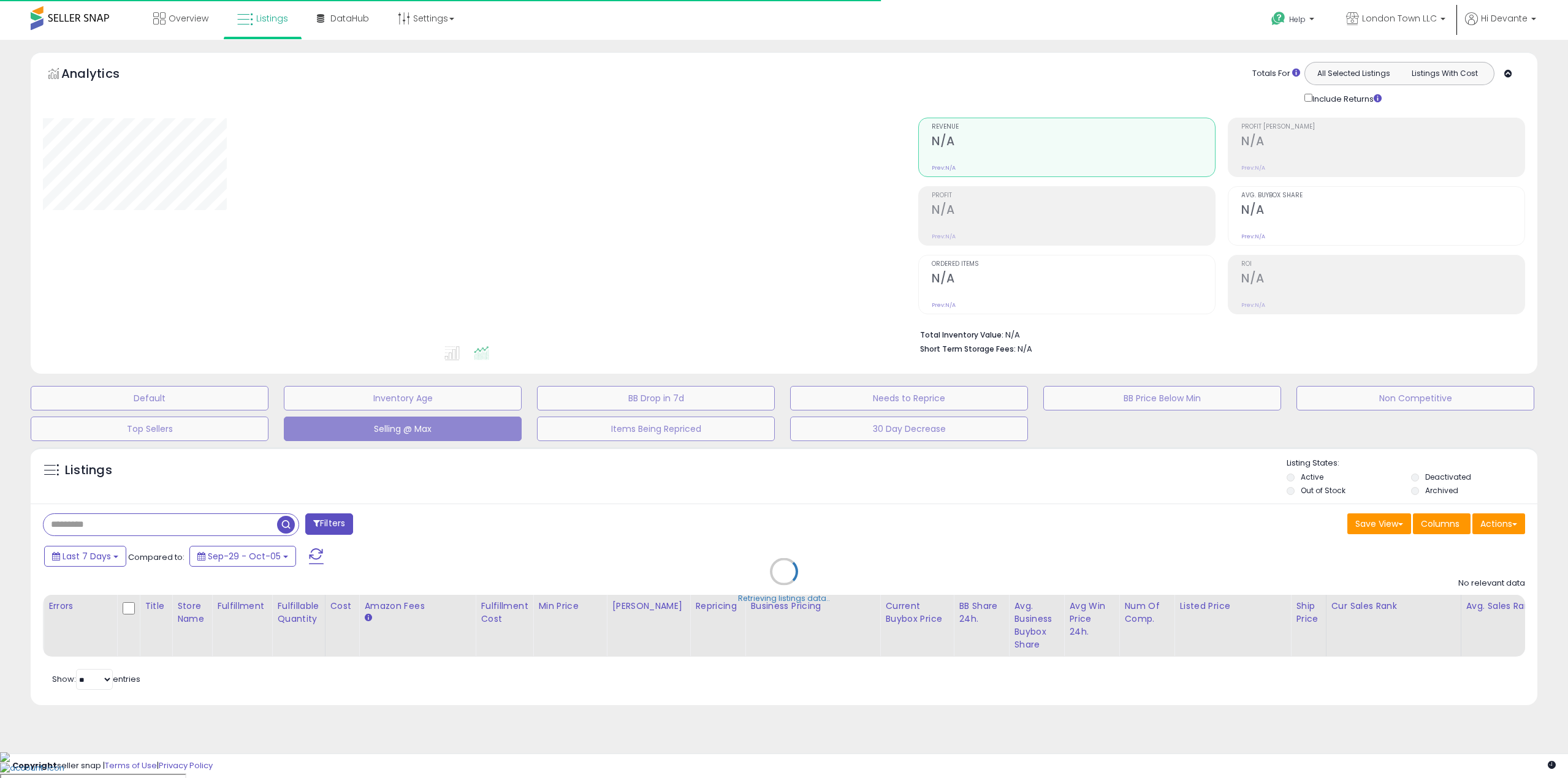
select select "**"
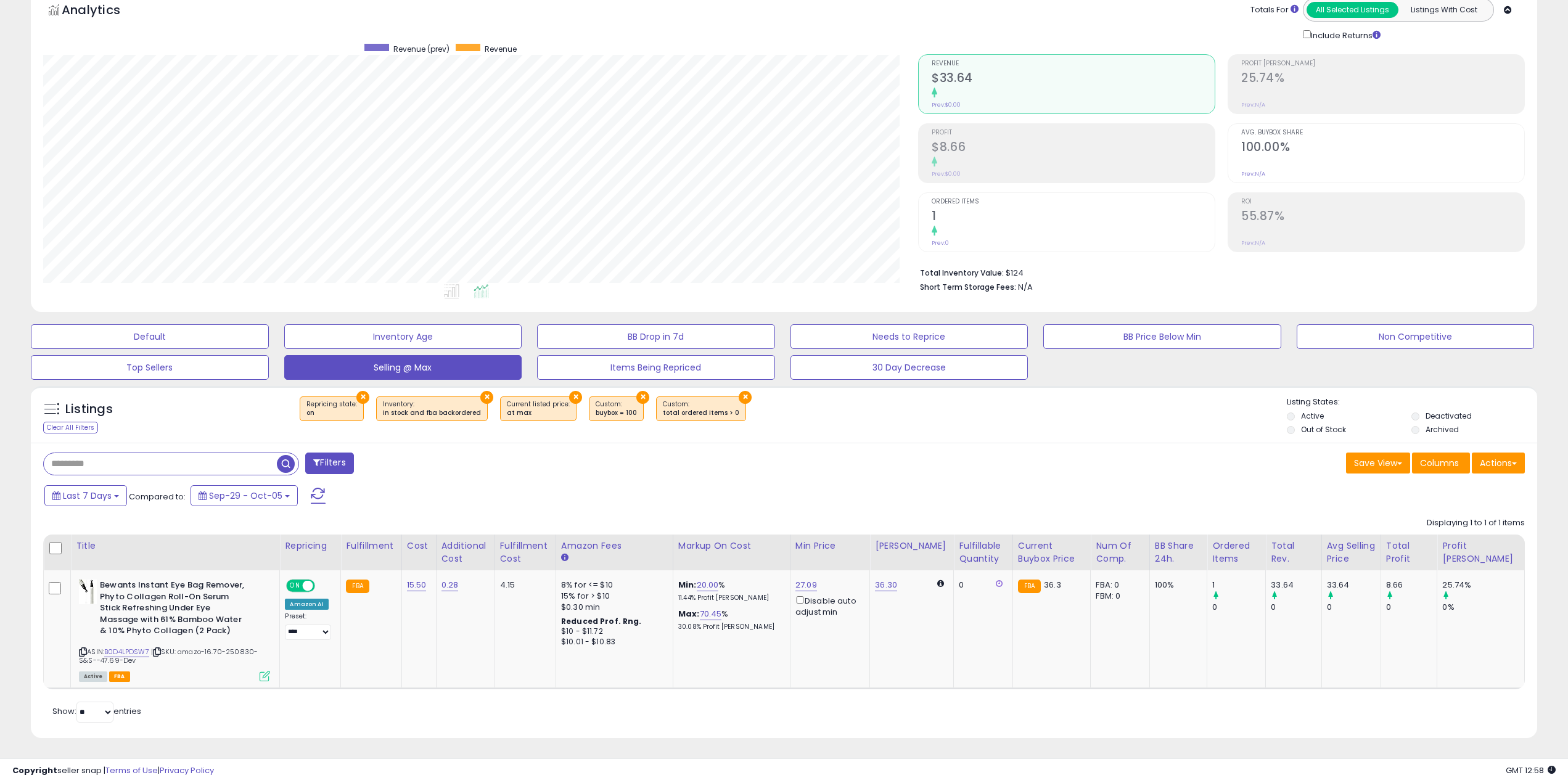
scroll to position [66, 0]
click at [894, 580] on link "36.30" at bounding box center [886, 584] width 23 height 13
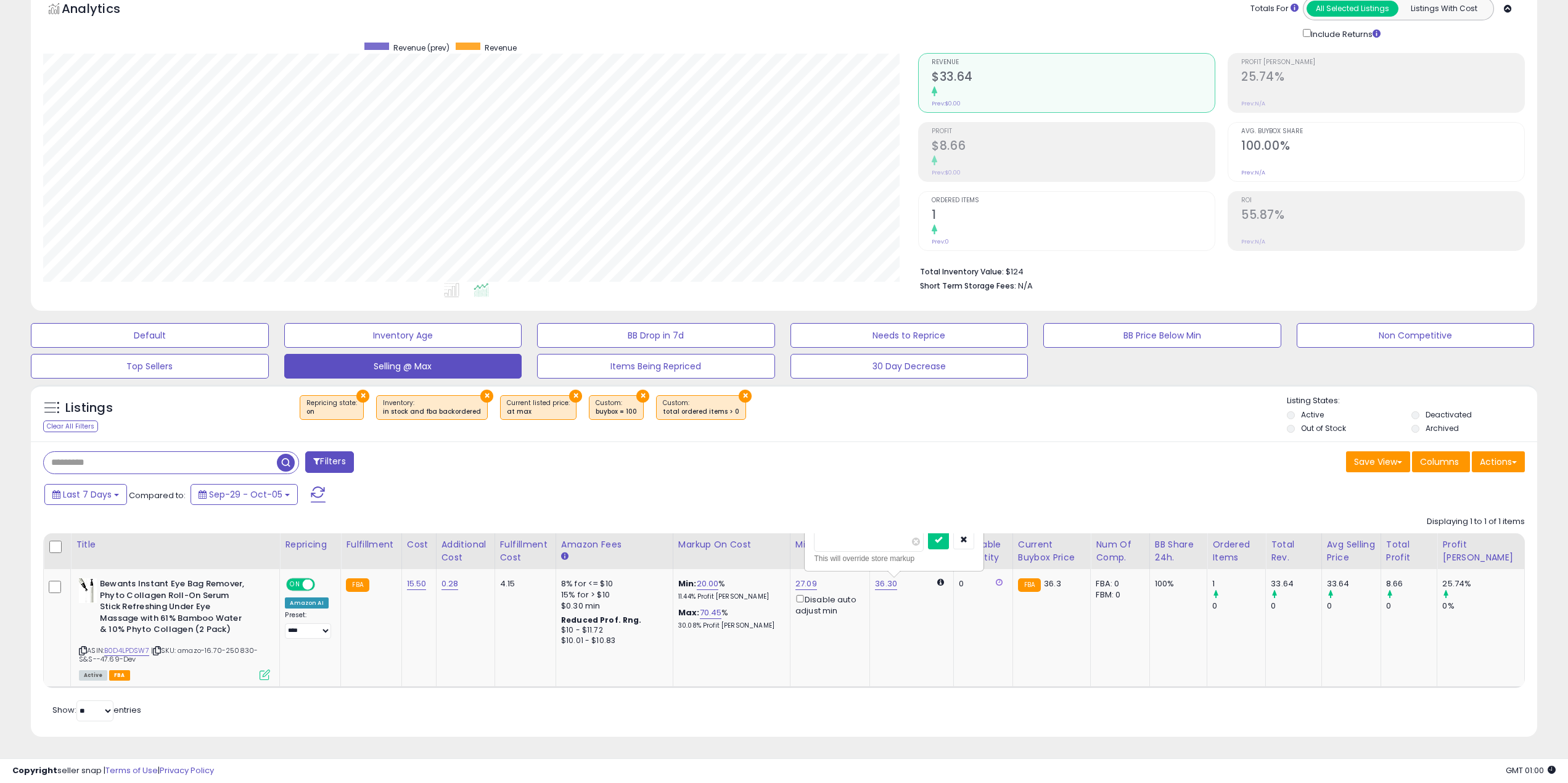
drag, startPoint x: 849, startPoint y: 535, endPoint x: 750, endPoint y: 523, distance: 99.7
click at [751, 523] on div "Displaying 1 to 1 of 1 items Title Repricing" at bounding box center [784, 599] width 1482 height 178
type input "**"
click button "submit" at bounding box center [939, 540] width 21 height 19
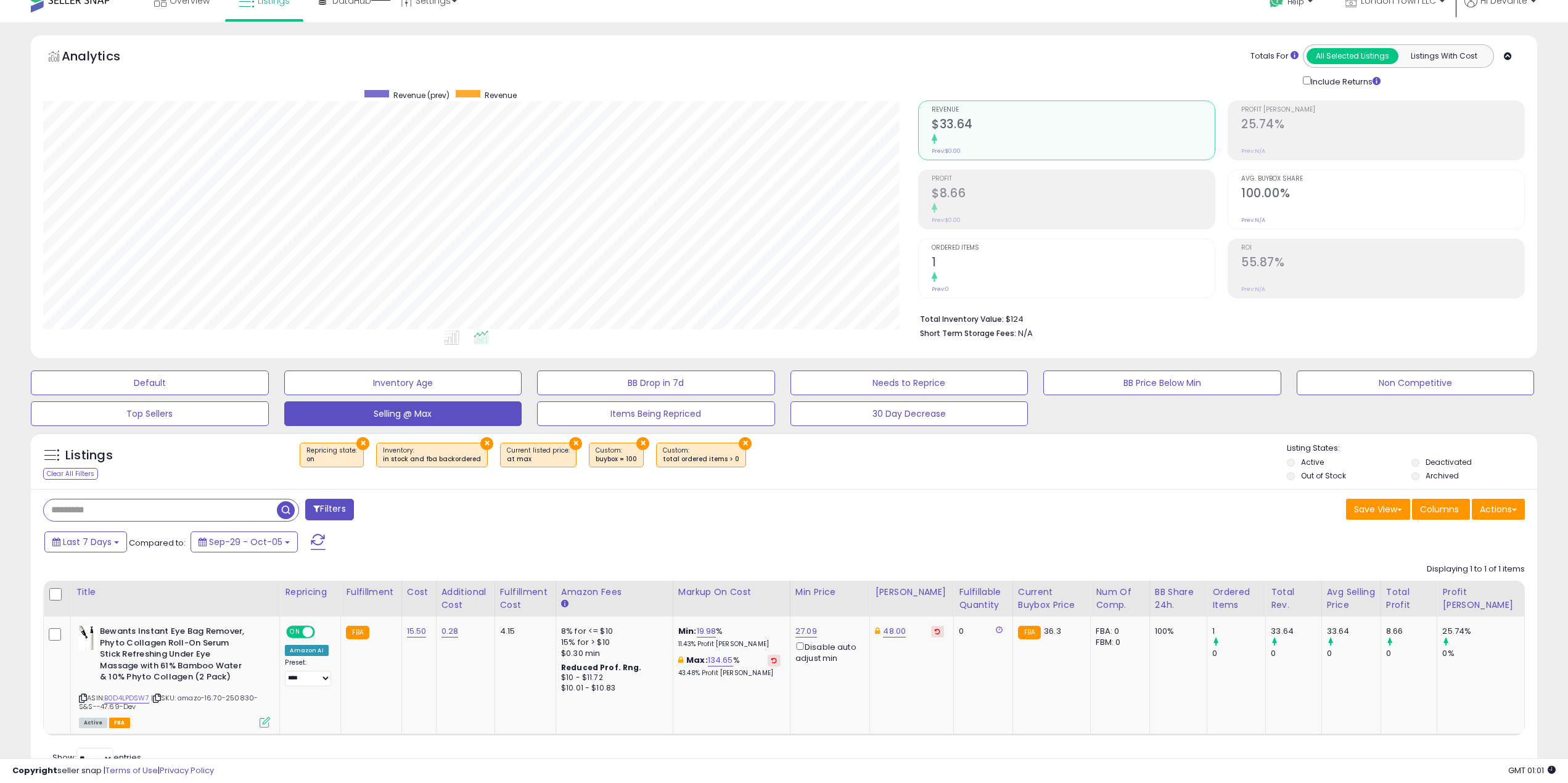
scroll to position [0, 0]
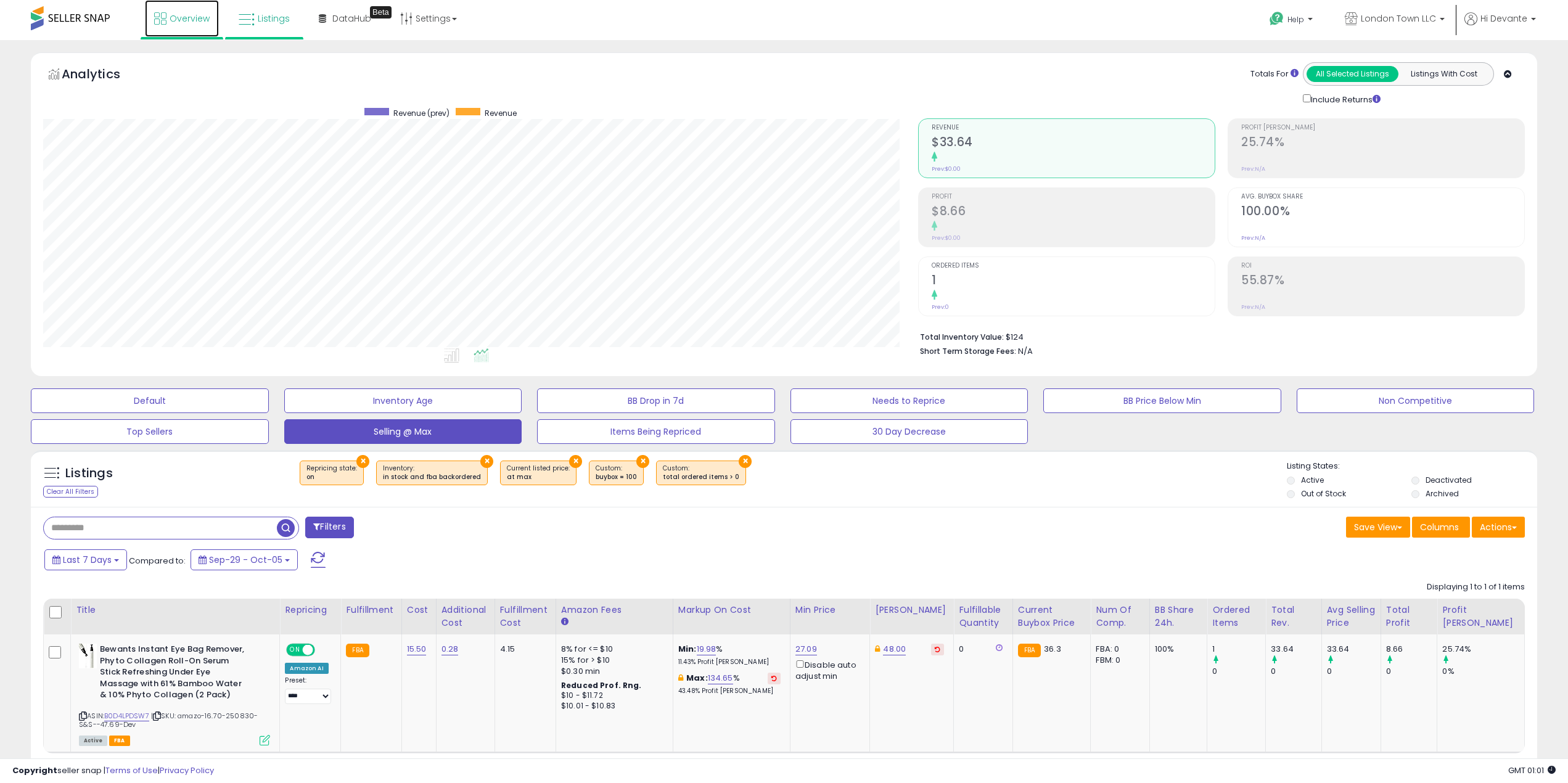
click at [174, 23] on span "Overview" at bounding box center [189, 19] width 40 height 13
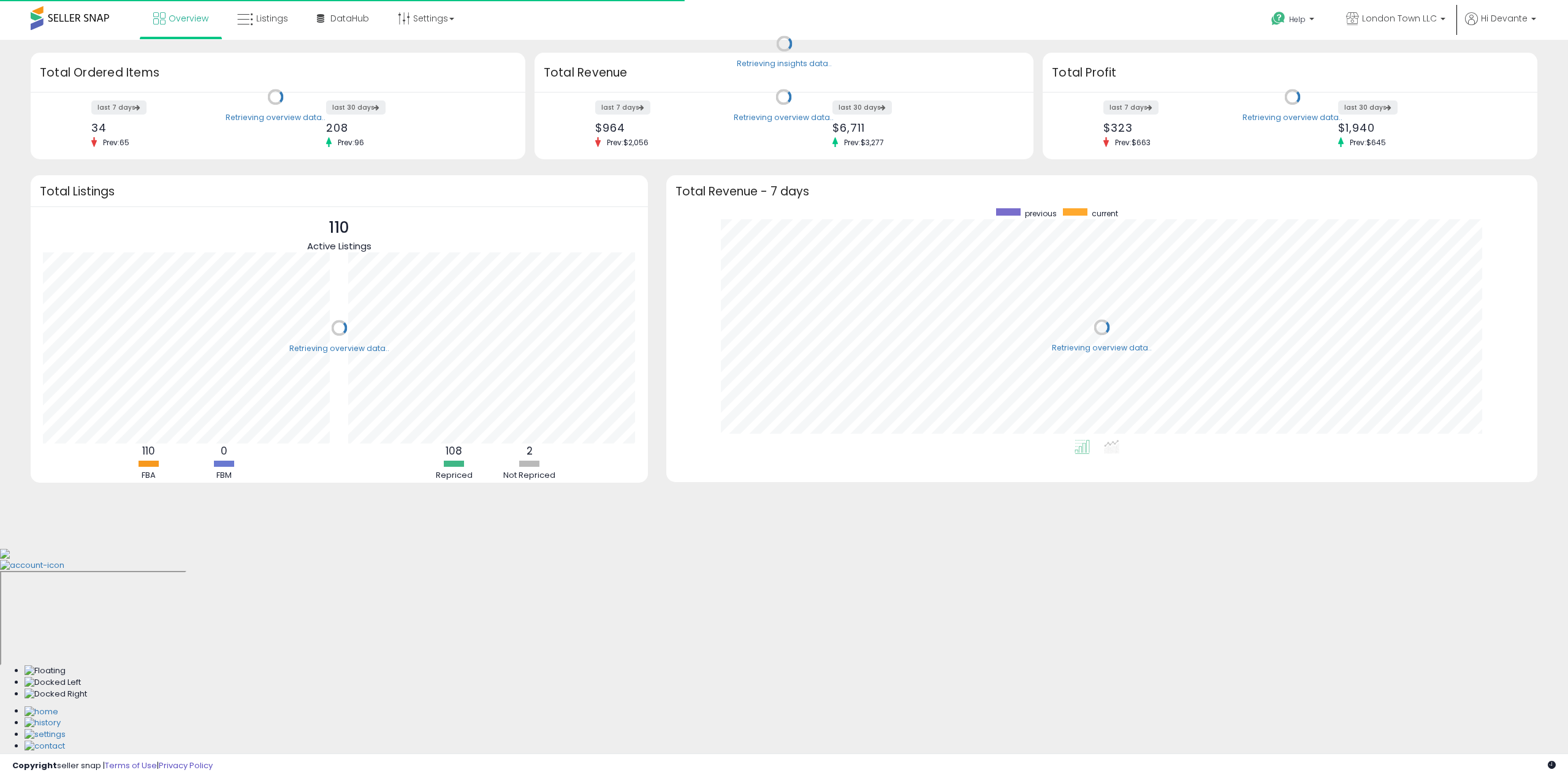
scroll to position [232, 847]
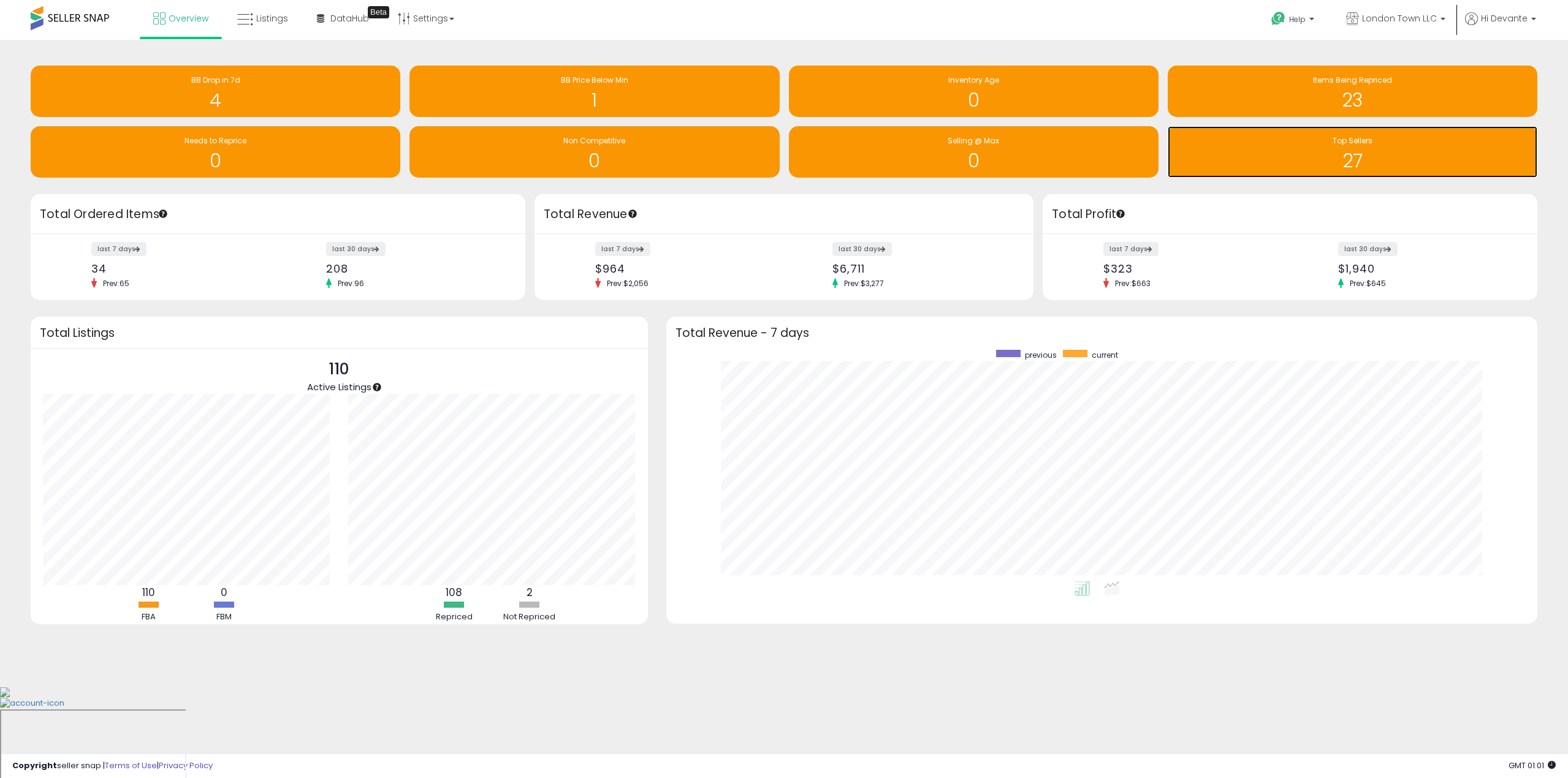
click at [1342, 147] on div "27" at bounding box center [1353, 153] width 358 height 36
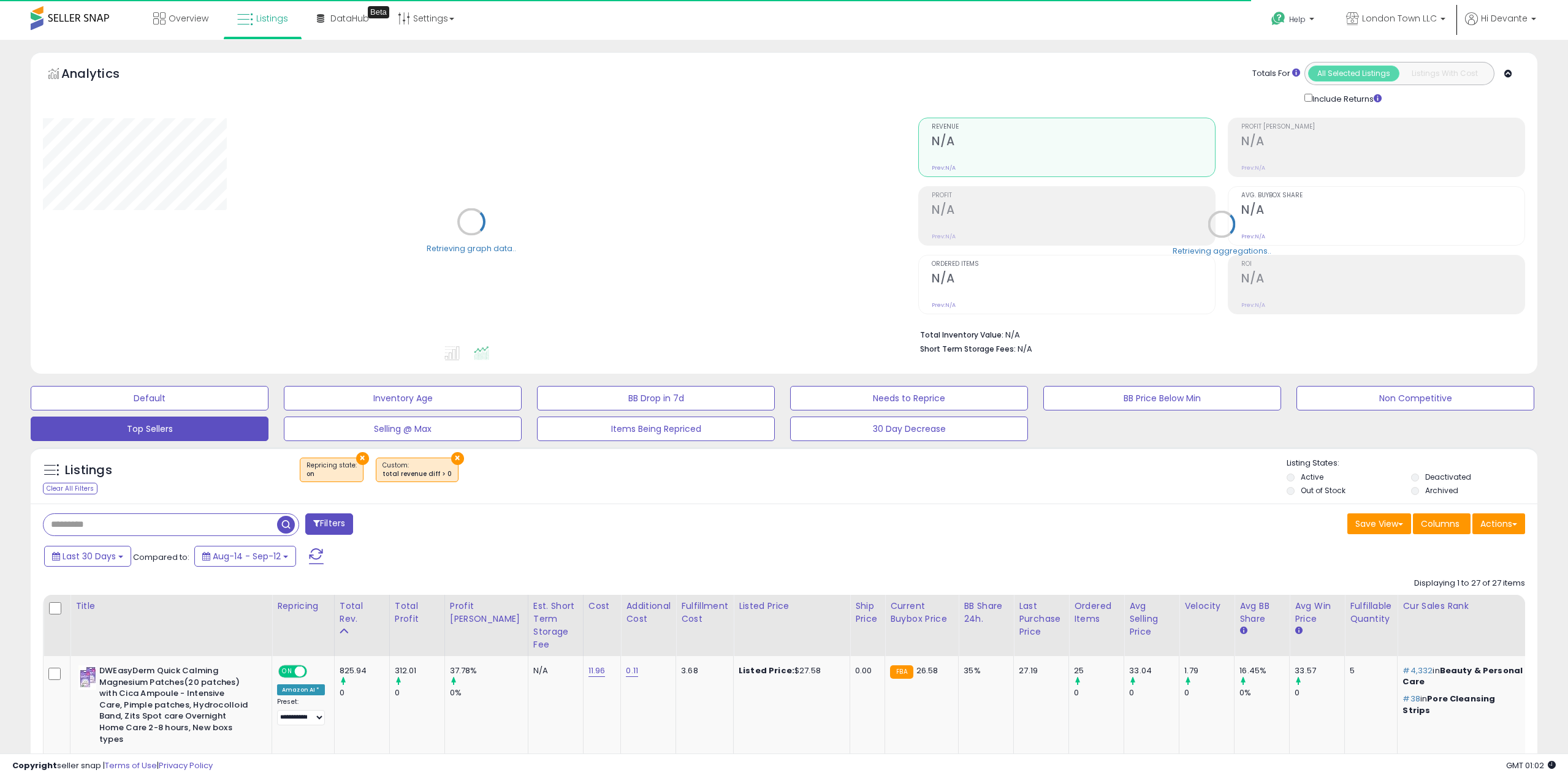
select select "**"
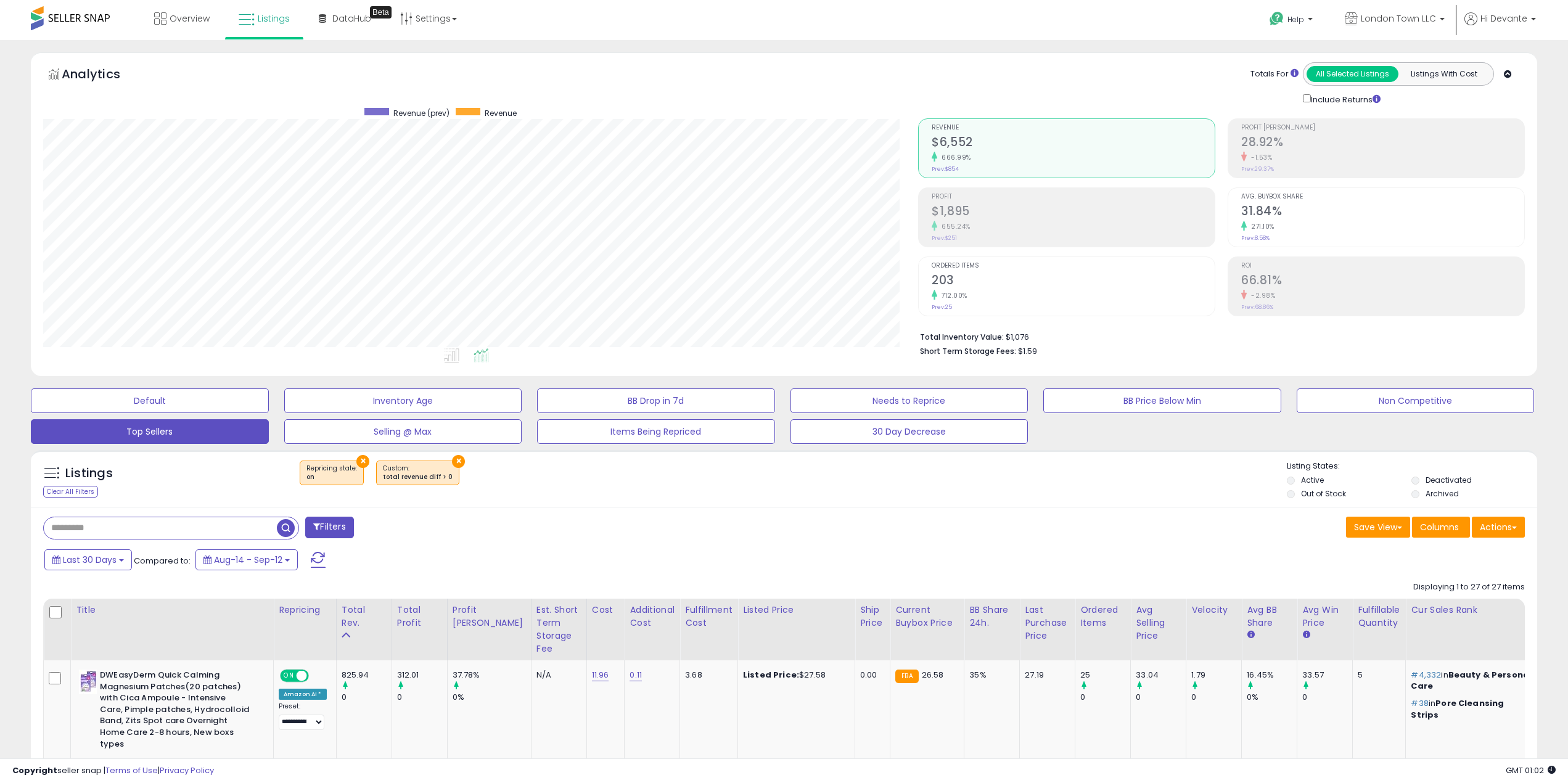
click at [95, 18] on span at bounding box center [70, 18] width 79 height 24
click at [208, 19] on span "Overview" at bounding box center [189, 19] width 40 height 13
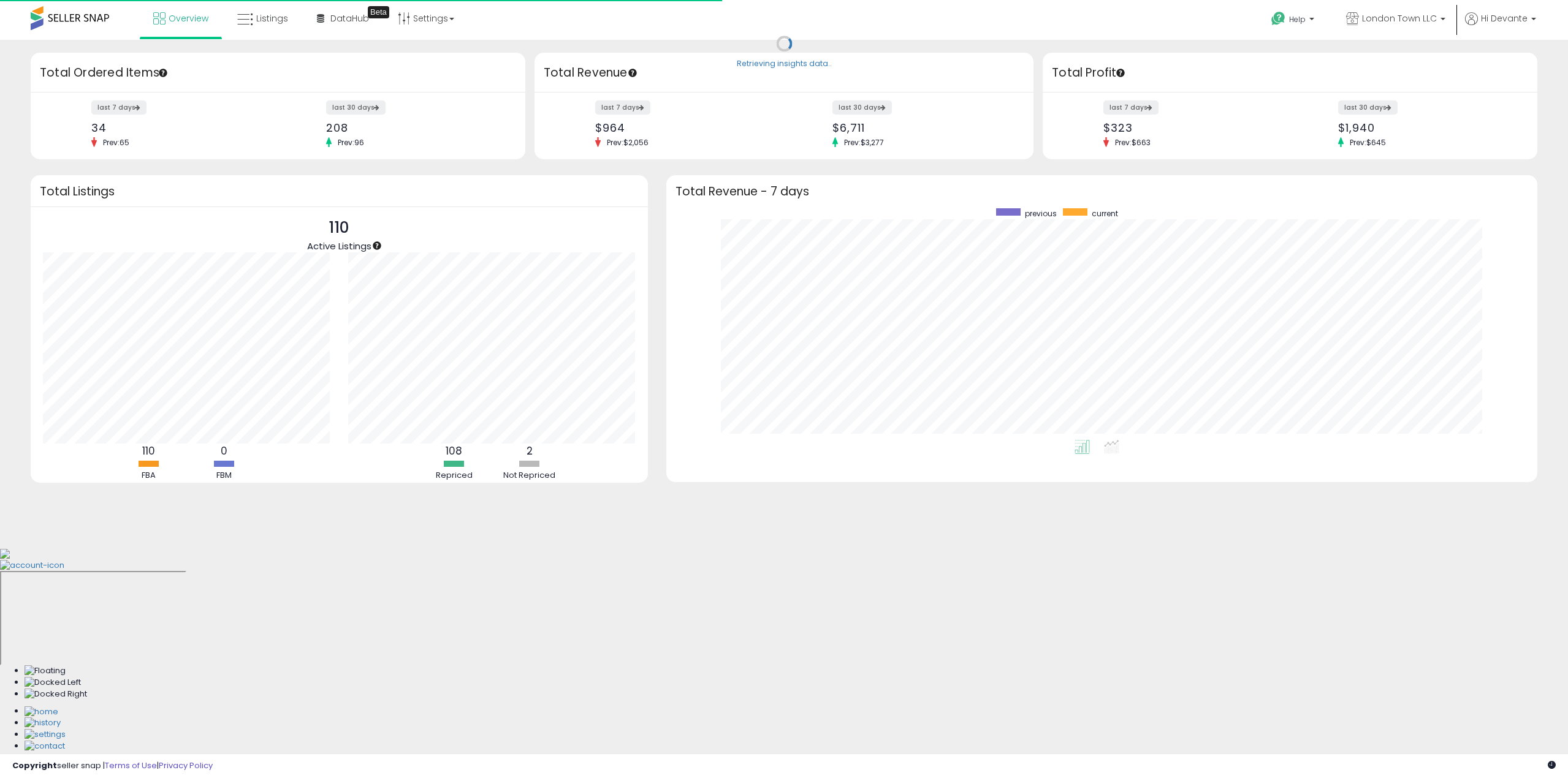
scroll to position [232, 847]
